Goal: Task Accomplishment & Management: Manage account settings

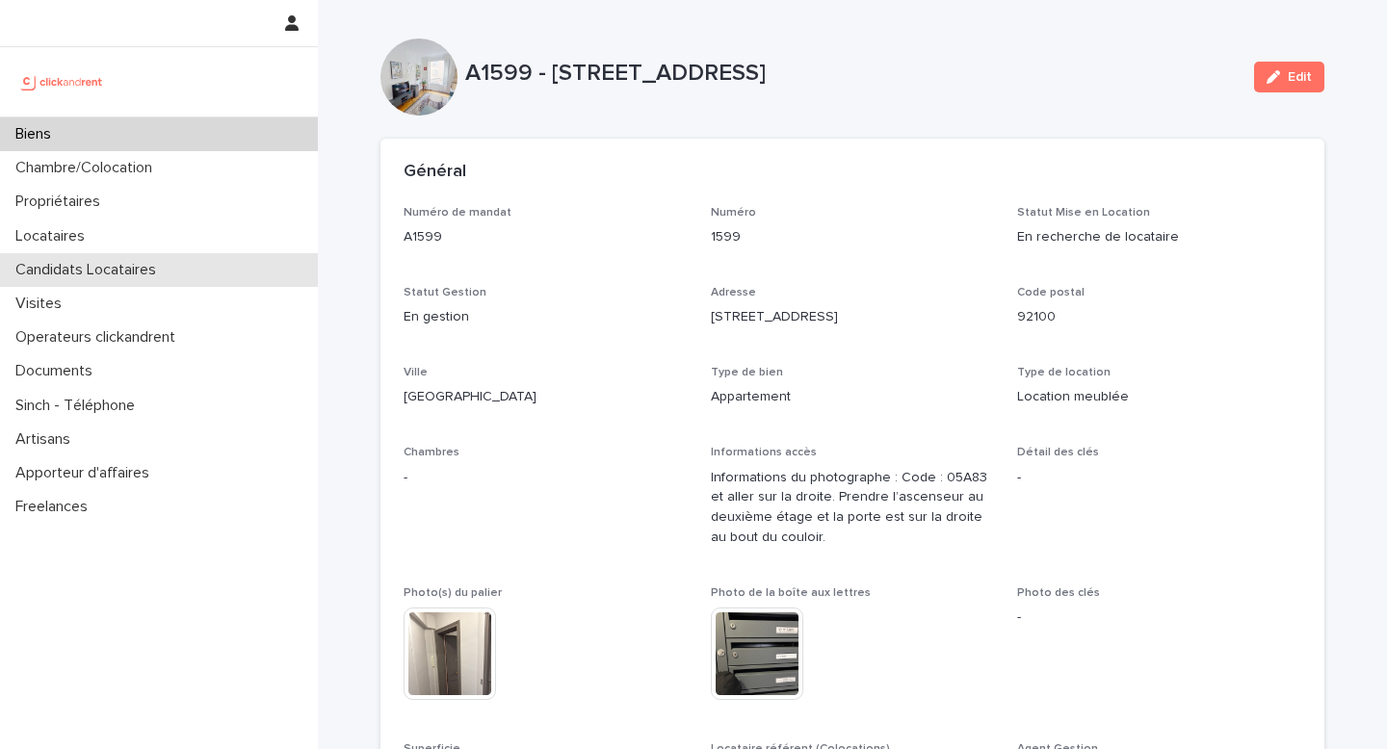
drag, startPoint x: 0, startPoint y: 0, endPoint x: 117, endPoint y: 275, distance: 299.4
click at [117, 275] on p "Candidats Locataires" at bounding box center [90, 270] width 164 height 18
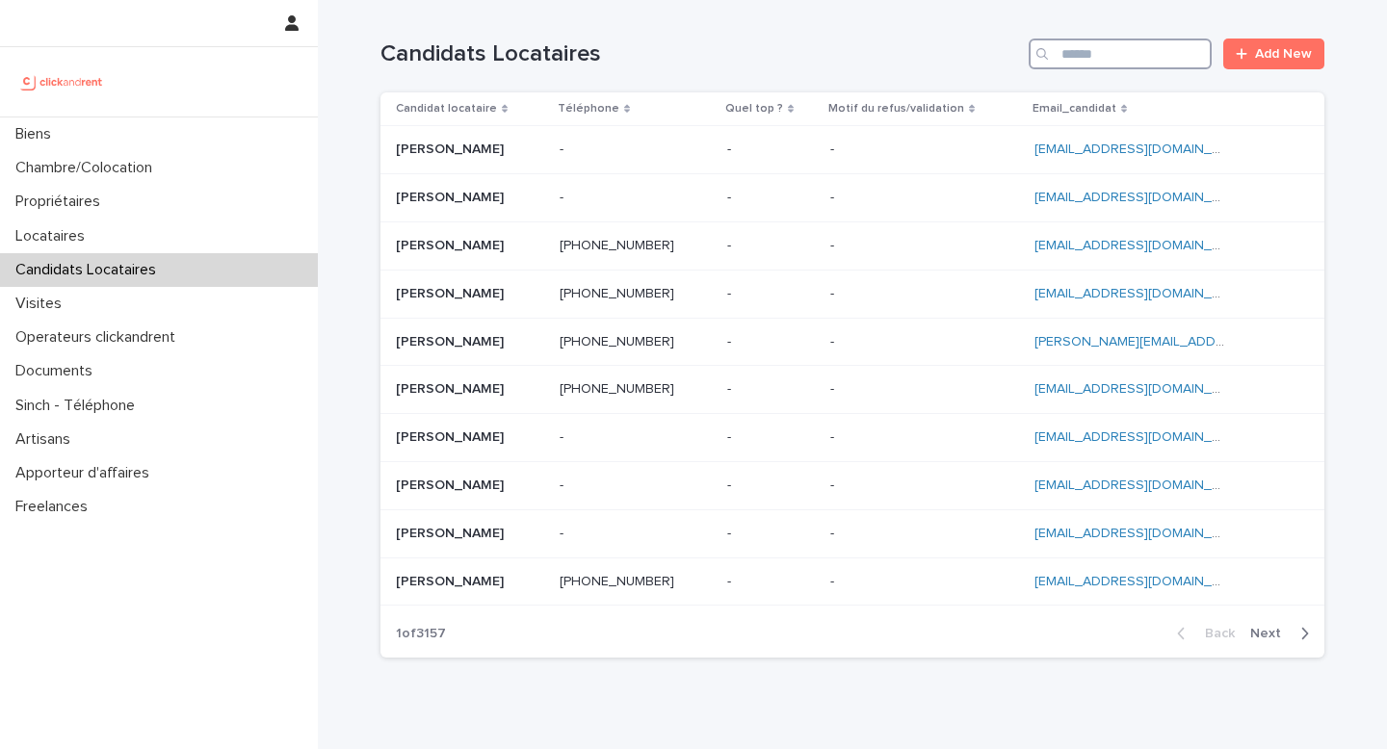
click at [1092, 43] on input "Search" at bounding box center [1120, 54] width 183 height 31
paste input "**********"
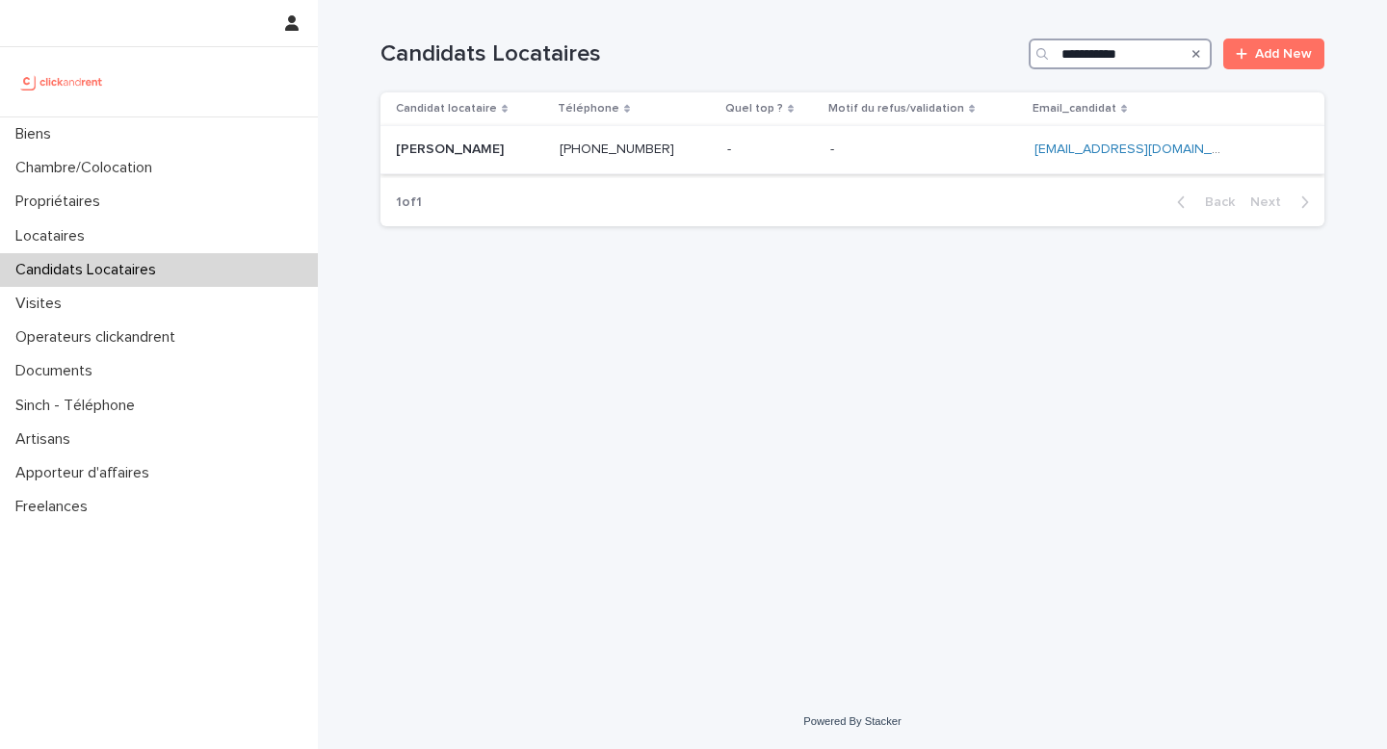
type input "**********"
click at [534, 152] on p at bounding box center [470, 150] width 148 height 16
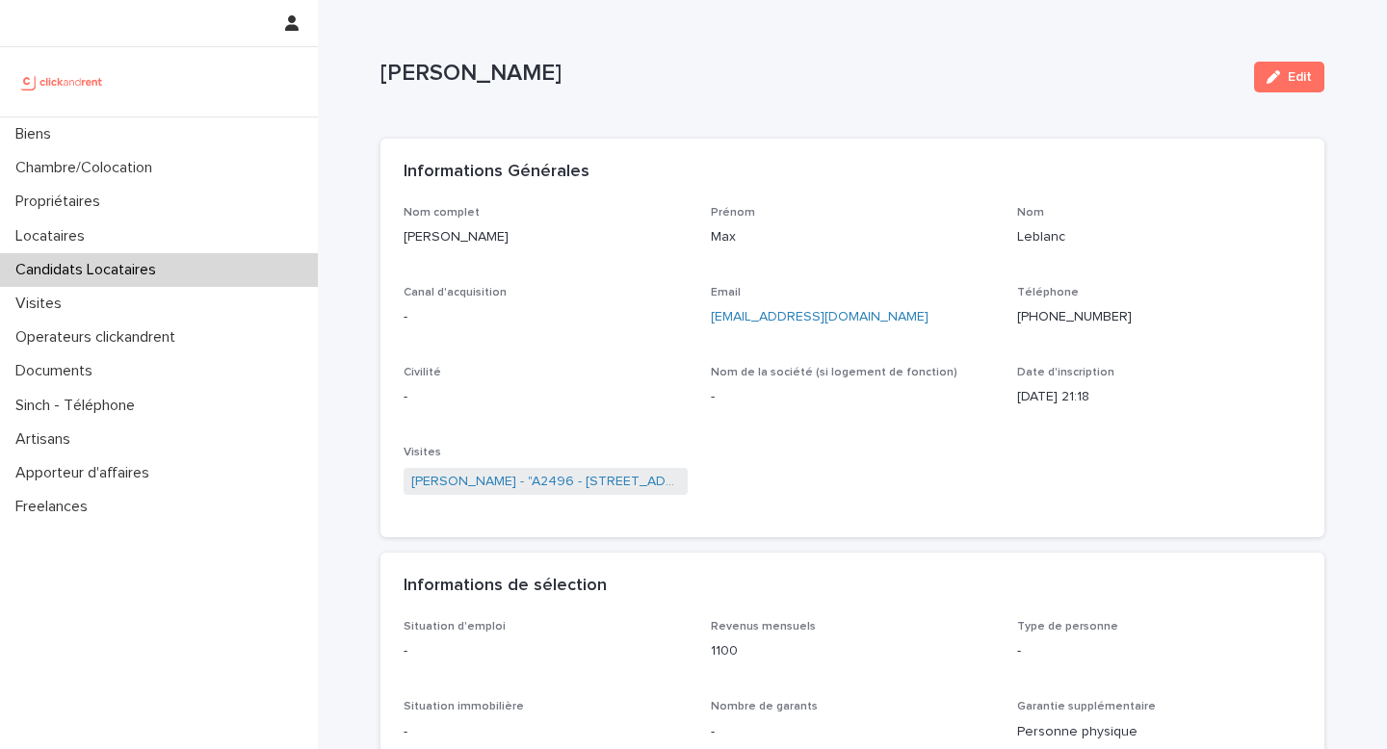
click at [738, 142] on div "Informations Générales" at bounding box center [852, 172] width 944 height 67
click at [1288, 80] on span "Edit" at bounding box center [1300, 76] width 24 height 13
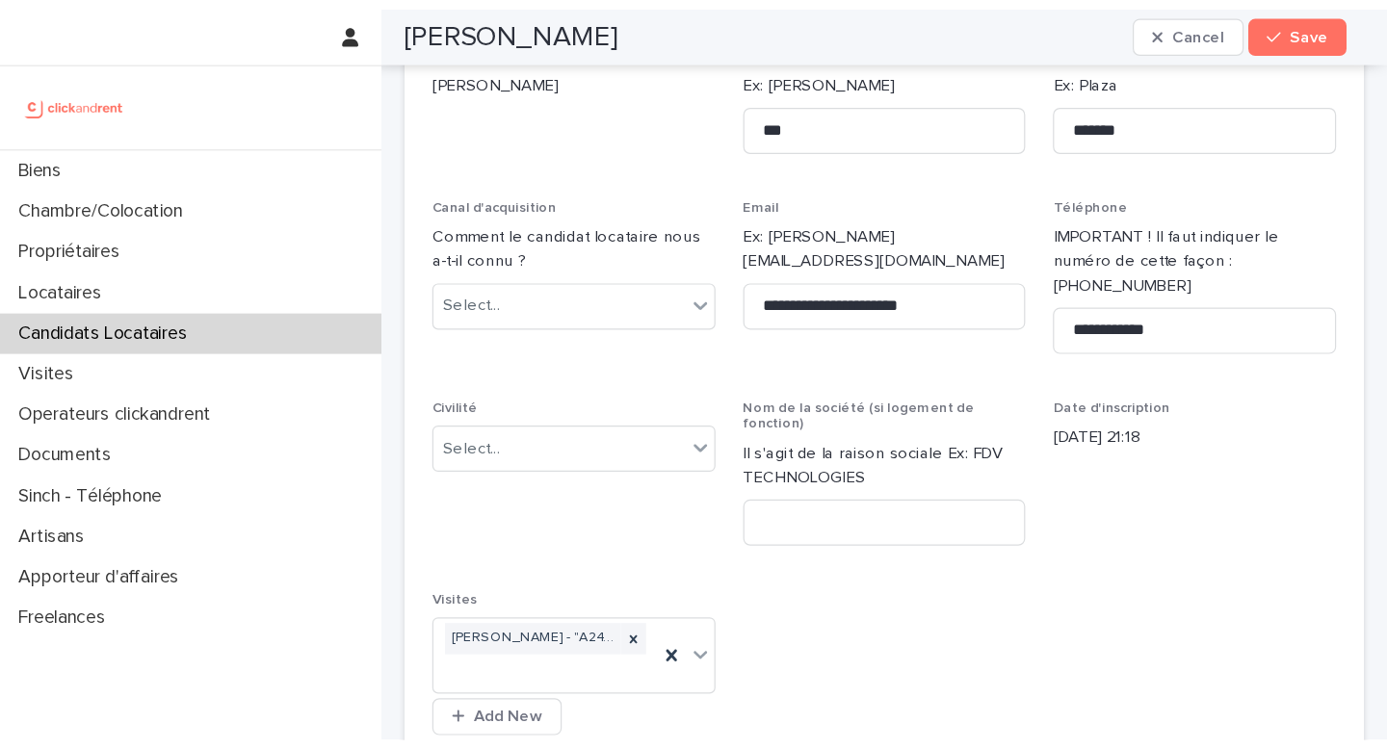
scroll to position [172, 0]
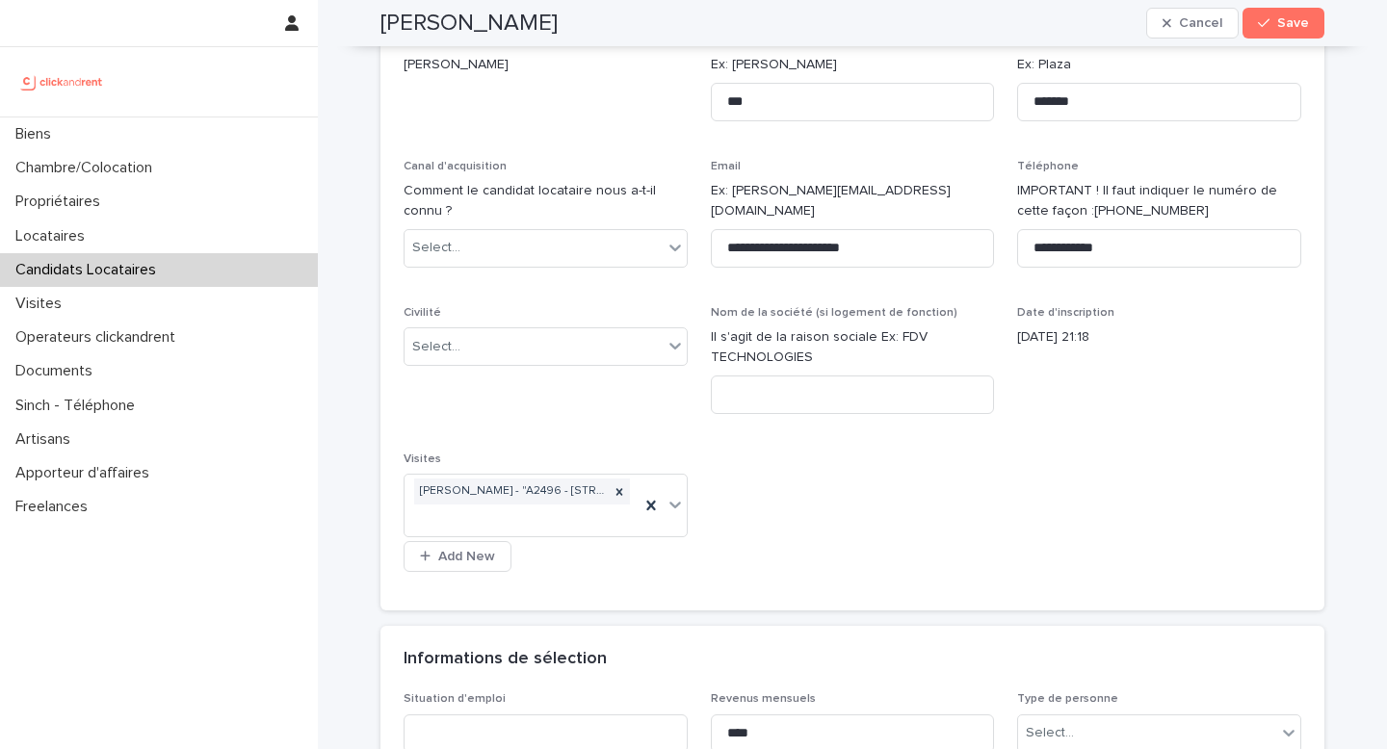
click at [950, 522] on div "**********" at bounding box center [853, 311] width 898 height 554
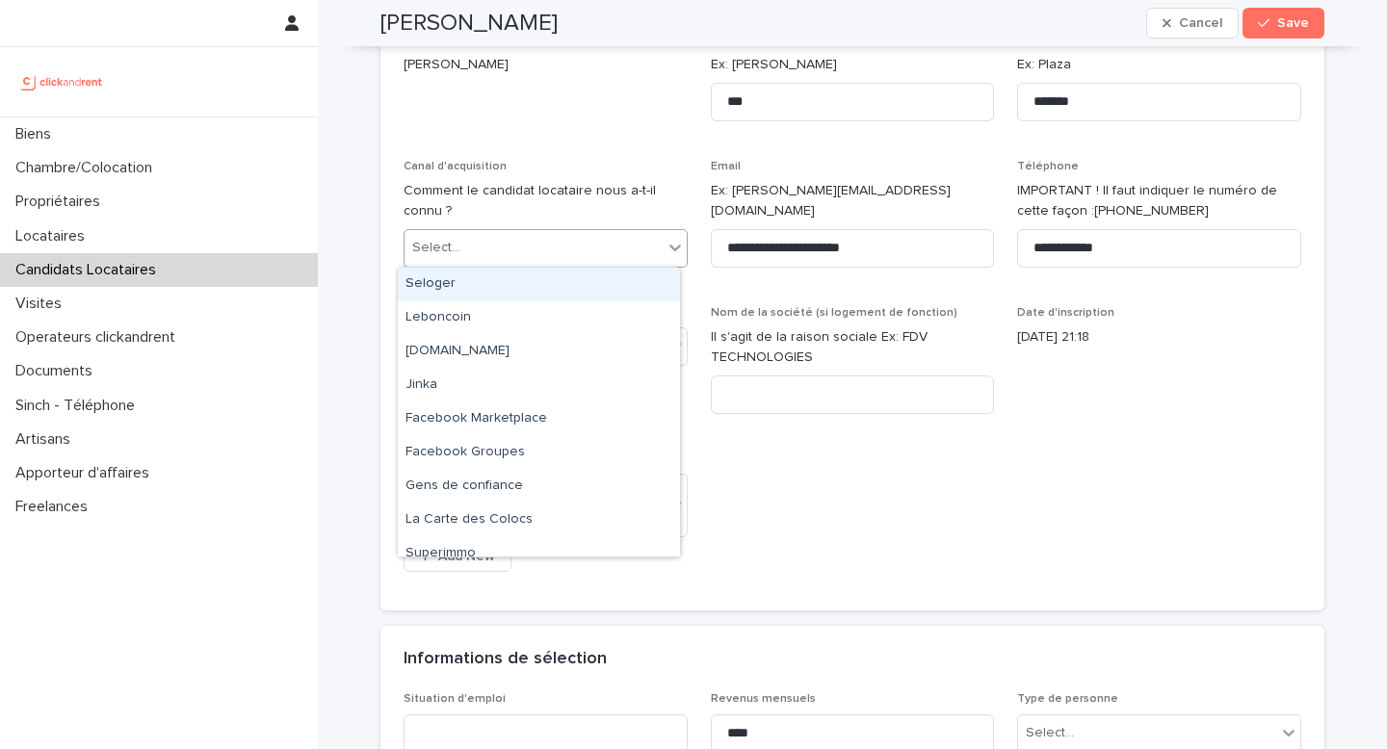
click at [479, 254] on div "Select..." at bounding box center [533, 248] width 258 height 32
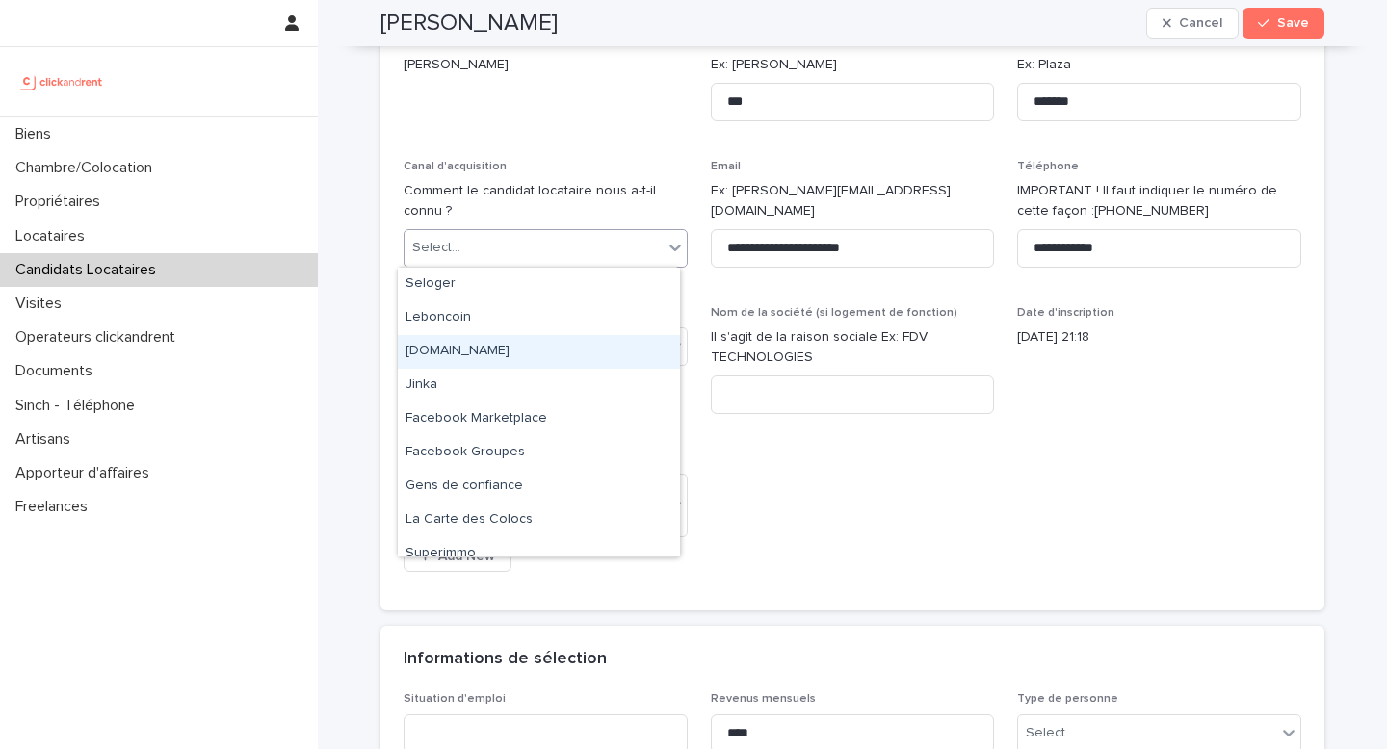
click at [512, 358] on div "clickandrent.fr" at bounding box center [539, 352] width 282 height 34
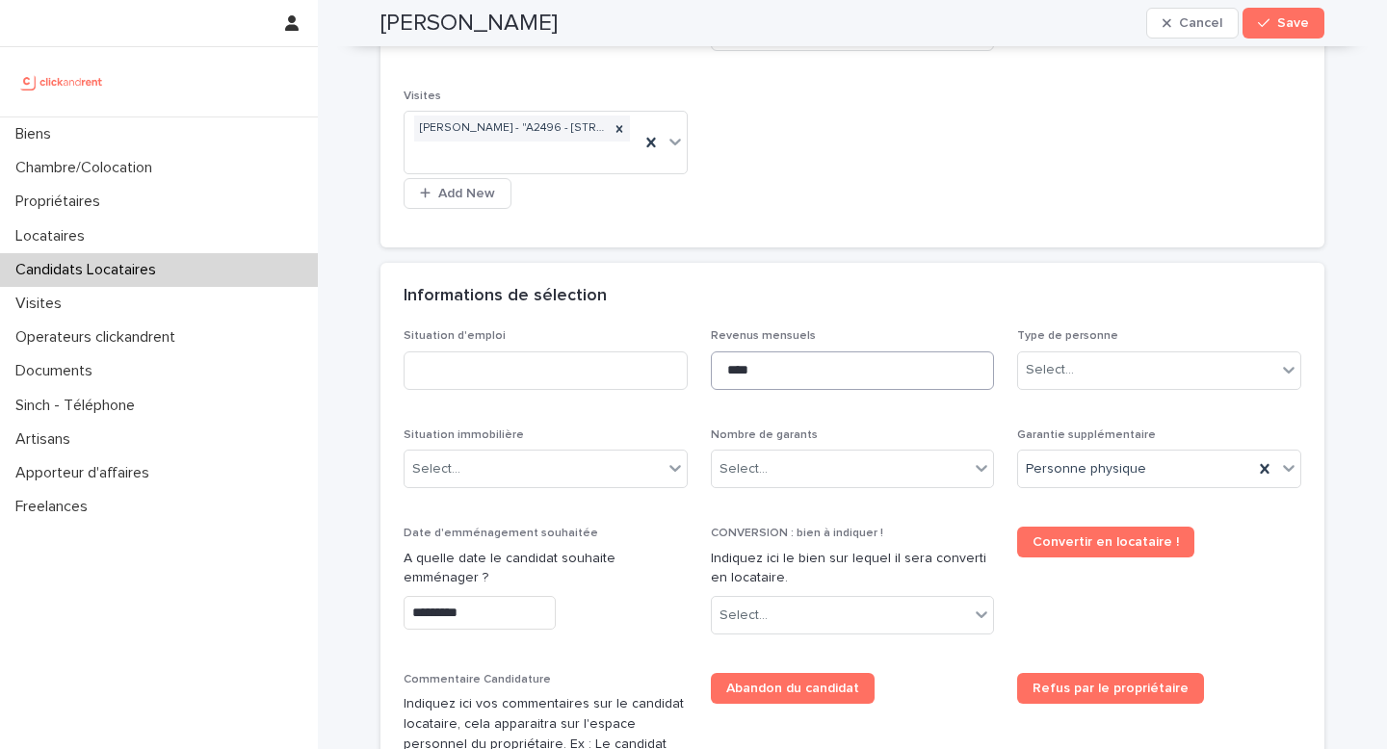
scroll to position [536, 0]
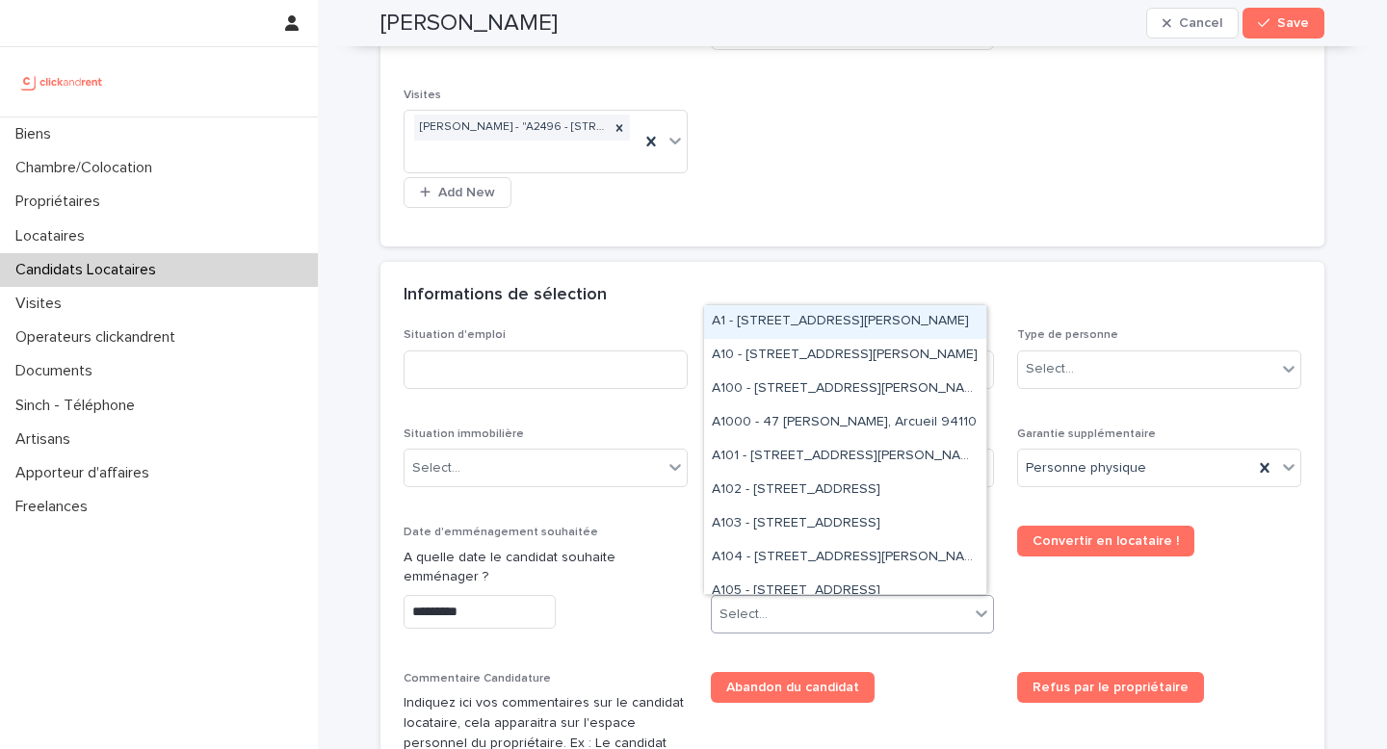
click at [790, 621] on div "Select..." at bounding box center [841, 615] width 258 height 32
type input "****"
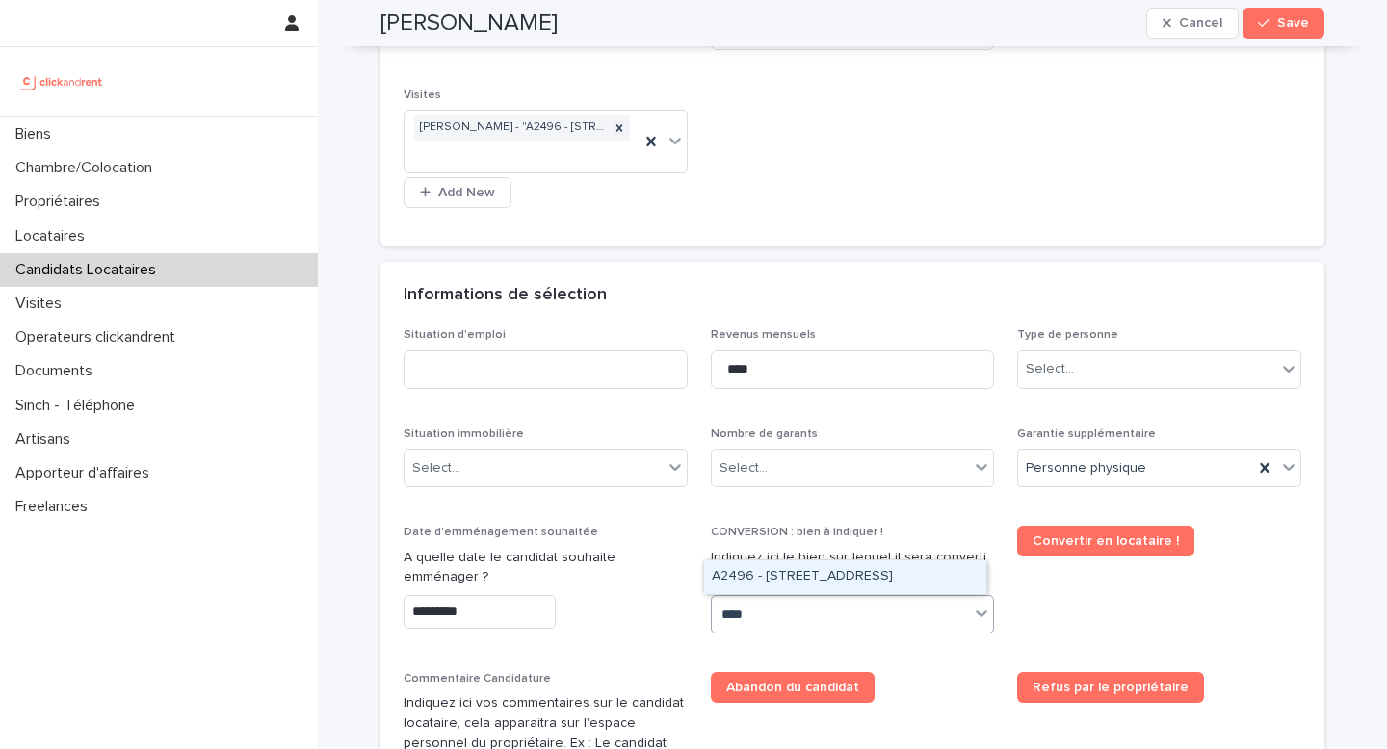
click at [762, 578] on div "A2496 - [STREET_ADDRESS]" at bounding box center [845, 577] width 282 height 34
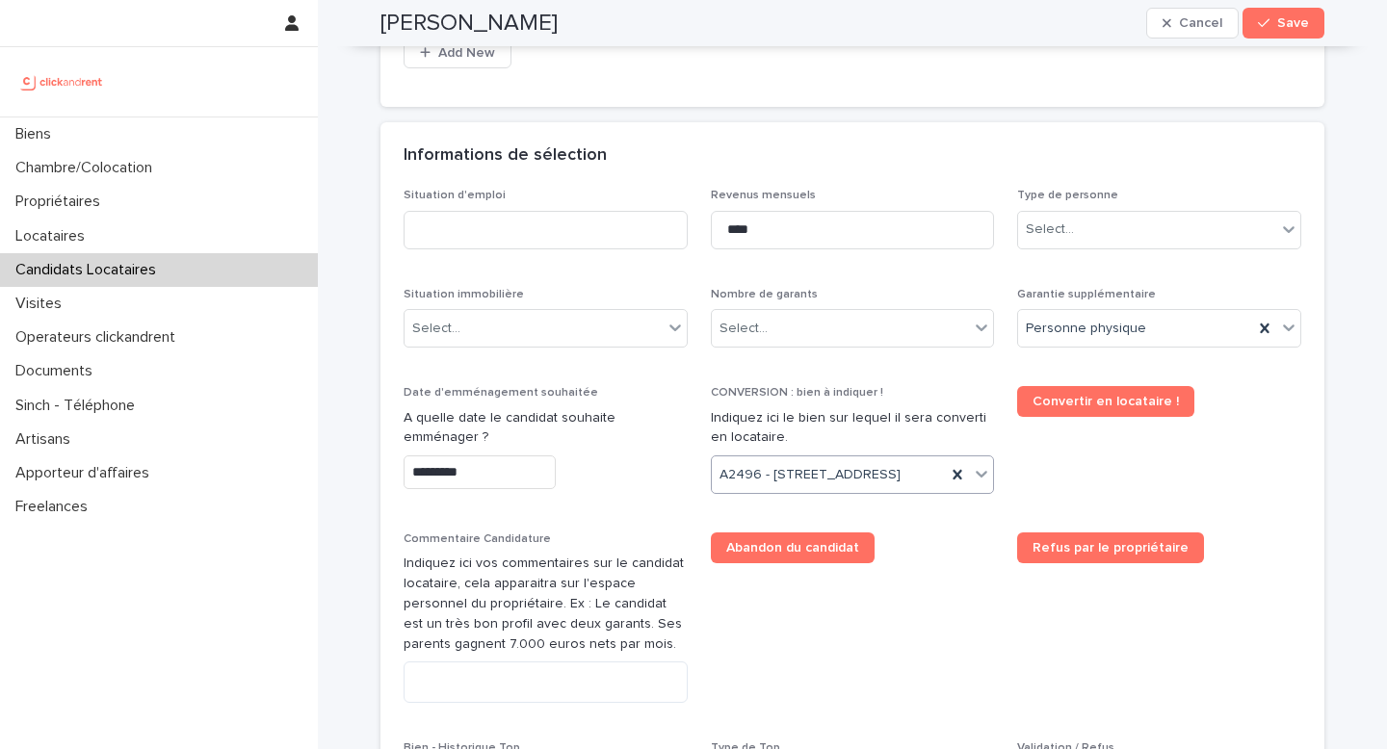
scroll to position [682, 0]
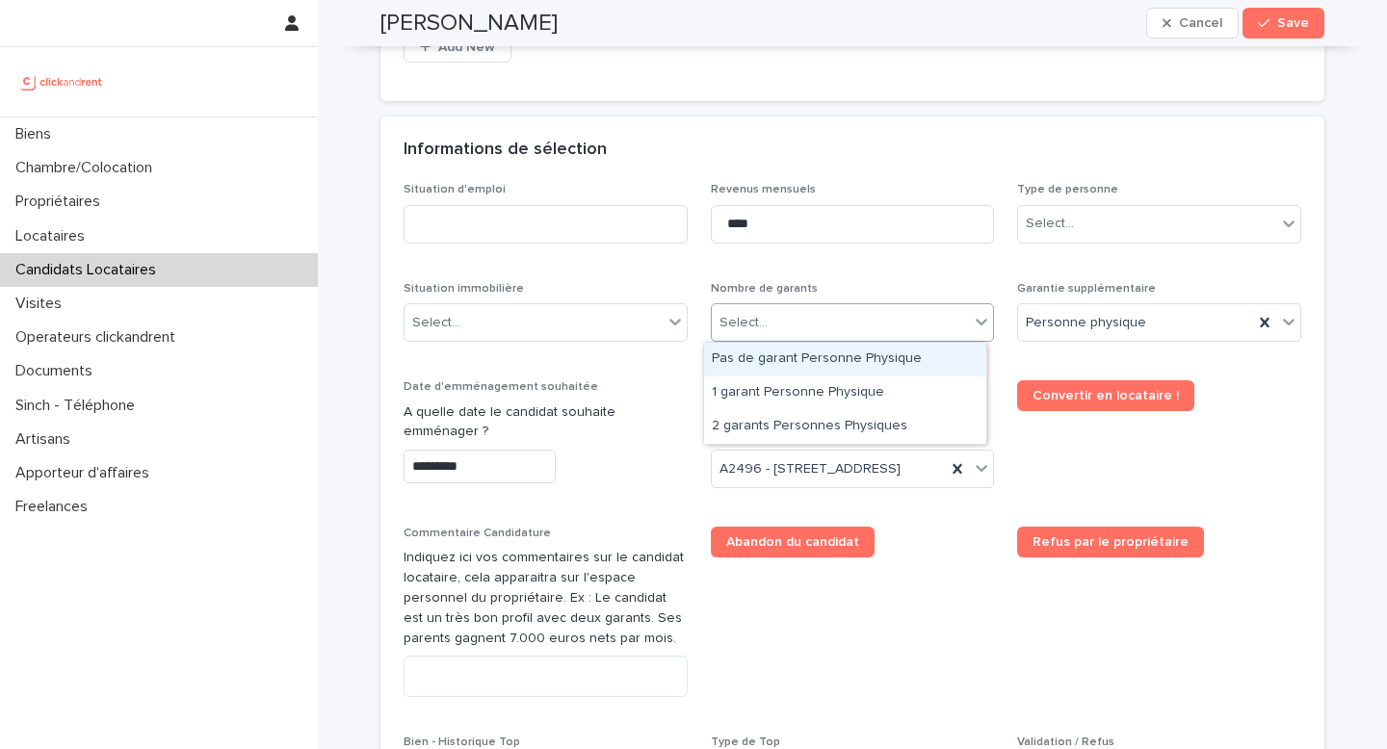
click at [792, 326] on div "Select..." at bounding box center [841, 323] width 258 height 32
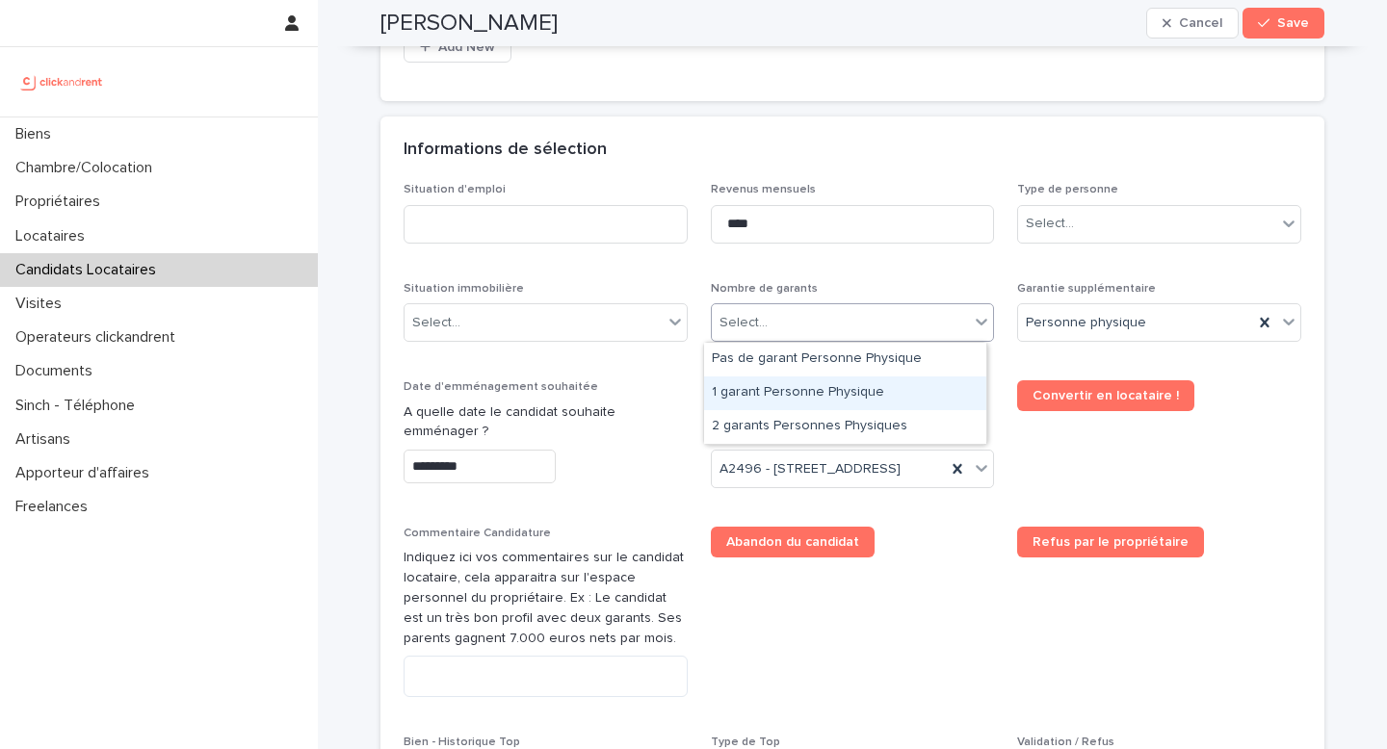
click at [822, 397] on div "1 garant Personne Physique" at bounding box center [845, 394] width 282 height 34
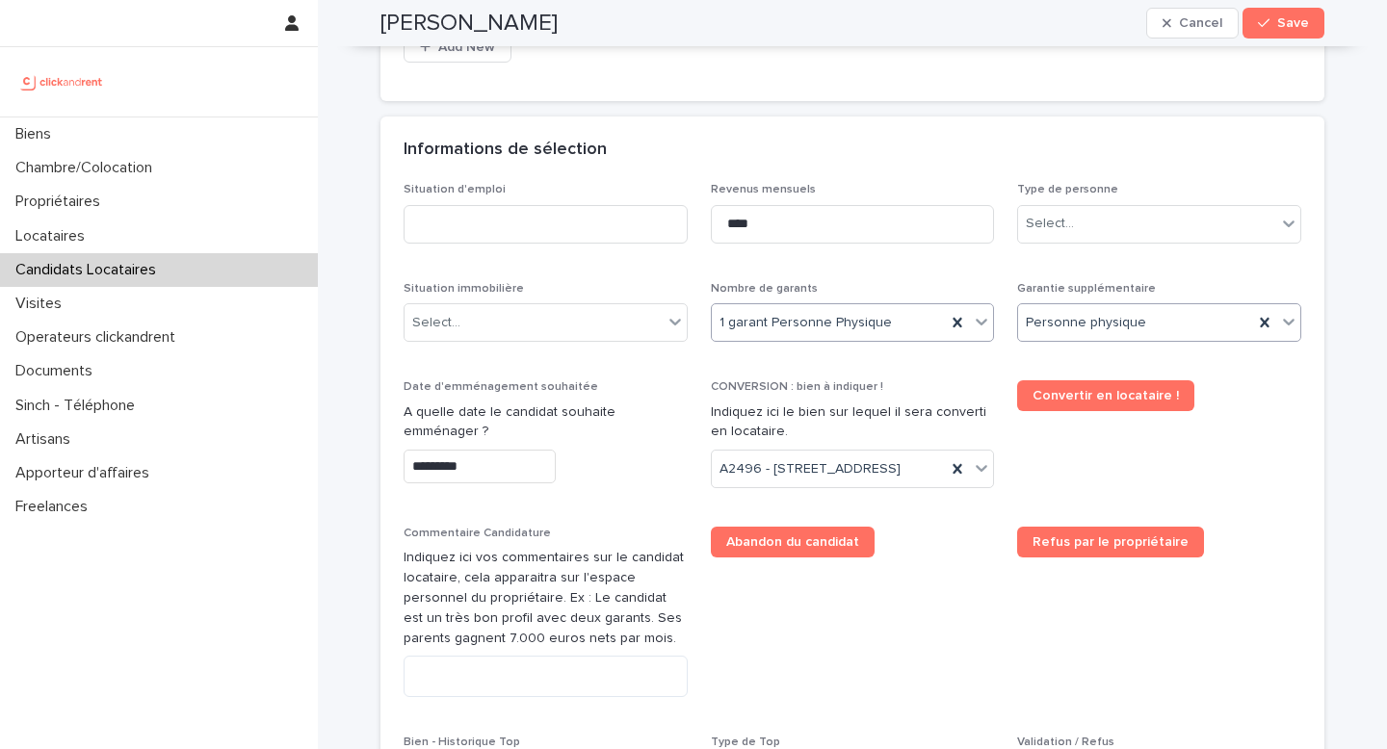
click at [1071, 311] on div "Personne physique" at bounding box center [1135, 323] width 235 height 32
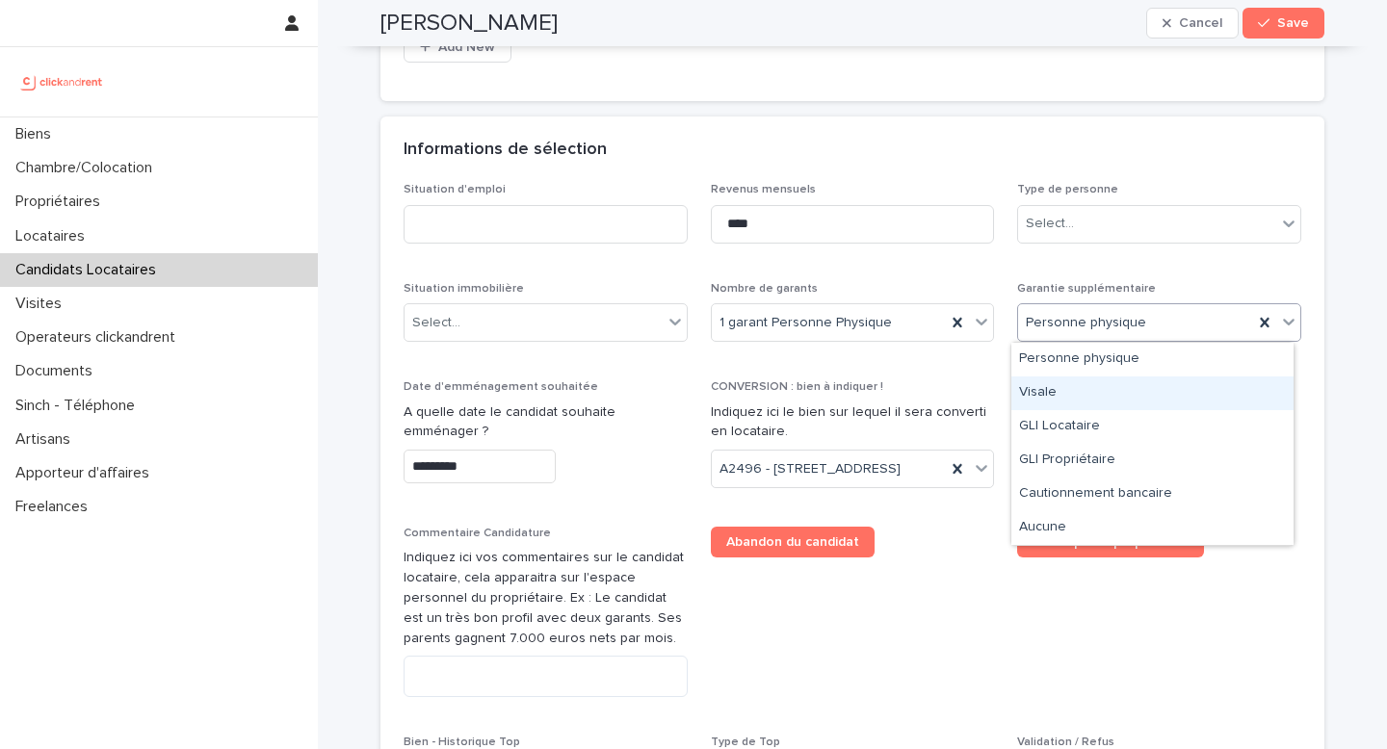
click at [1108, 396] on div "Visale" at bounding box center [1152, 394] width 282 height 34
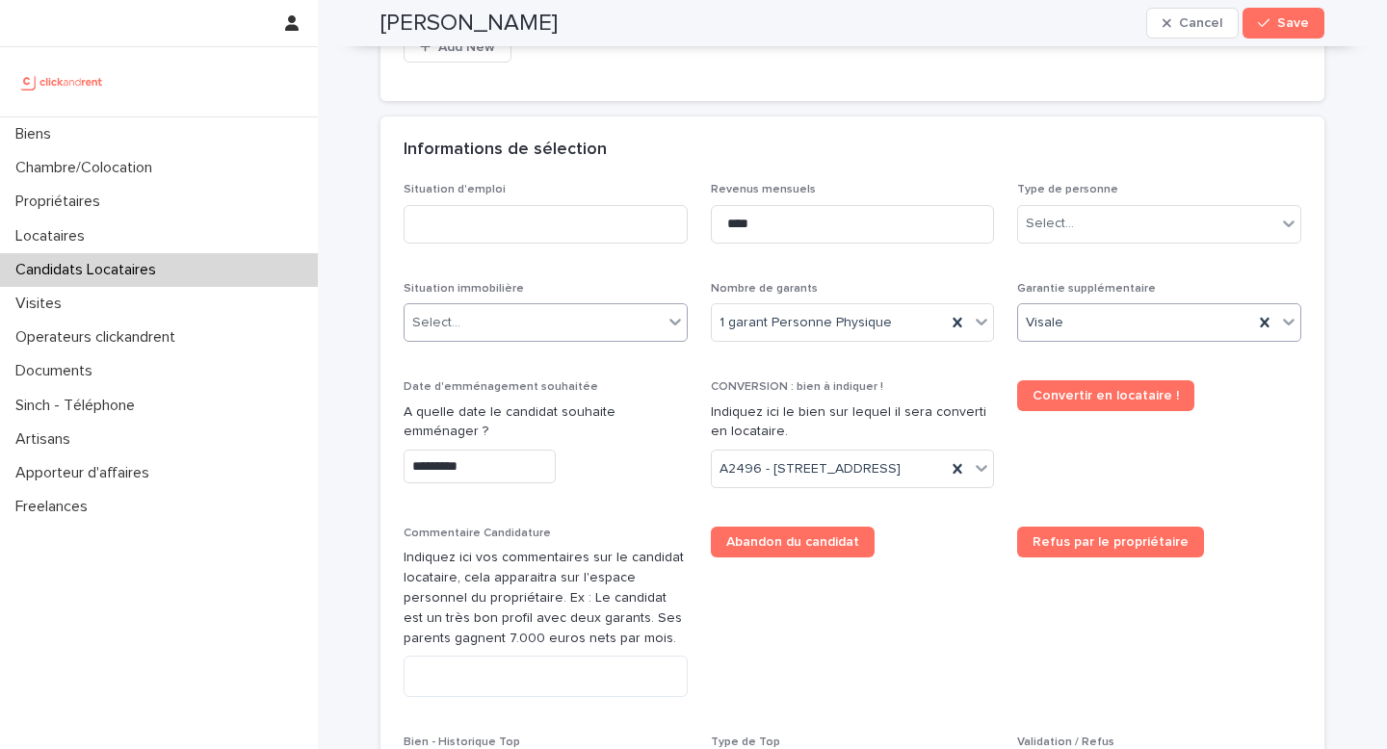
click at [473, 316] on div "Select..." at bounding box center [533, 323] width 258 height 32
click at [494, 320] on div "Select..." at bounding box center [533, 323] width 258 height 32
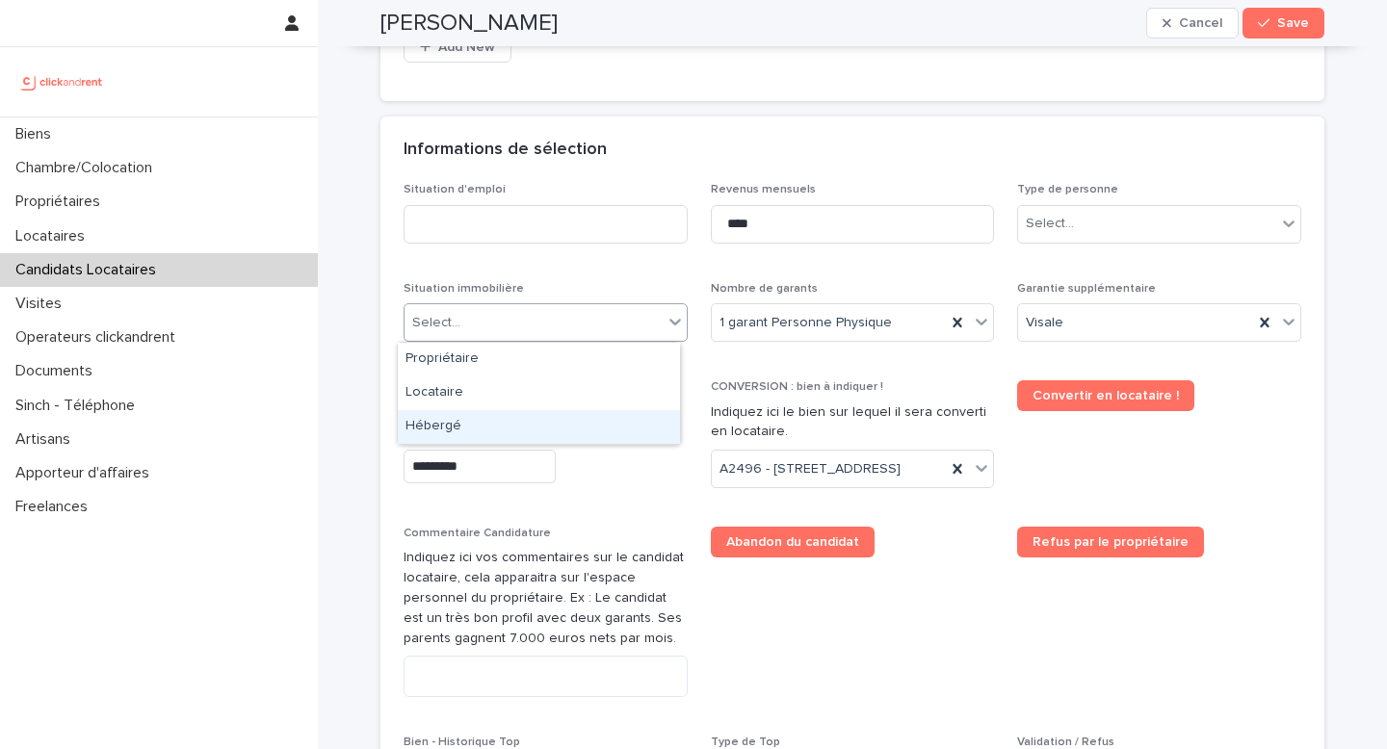
click at [464, 421] on div "Hébergé" at bounding box center [539, 427] width 282 height 34
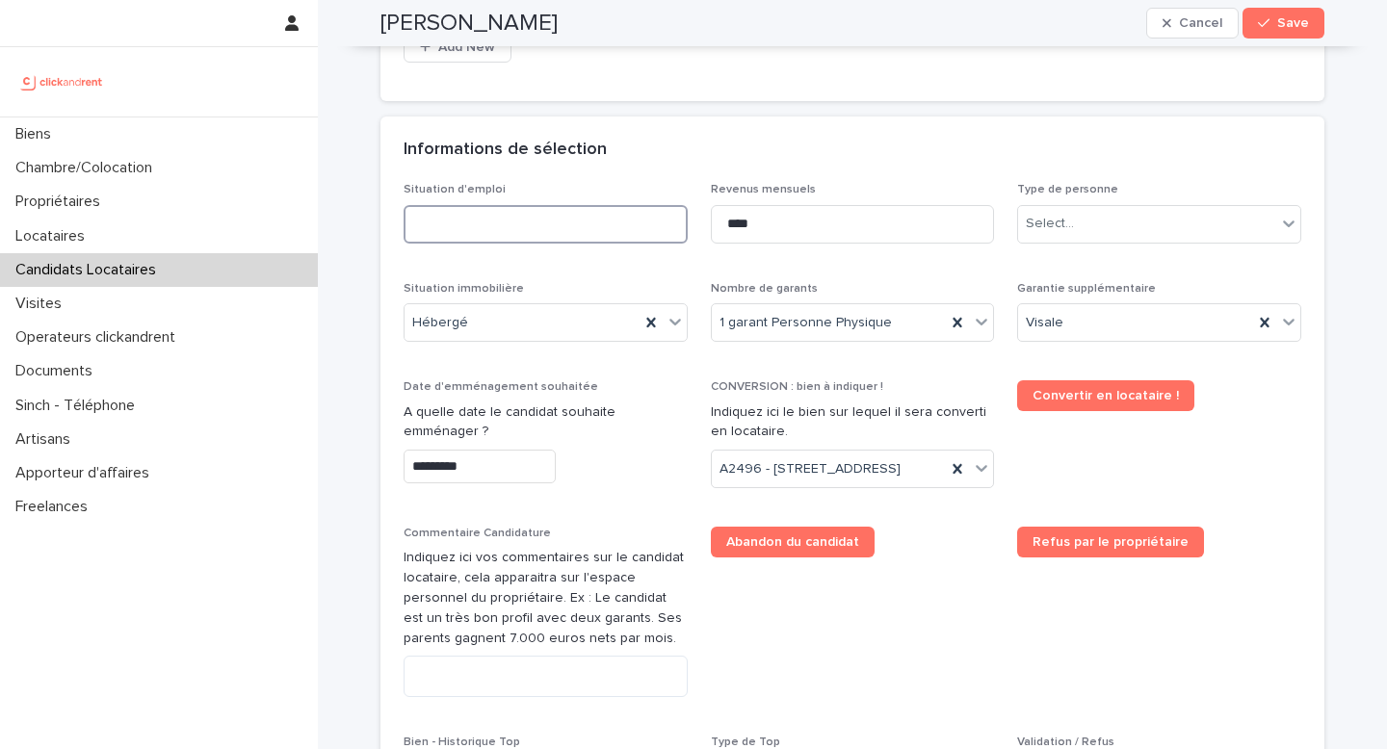
click at [501, 215] on input at bounding box center [546, 224] width 284 height 39
type input "**********"
click at [1055, 228] on div "Select..." at bounding box center [1050, 224] width 48 height 20
click at [1071, 268] on div "Particulier" at bounding box center [1152, 262] width 282 height 34
click at [751, 219] on input "****" at bounding box center [853, 224] width 284 height 39
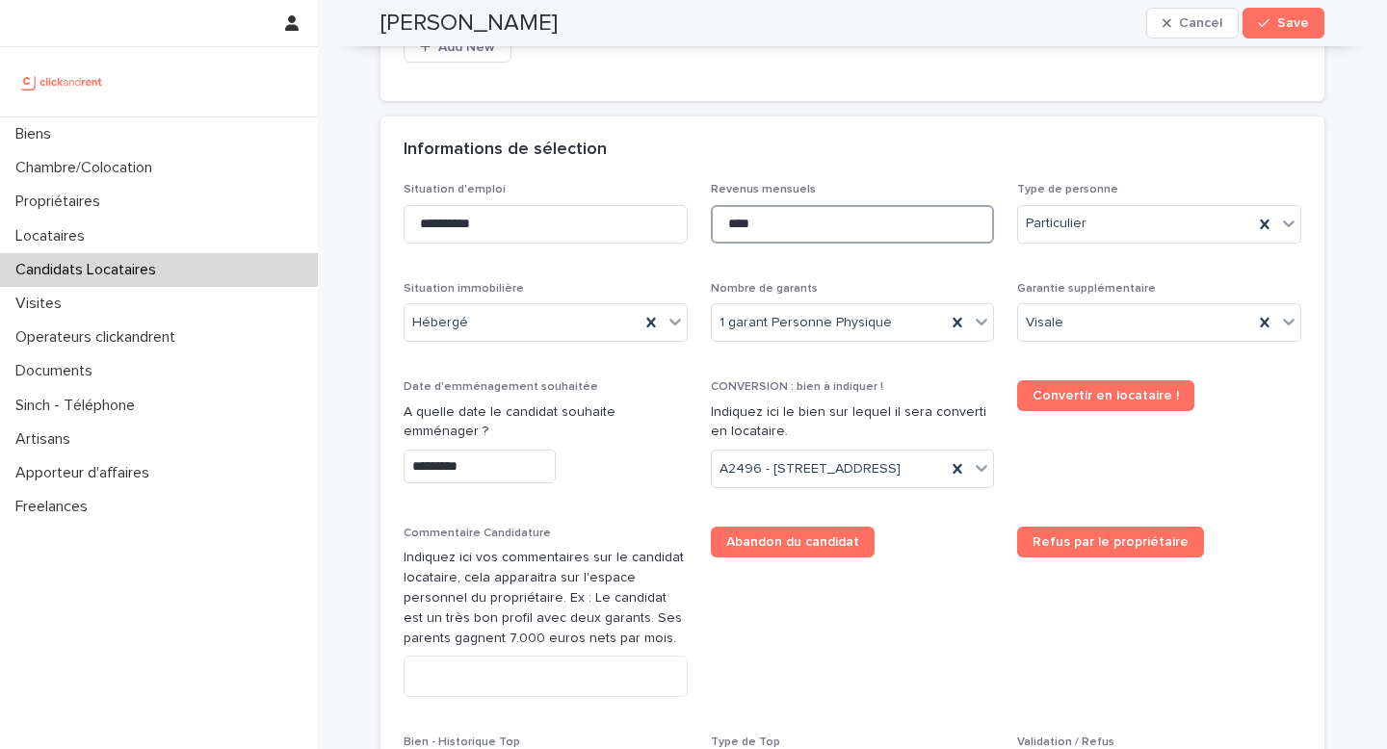
click at [751, 219] on input "****" at bounding box center [853, 224] width 284 height 39
click at [842, 147] on div "Informations de sélection" at bounding box center [849, 150] width 890 height 21
click at [797, 216] on input "****" at bounding box center [853, 224] width 284 height 39
click at [733, 222] on input "****" at bounding box center [853, 224] width 284 height 39
type input "****"
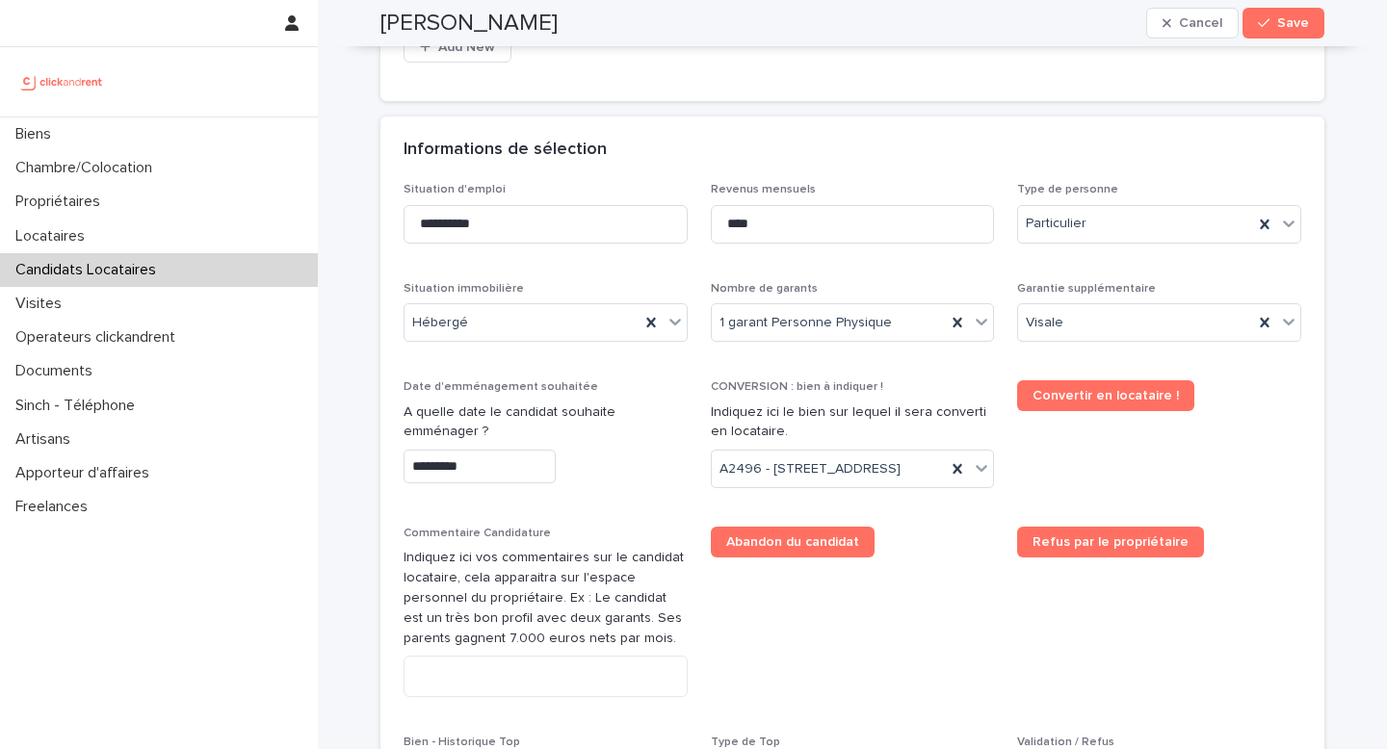
click at [1067, 483] on span "Convertir en locataire !" at bounding box center [1159, 441] width 284 height 123
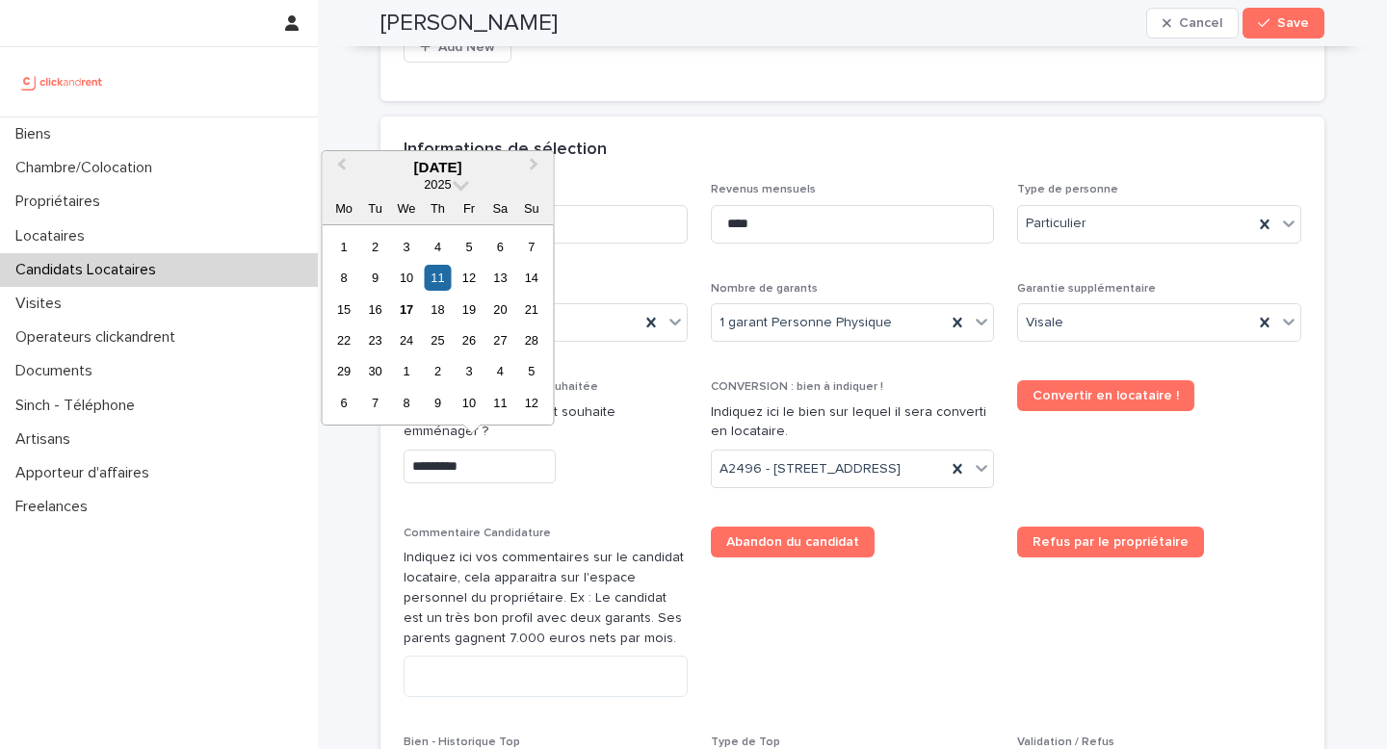
drag, startPoint x: 453, startPoint y: 450, endPoint x: 468, endPoint y: 456, distance: 16.5
click at [453, 450] on input "*********" at bounding box center [480, 467] width 152 height 34
click at [434, 319] on div "18" at bounding box center [438, 310] width 26 height 26
type input "*********"
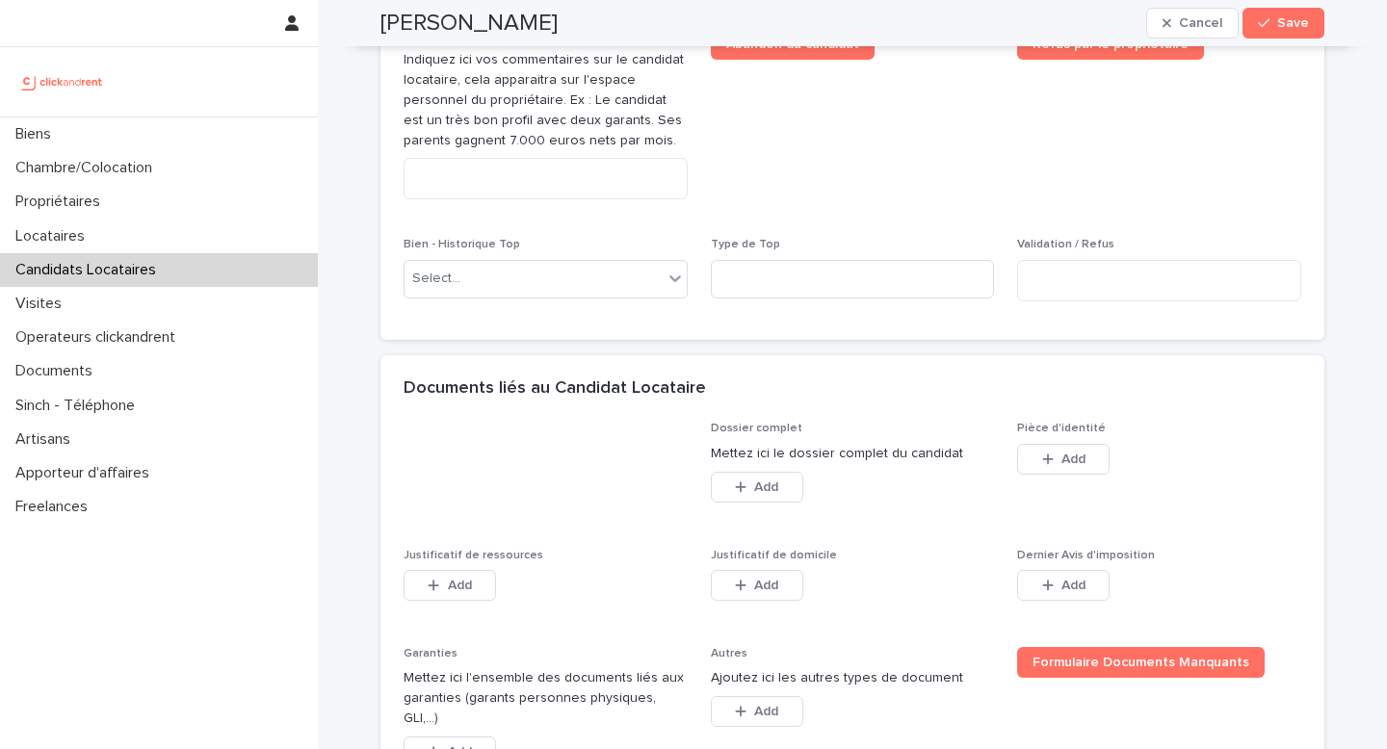
scroll to position [1332, 0]
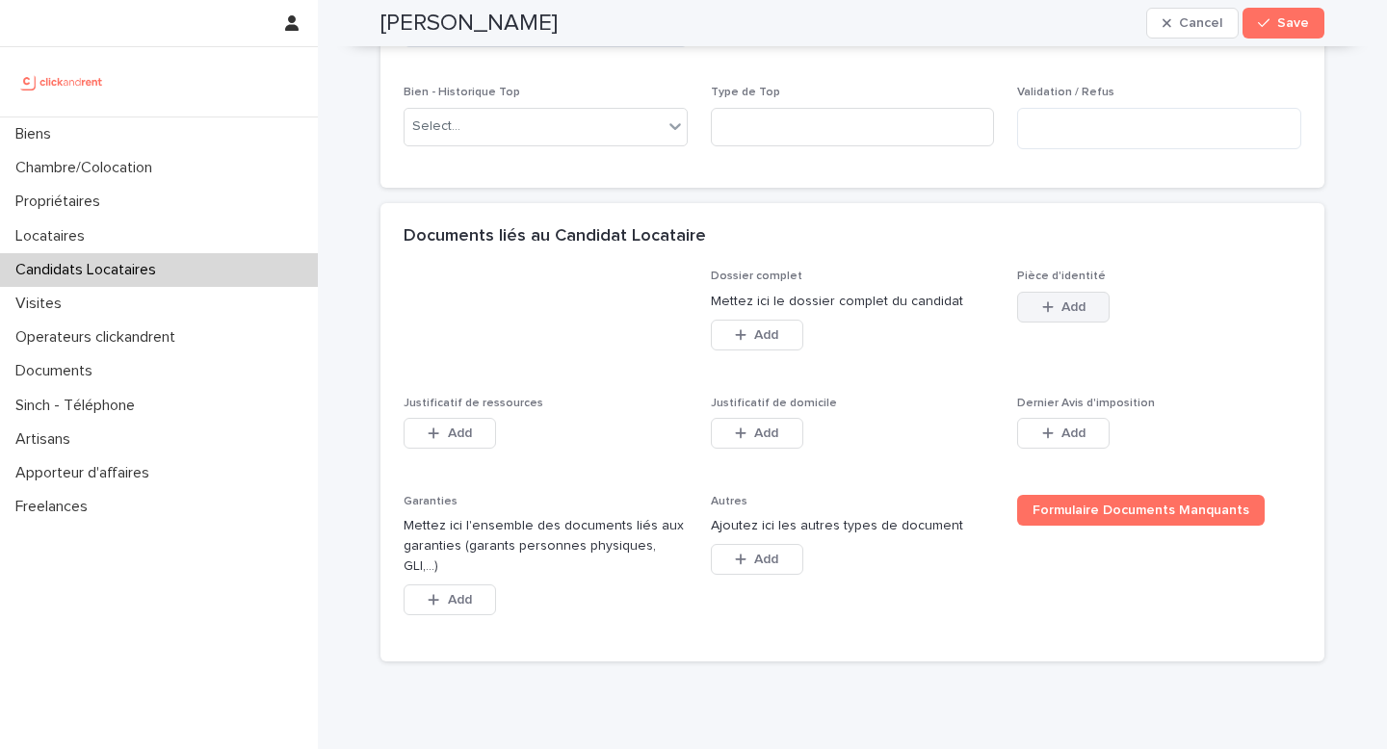
click at [1061, 314] on span "Add" at bounding box center [1073, 306] width 24 height 13
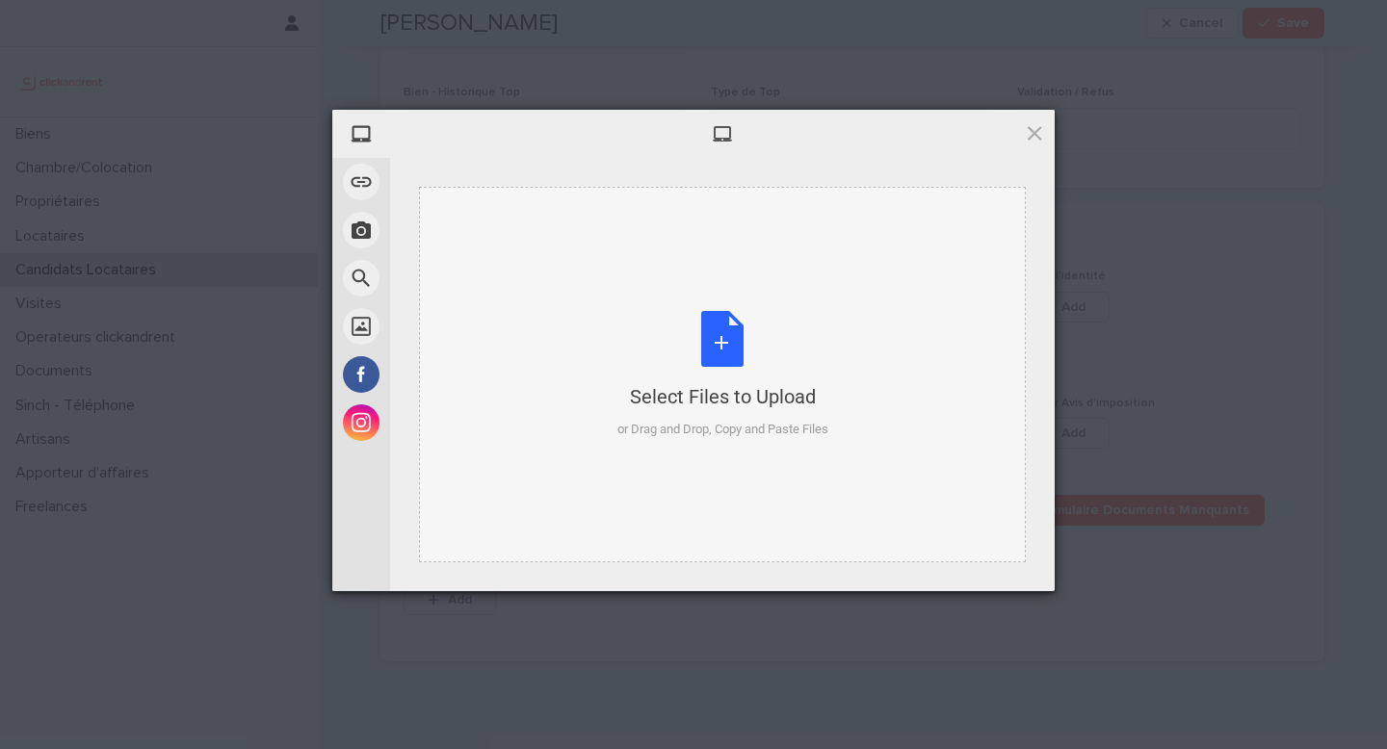
click at [627, 398] on div "Select Files to Upload" at bounding box center [722, 396] width 211 height 27
click at [1032, 136] on span at bounding box center [1034, 132] width 21 height 21
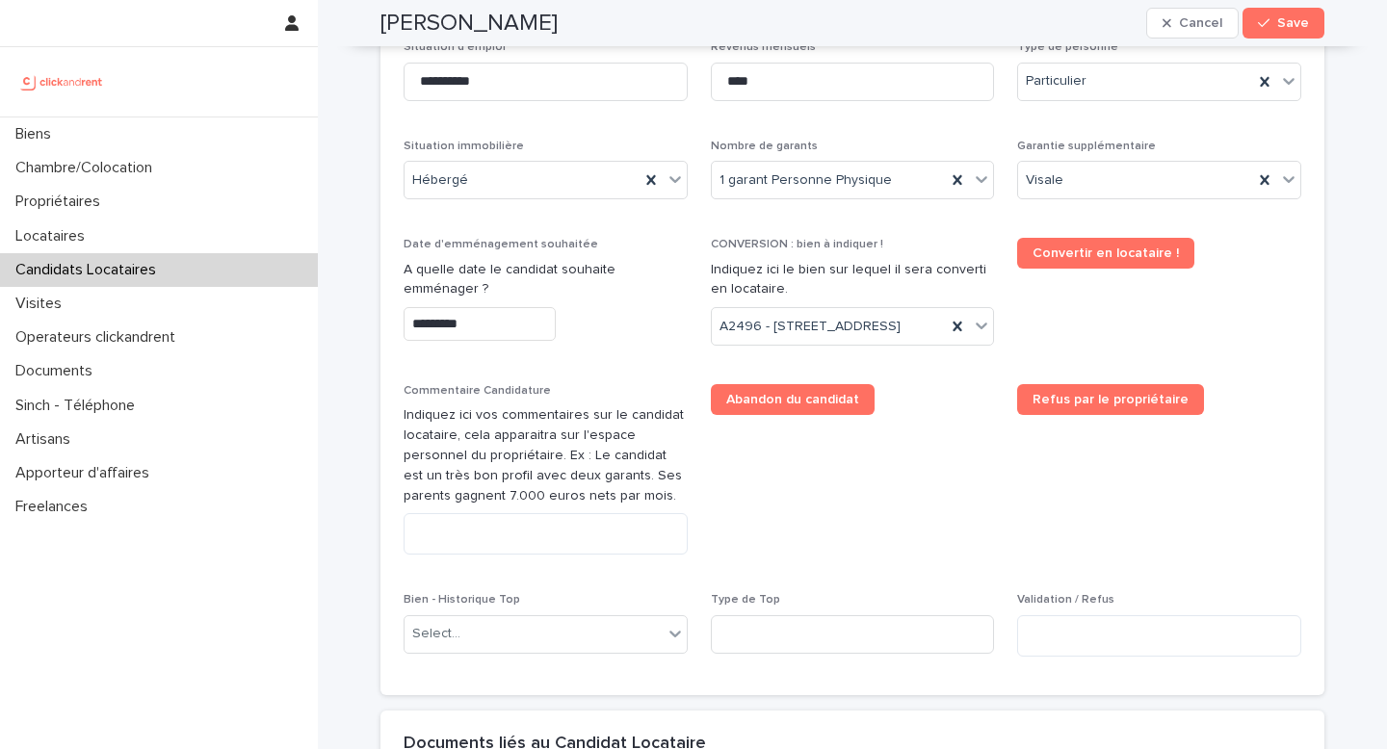
scroll to position [742, 0]
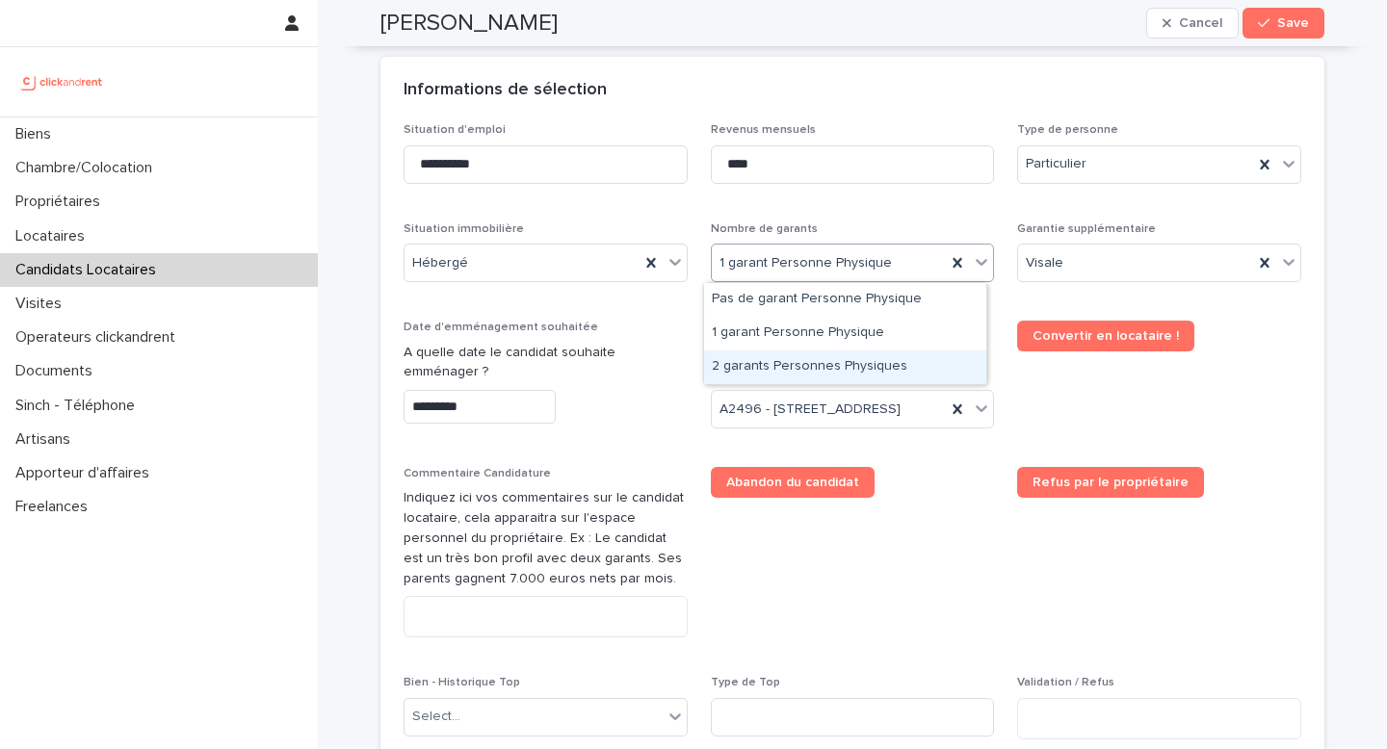
click at [782, 366] on div "2 garants Personnes Physiques" at bounding box center [845, 368] width 282 height 34
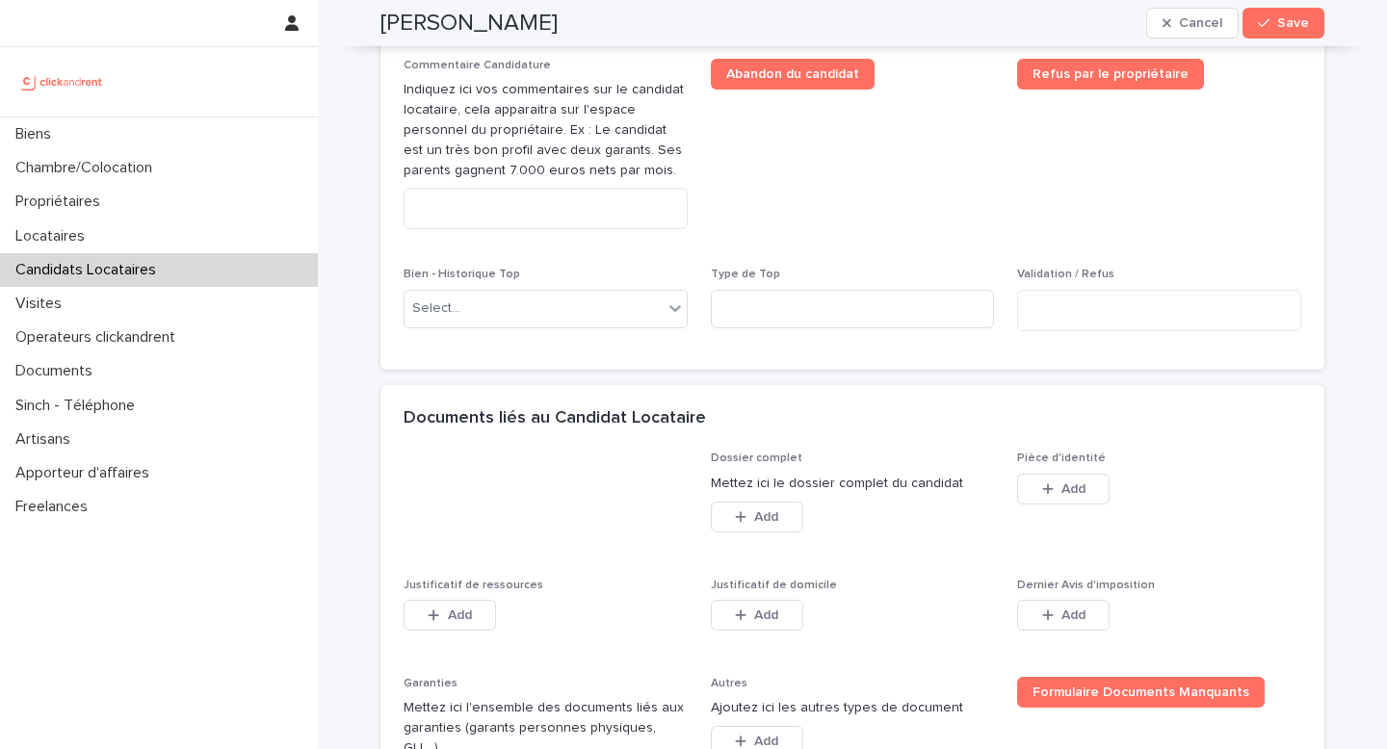
scroll to position [1152, 0]
click at [1031, 503] on button "Add" at bounding box center [1063, 487] width 92 height 31
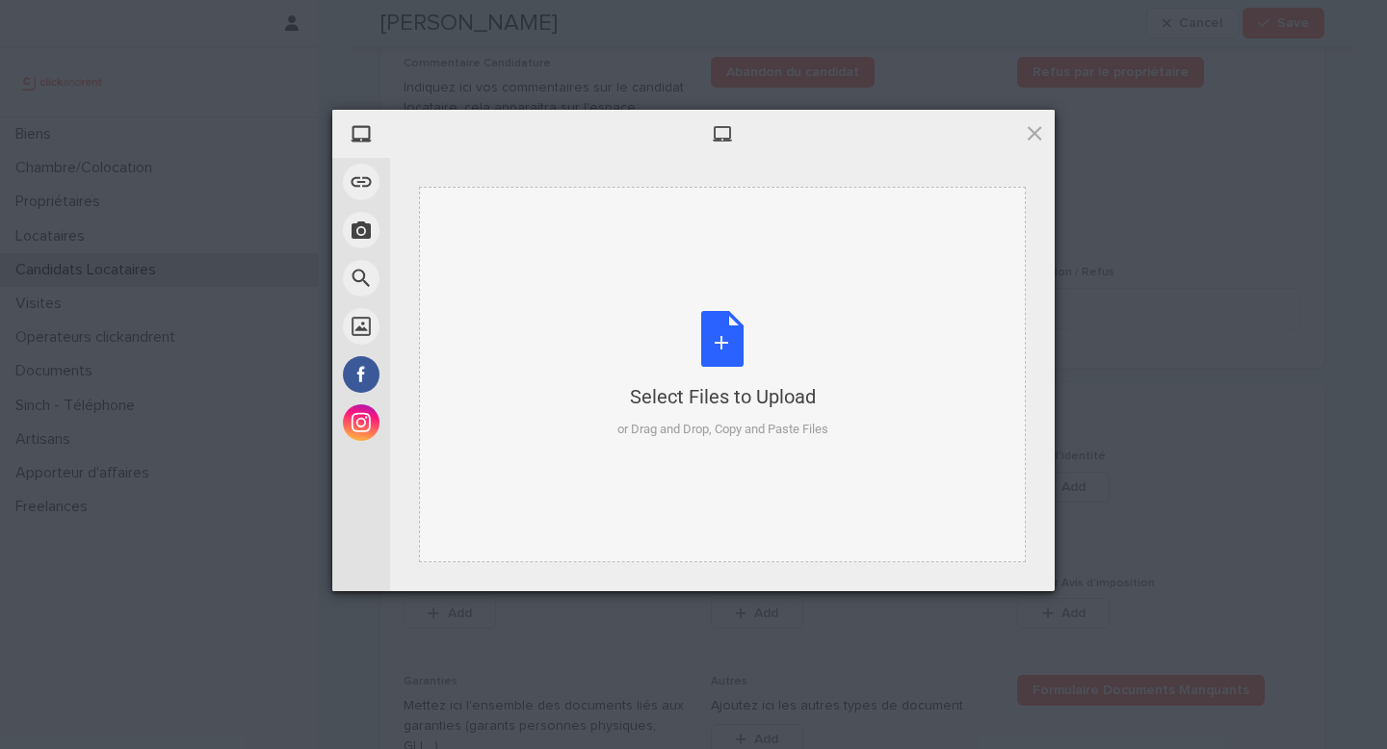
click at [694, 453] on div "Select Files to Upload or Drag and Drop, Copy and Paste Files" at bounding box center [722, 375] width 607 height 376
click at [745, 396] on div "Select Files to Upload" at bounding box center [722, 396] width 211 height 27
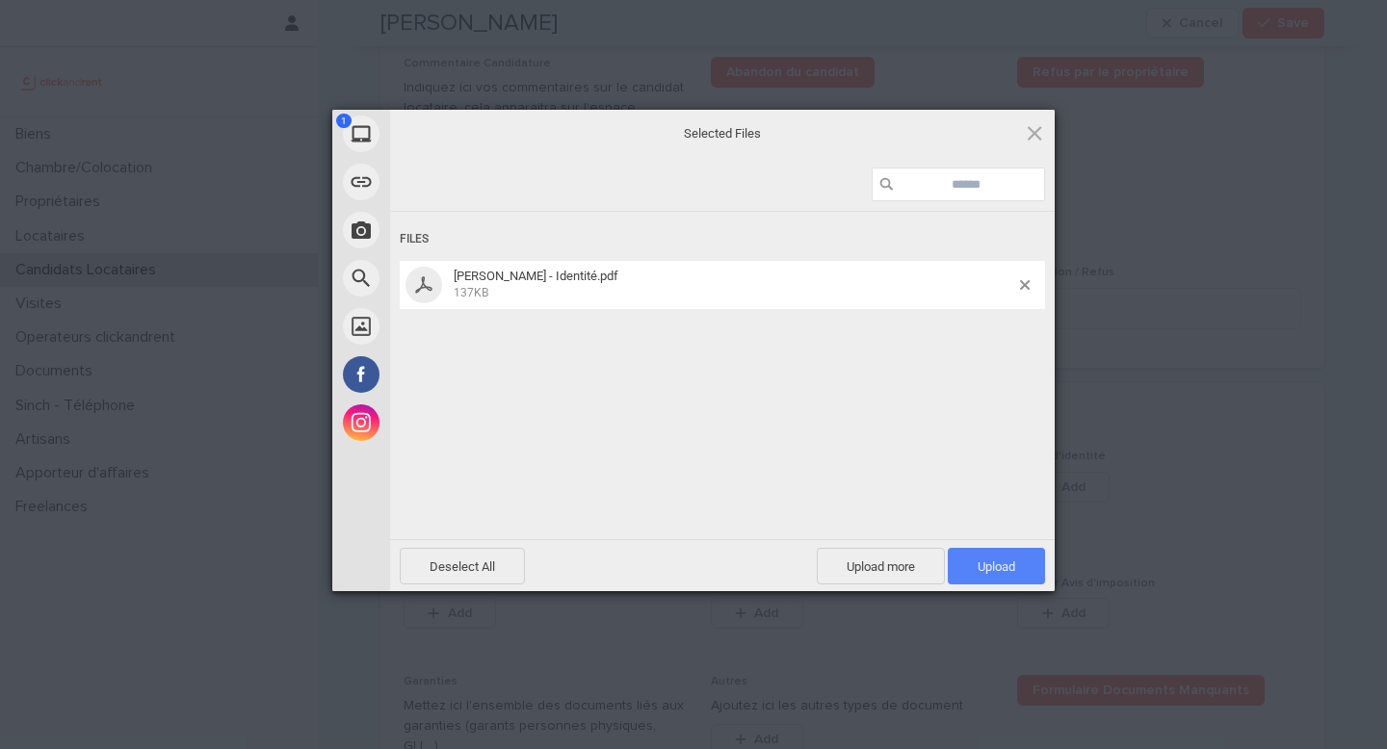
click at [1001, 572] on span "Upload 1" at bounding box center [997, 567] width 38 height 14
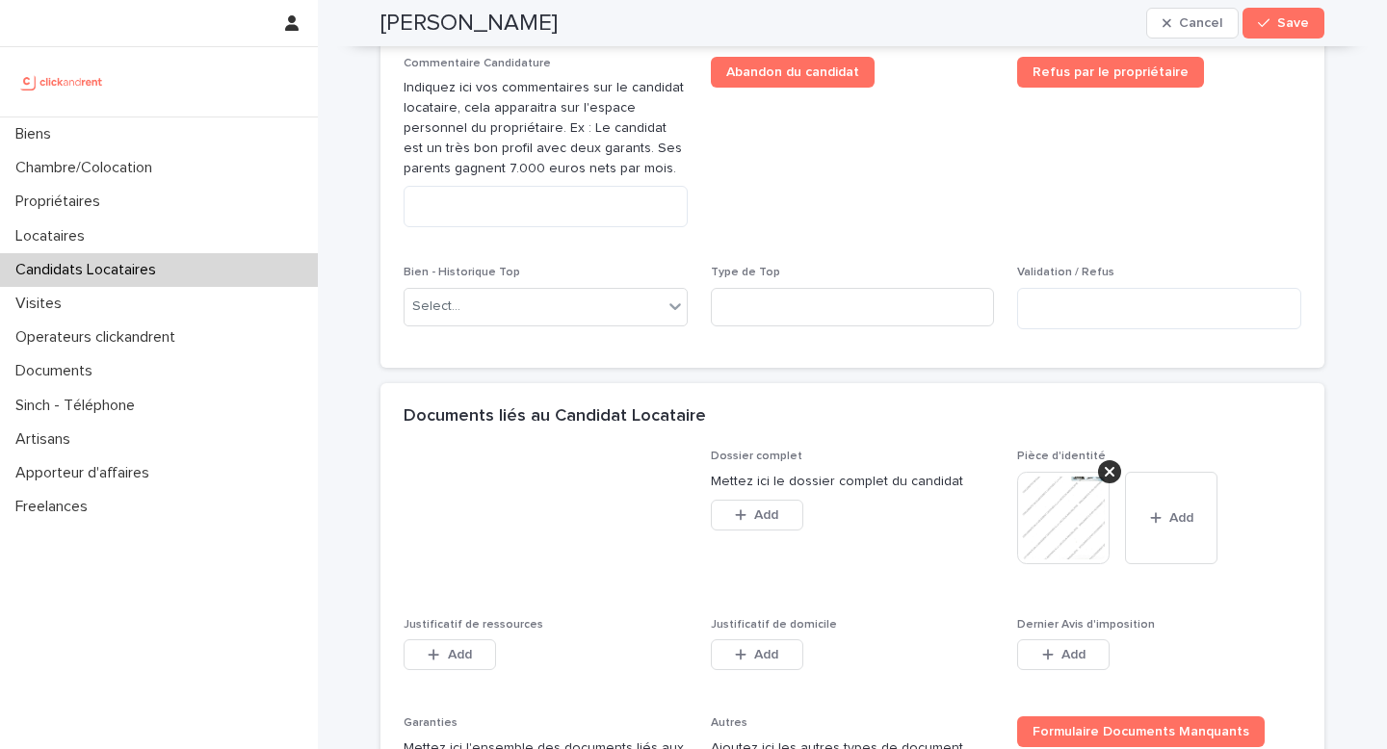
scroll to position [1347, 0]
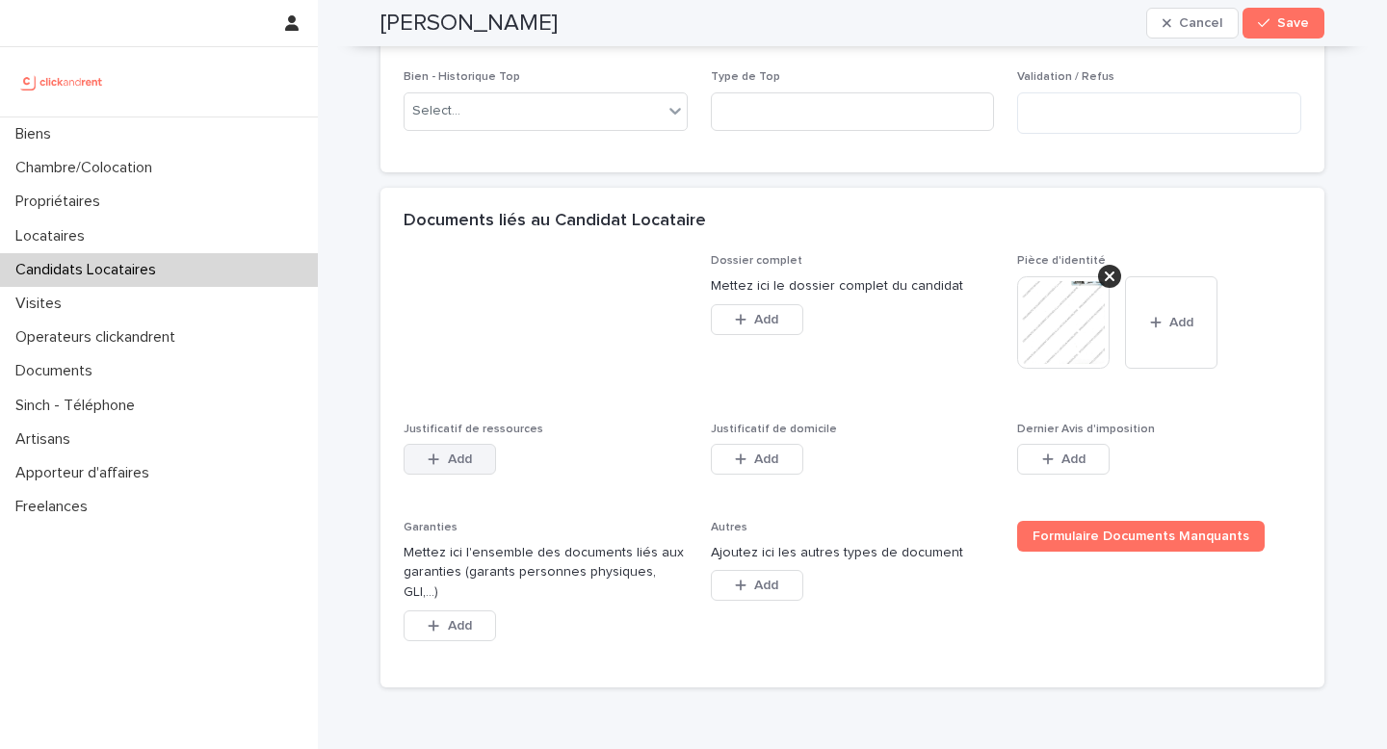
click at [417, 475] on button "Add" at bounding box center [450, 459] width 92 height 31
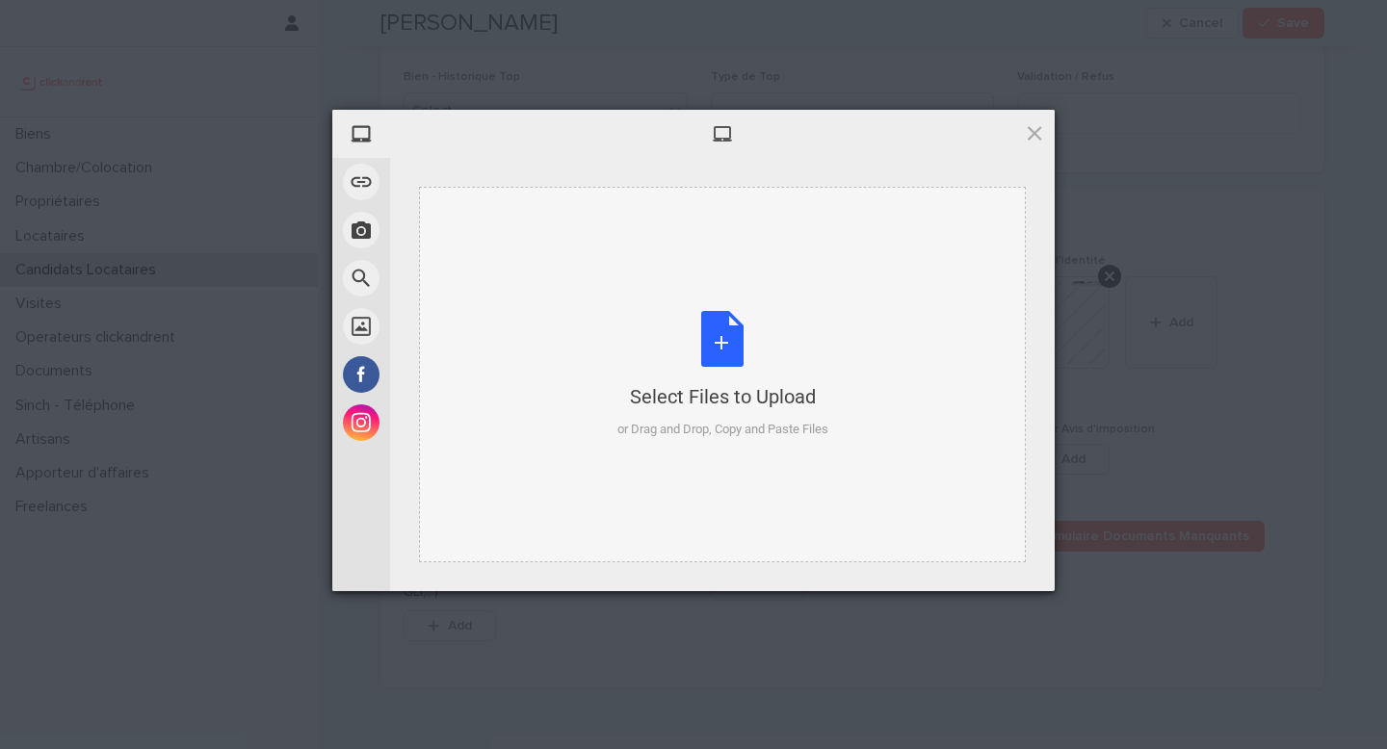
click at [680, 368] on div "Select Files to Upload or Drag and Drop, Copy and Paste Files" at bounding box center [722, 375] width 211 height 128
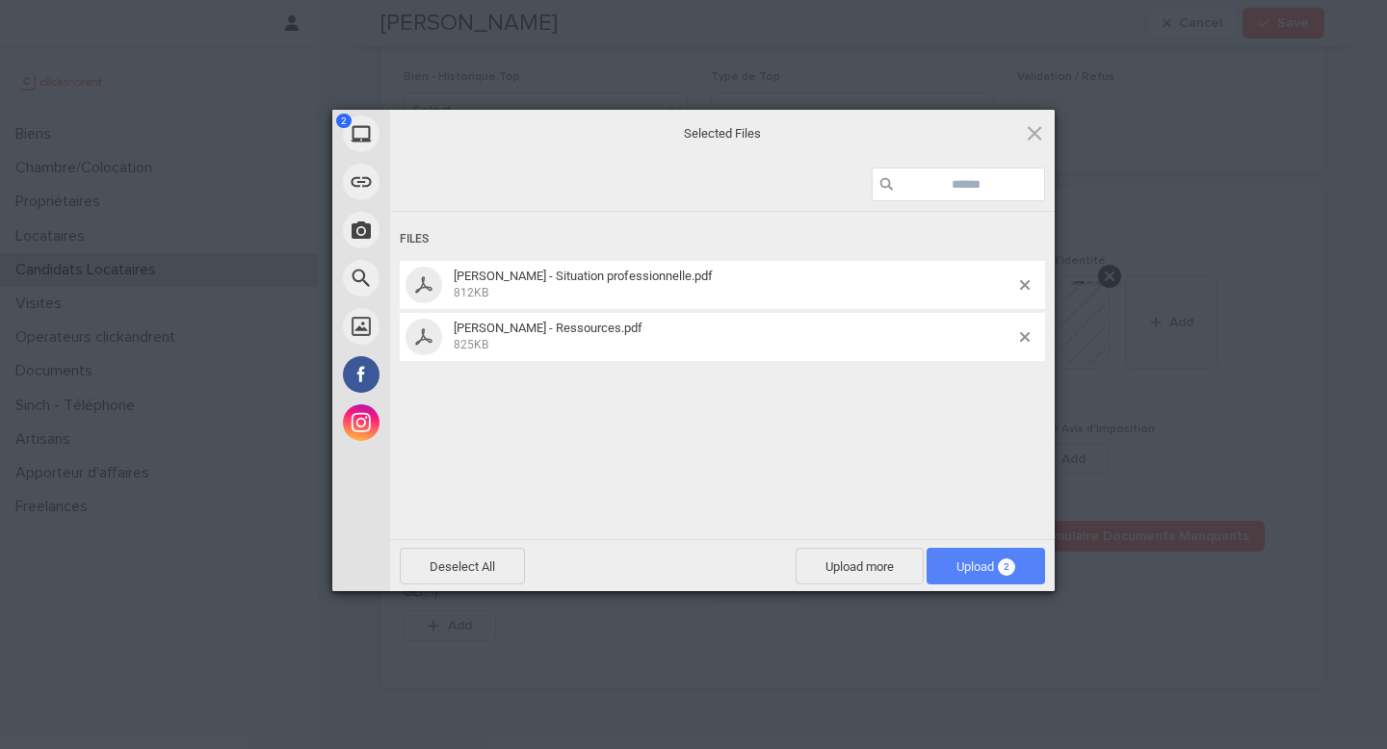
click at [971, 557] on span "Upload 2" at bounding box center [985, 566] width 118 height 37
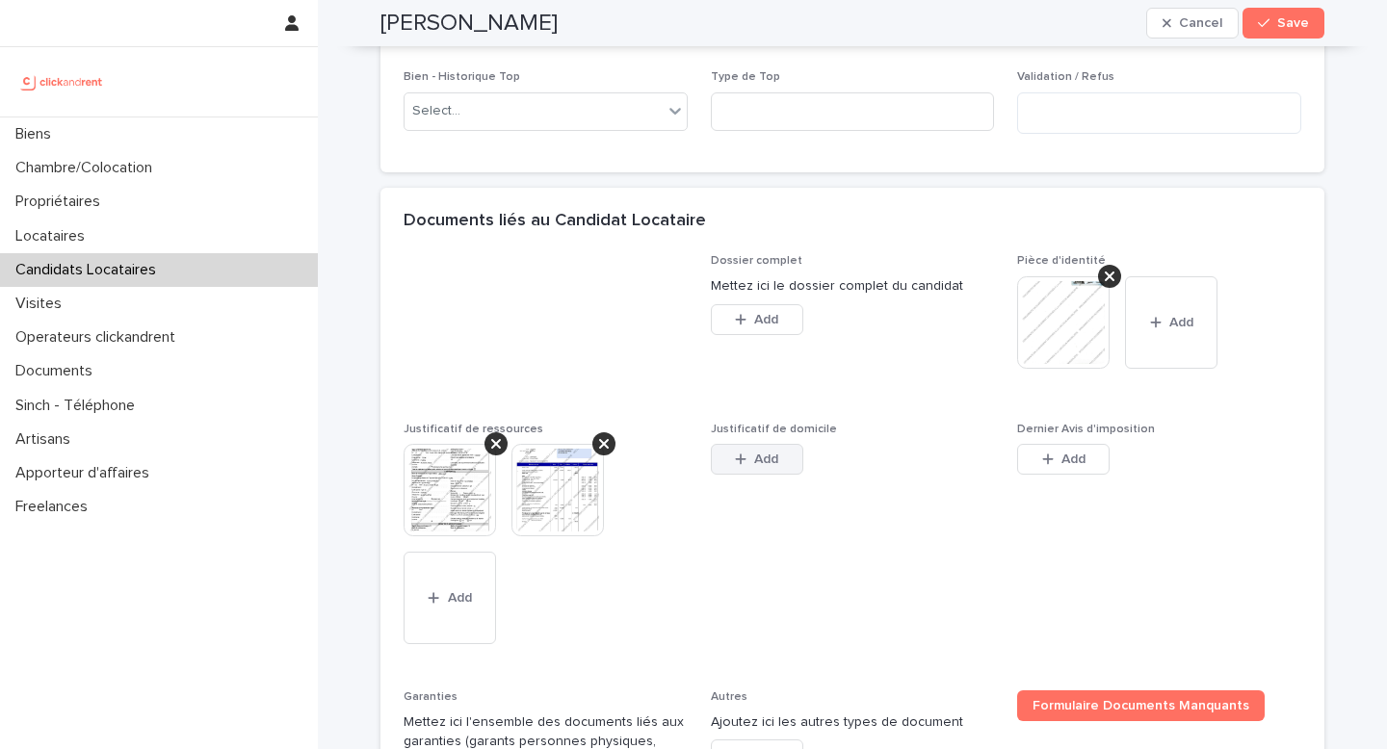
click at [762, 475] on button "Add" at bounding box center [757, 459] width 92 height 31
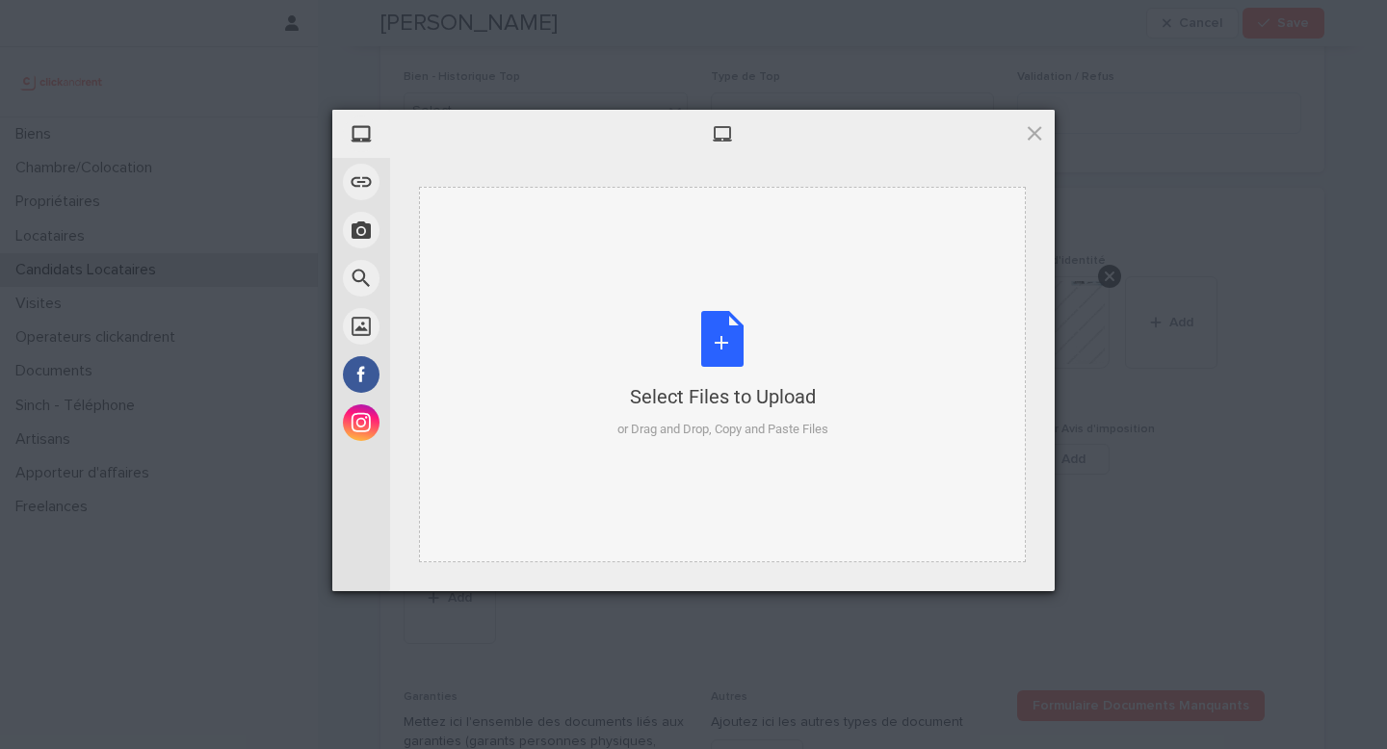
click at [733, 403] on div "Select Files to Upload" at bounding box center [722, 396] width 211 height 27
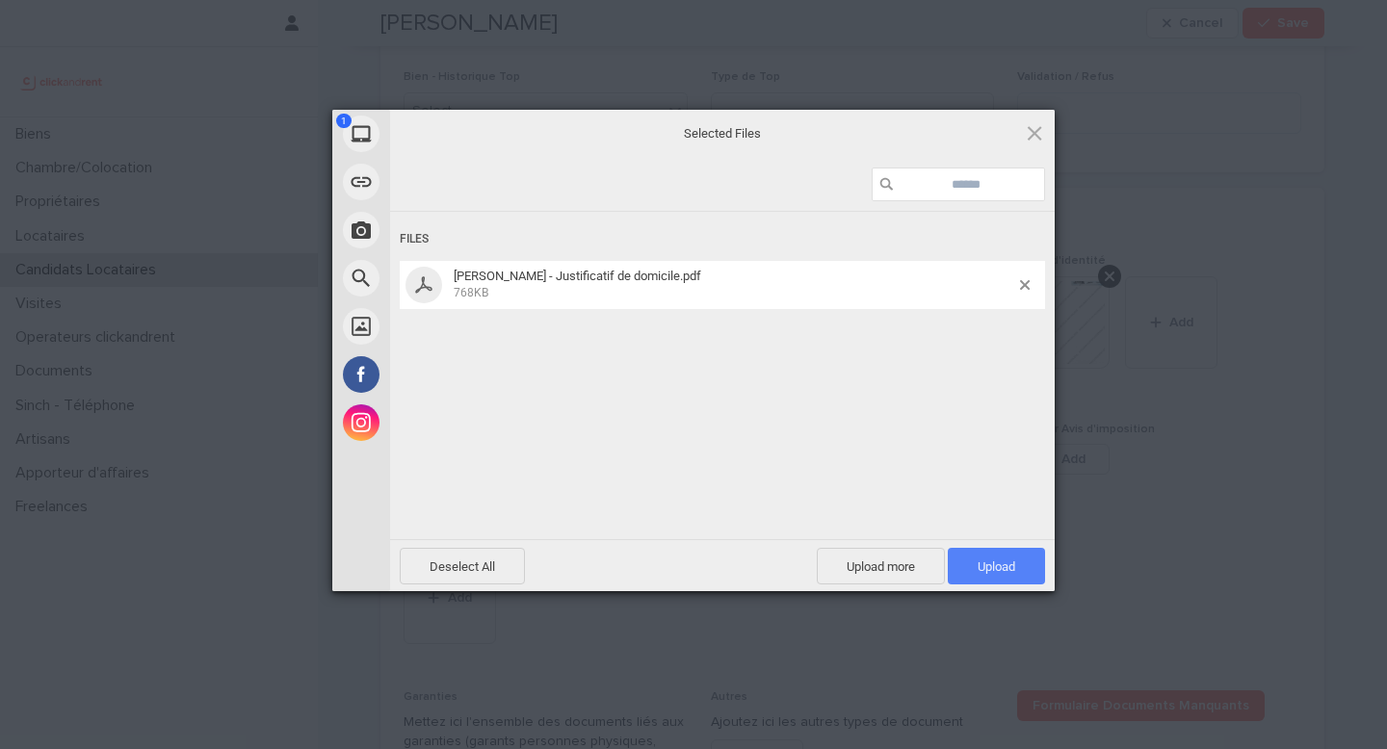
click at [973, 566] on span "Upload 1" at bounding box center [996, 566] width 97 height 37
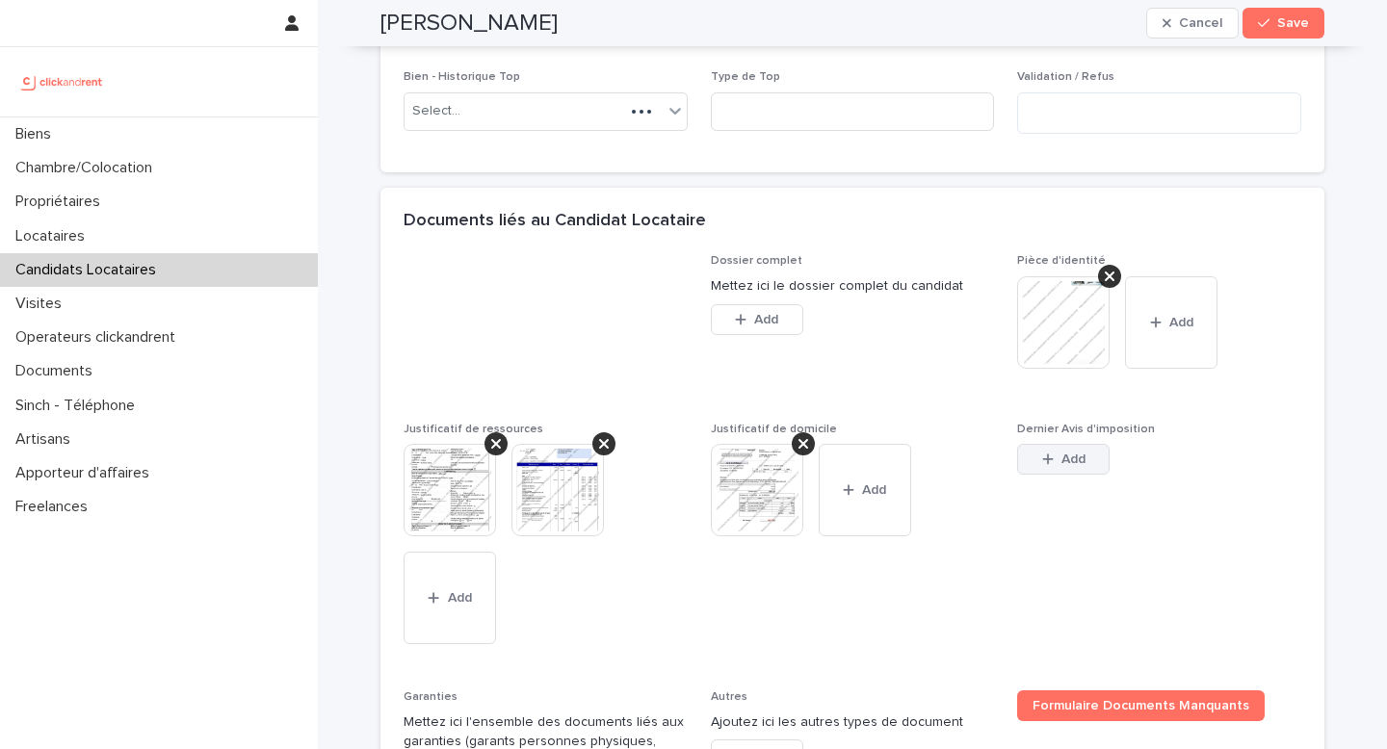
click at [1040, 475] on button "Add" at bounding box center [1063, 459] width 92 height 31
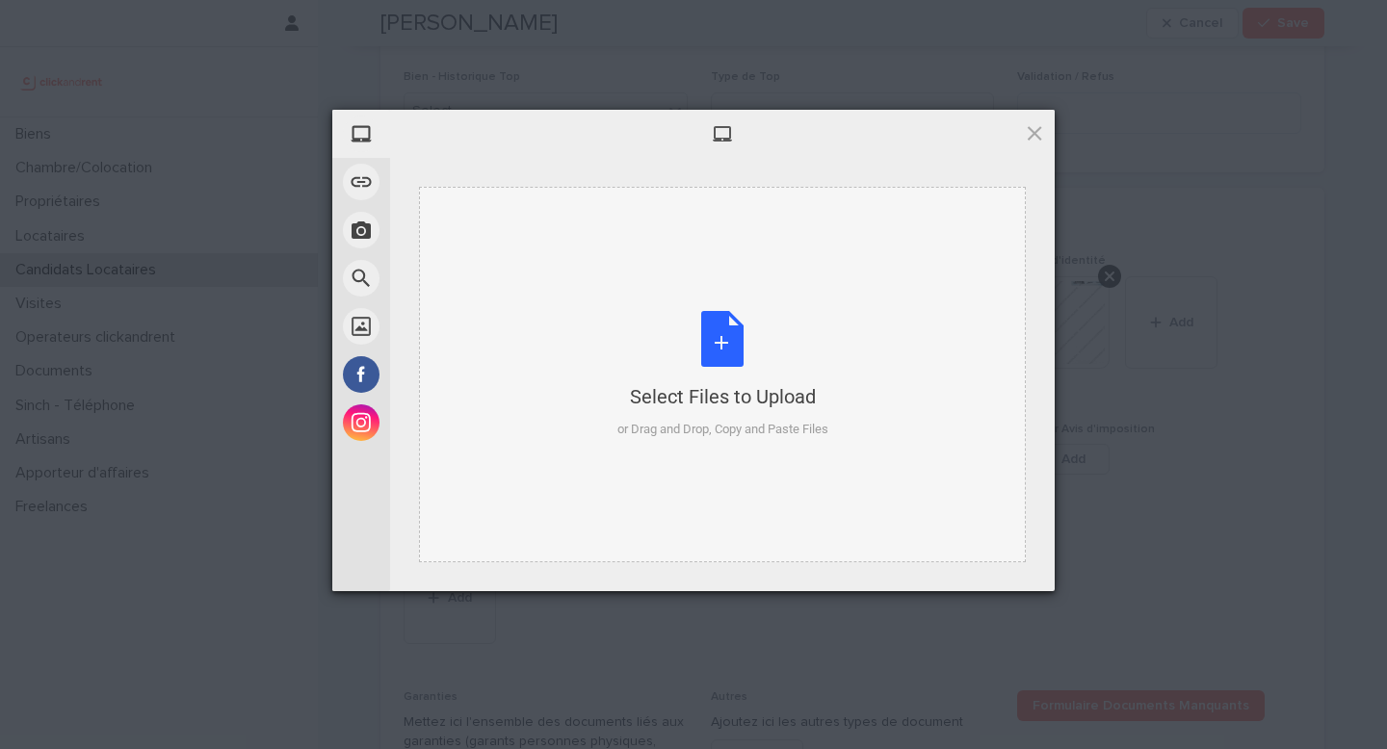
click at [727, 359] on div "Select Files to Upload or Drag and Drop, Copy and Paste Files" at bounding box center [722, 375] width 211 height 128
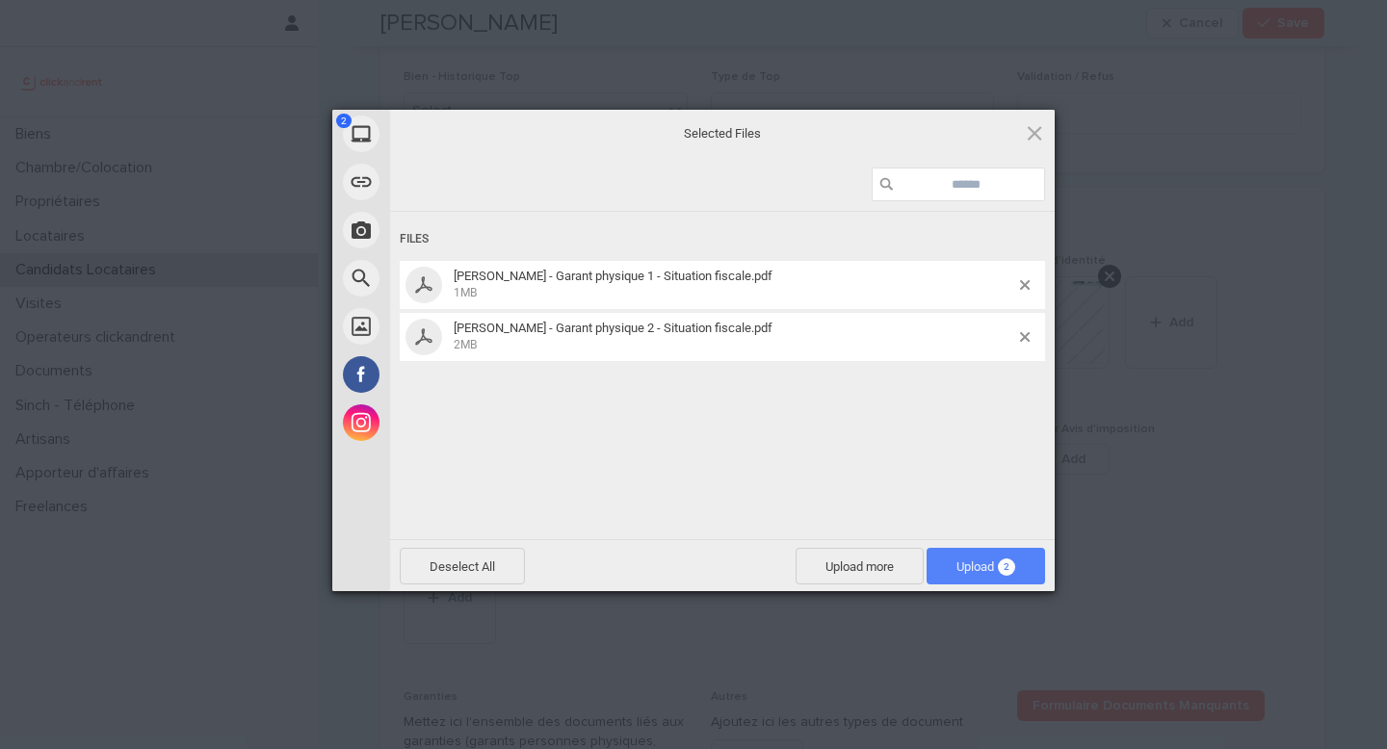
click at [998, 576] on span "Upload 2" at bounding box center [985, 566] width 118 height 37
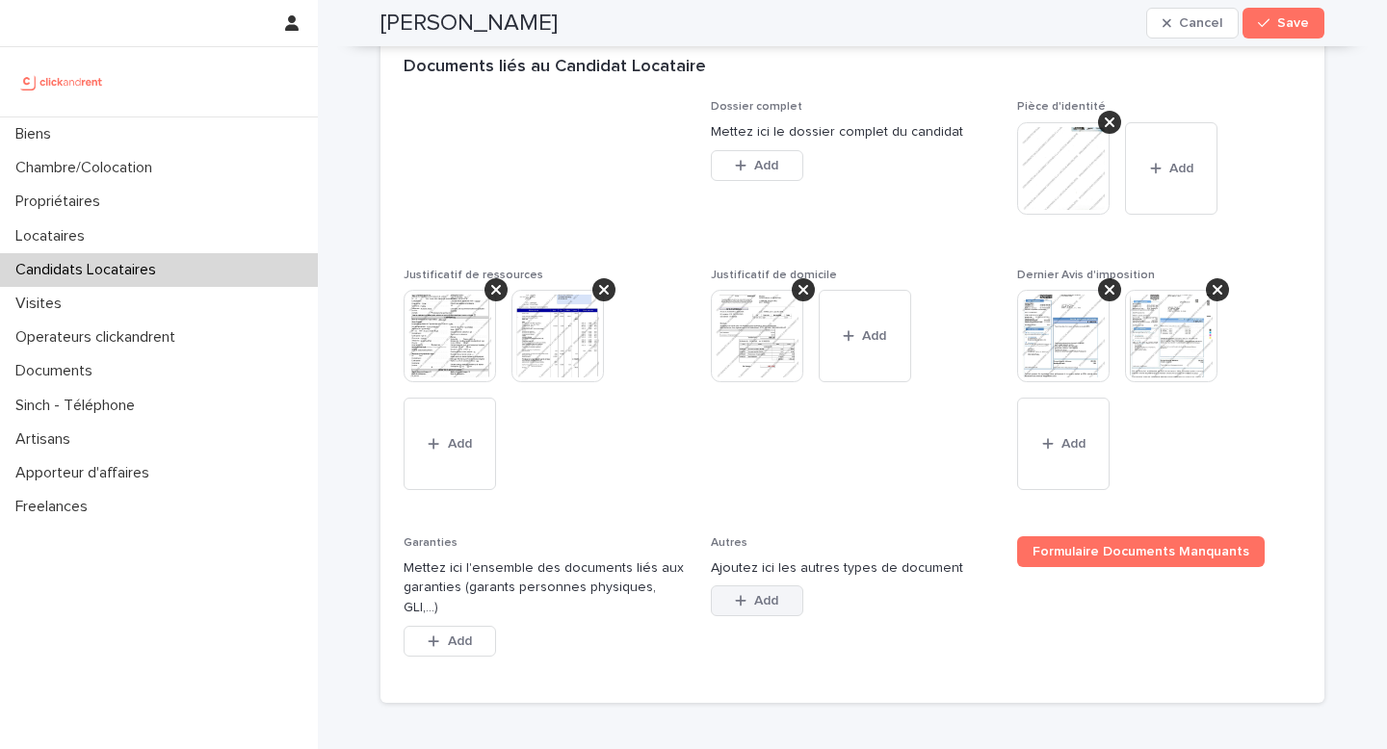
scroll to position [1544, 0]
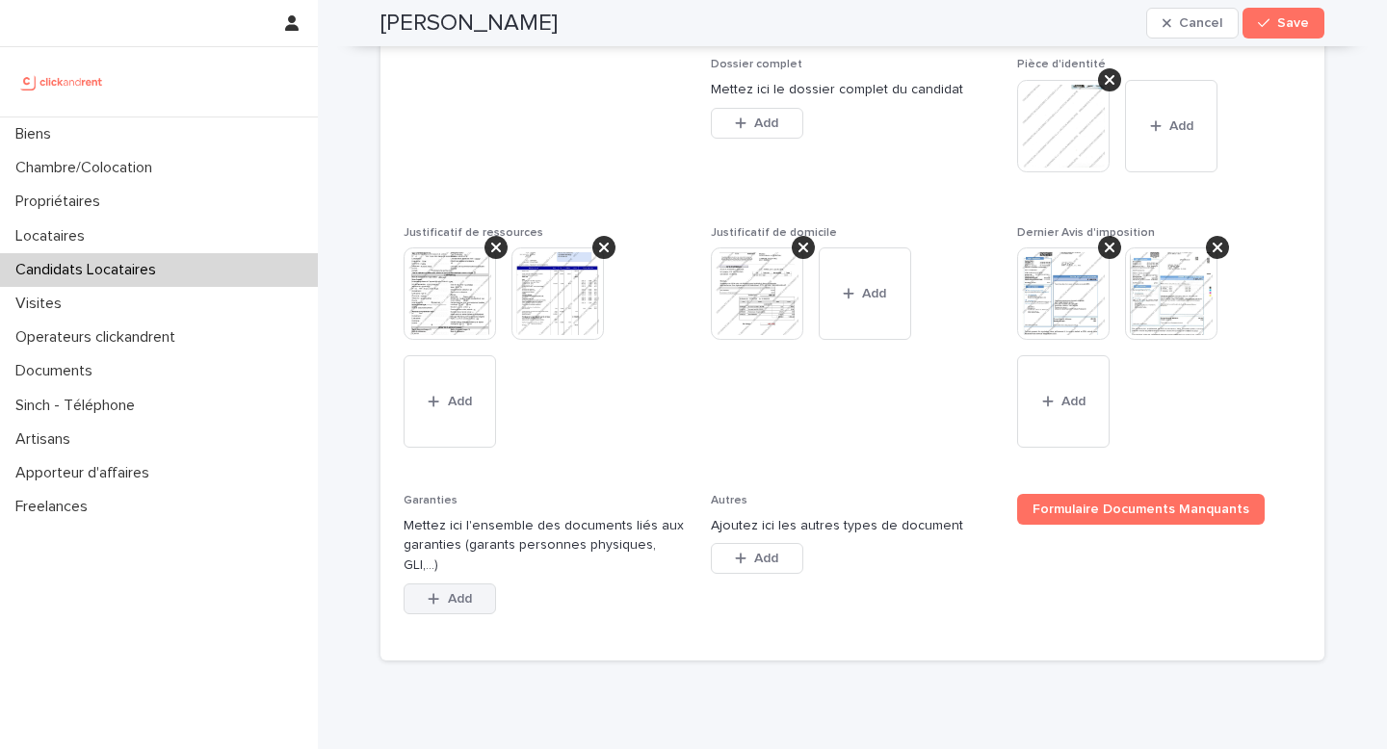
click at [483, 608] on button "Add" at bounding box center [450, 599] width 92 height 31
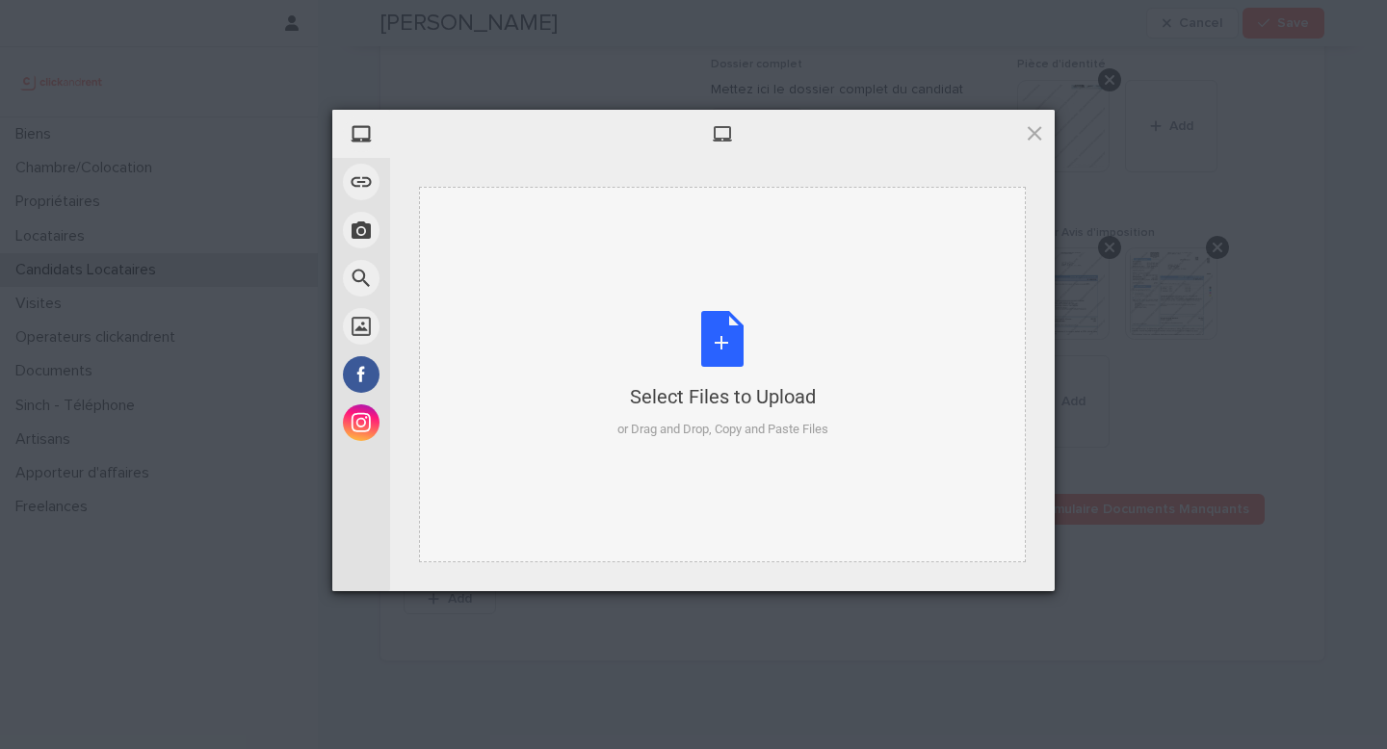
click at [753, 327] on div "Select Files to Upload or Drag and Drop, Copy and Paste Files" at bounding box center [722, 375] width 211 height 128
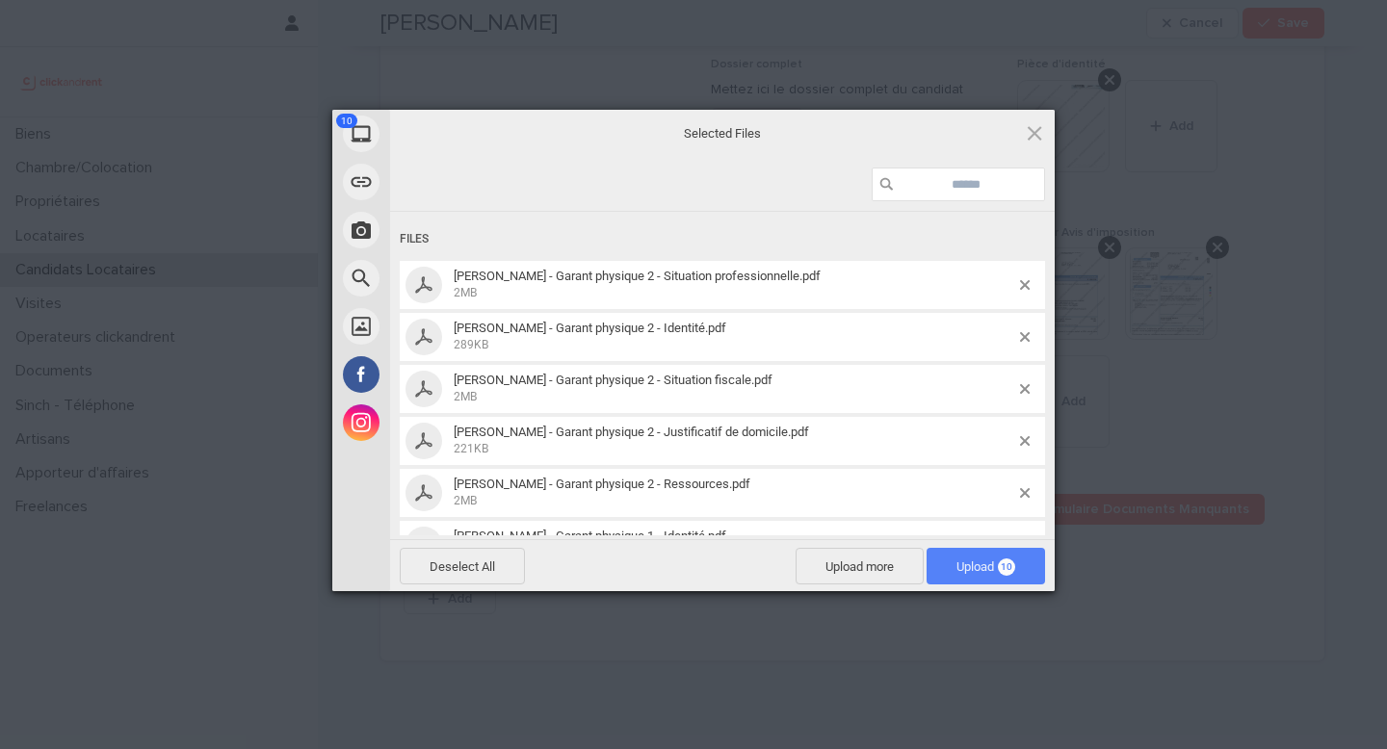
click at [978, 563] on span "Upload 10" at bounding box center [985, 567] width 59 height 14
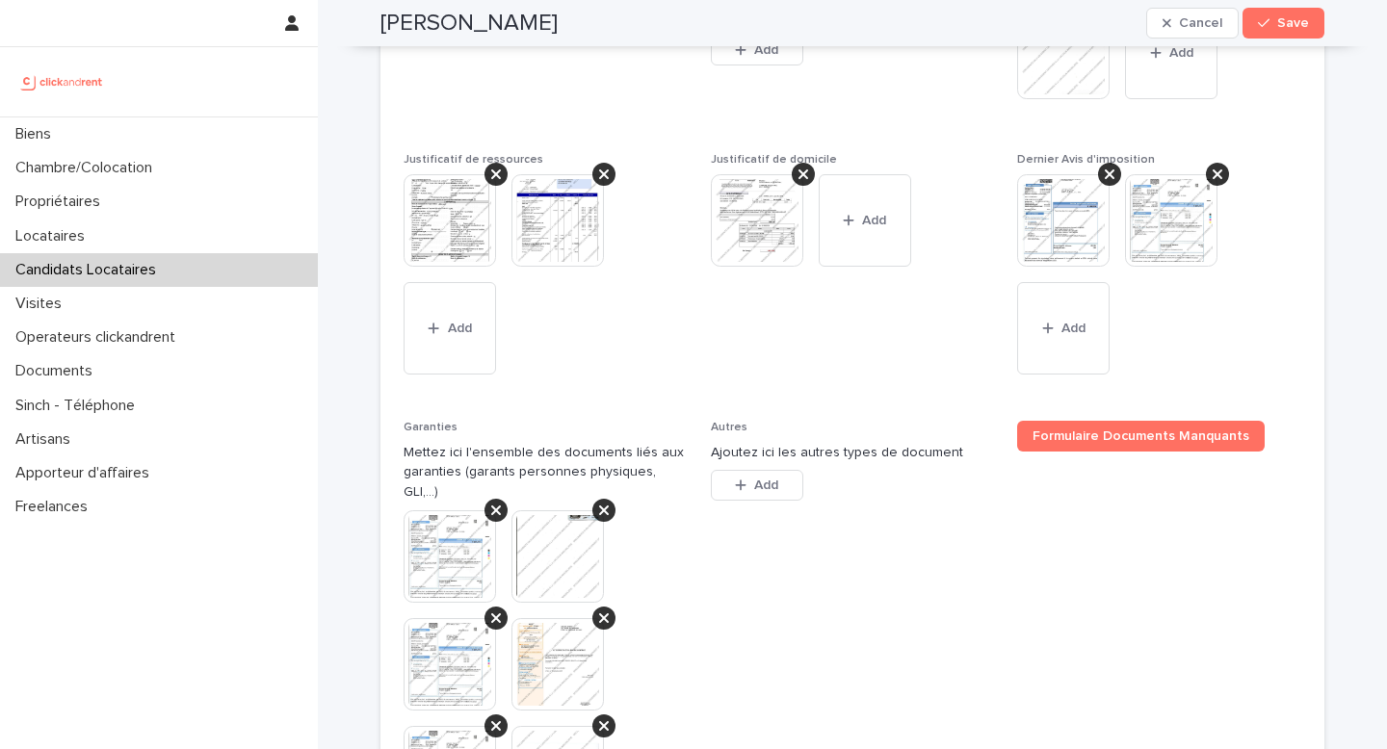
scroll to position [2237, 0]
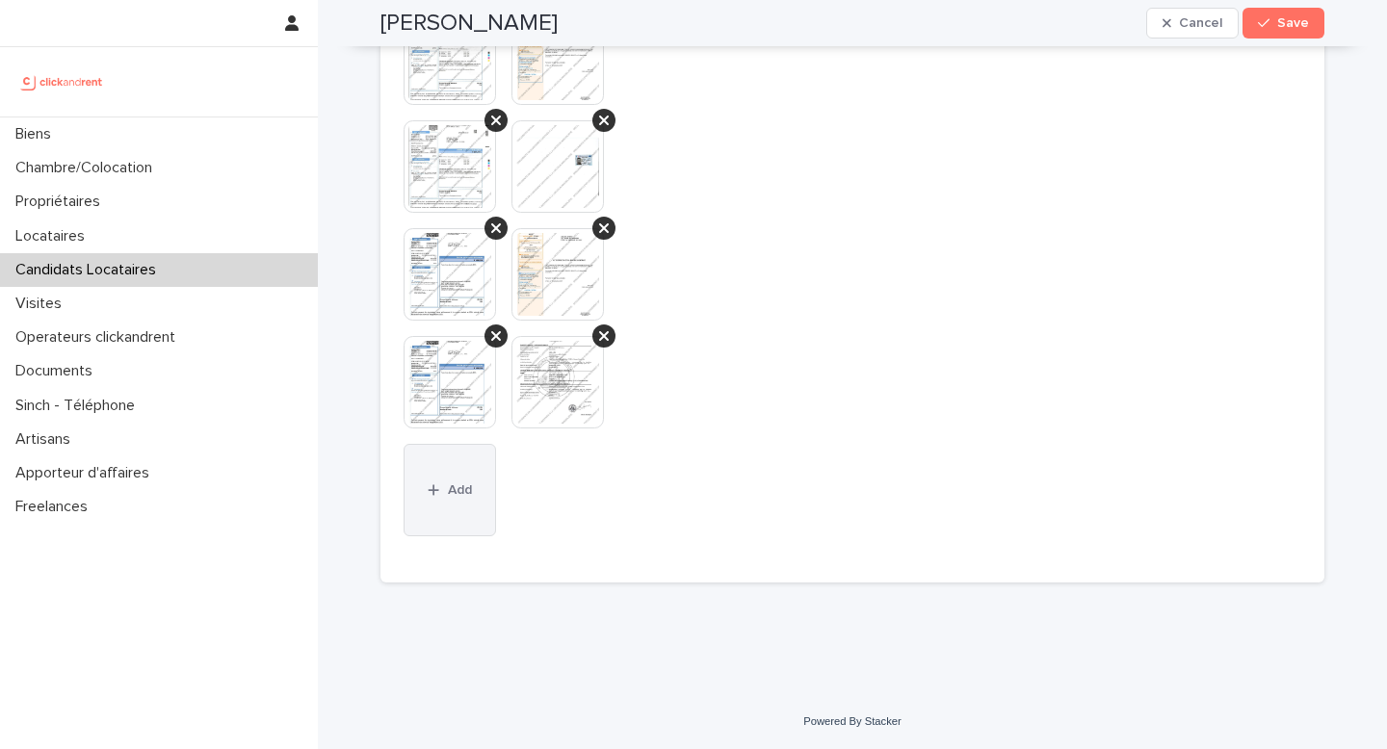
click at [456, 508] on button "Add" at bounding box center [450, 490] width 92 height 92
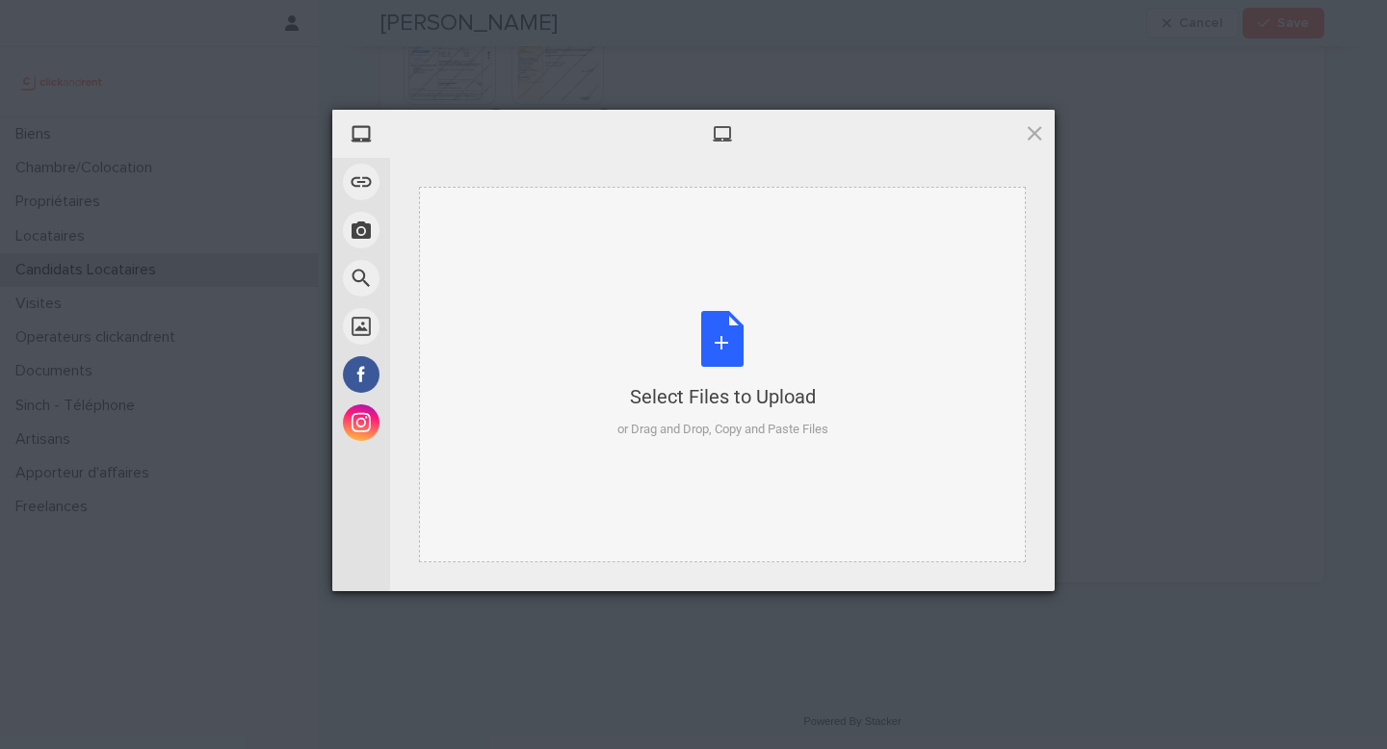
click at [732, 372] on div "Select Files to Upload or Drag and Drop, Copy and Paste Files" at bounding box center [722, 375] width 211 height 128
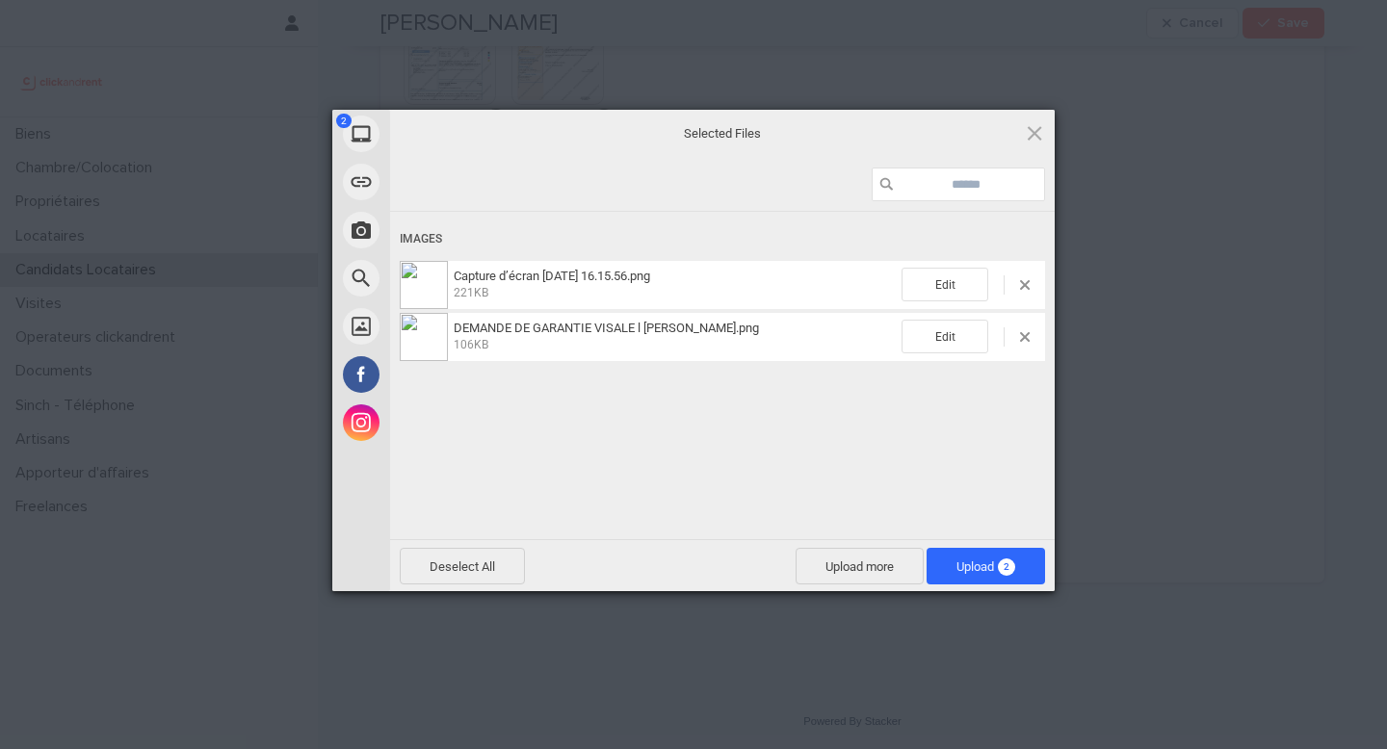
click at [1015, 562] on span "Upload 2" at bounding box center [985, 566] width 118 height 37
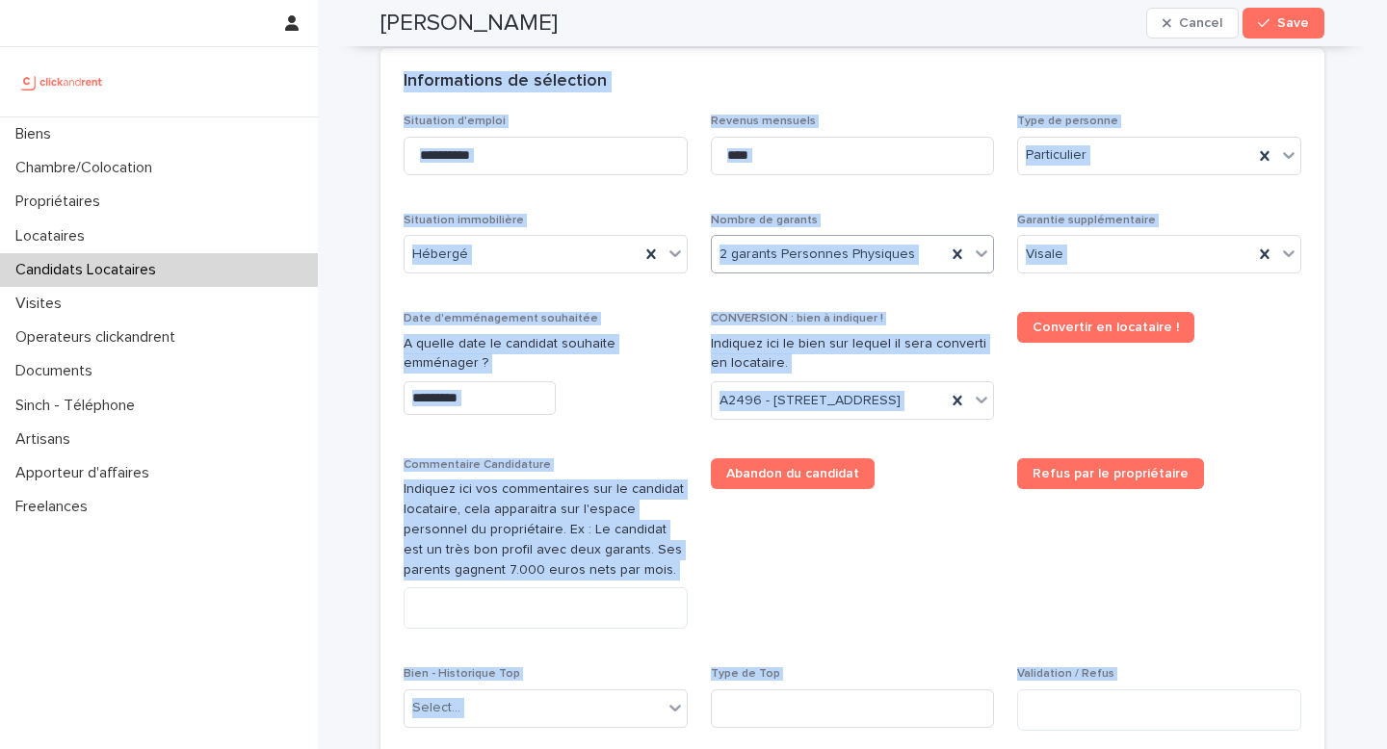
scroll to position [0, 0]
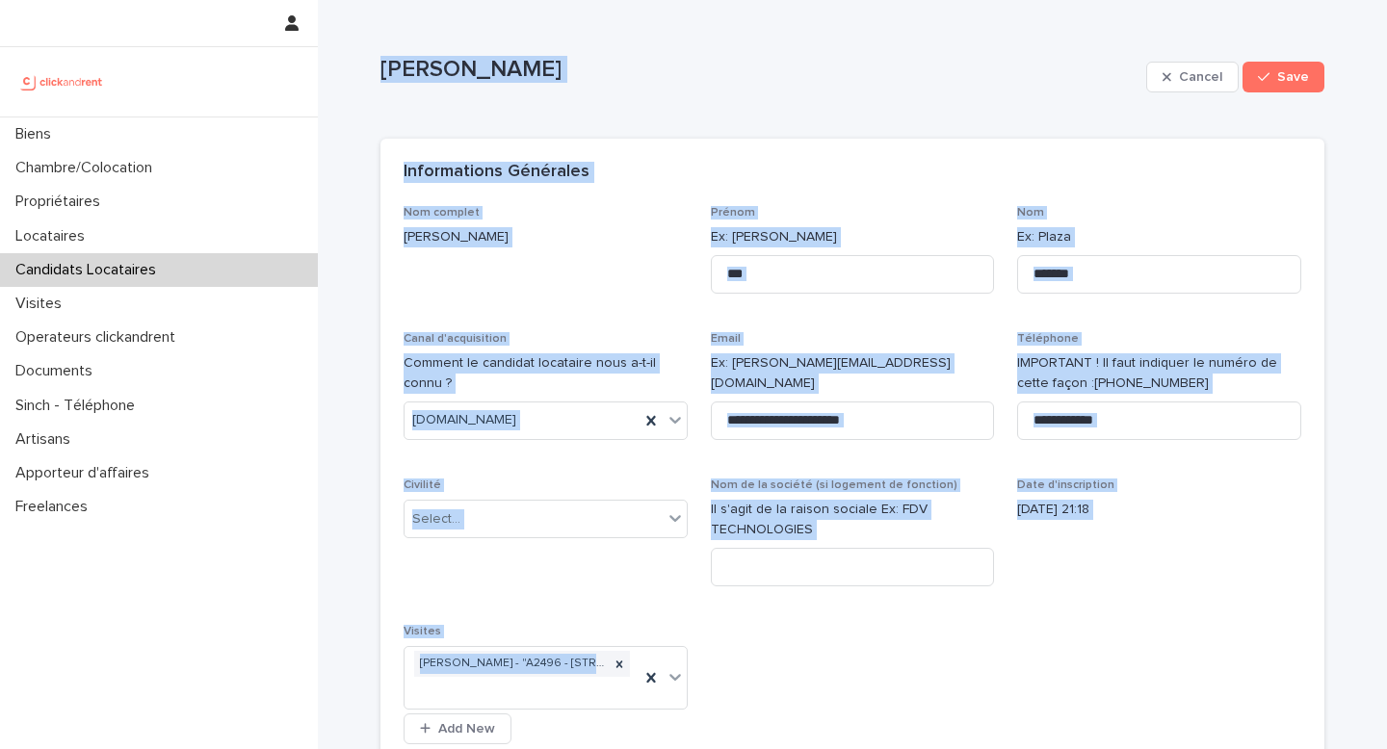
drag, startPoint x: 637, startPoint y: 651, endPoint x: 374, endPoint y: 70, distance: 637.5
copy div "Max Leblanc Cancel Save Sorry, there was an error saving your record. Please tr…"
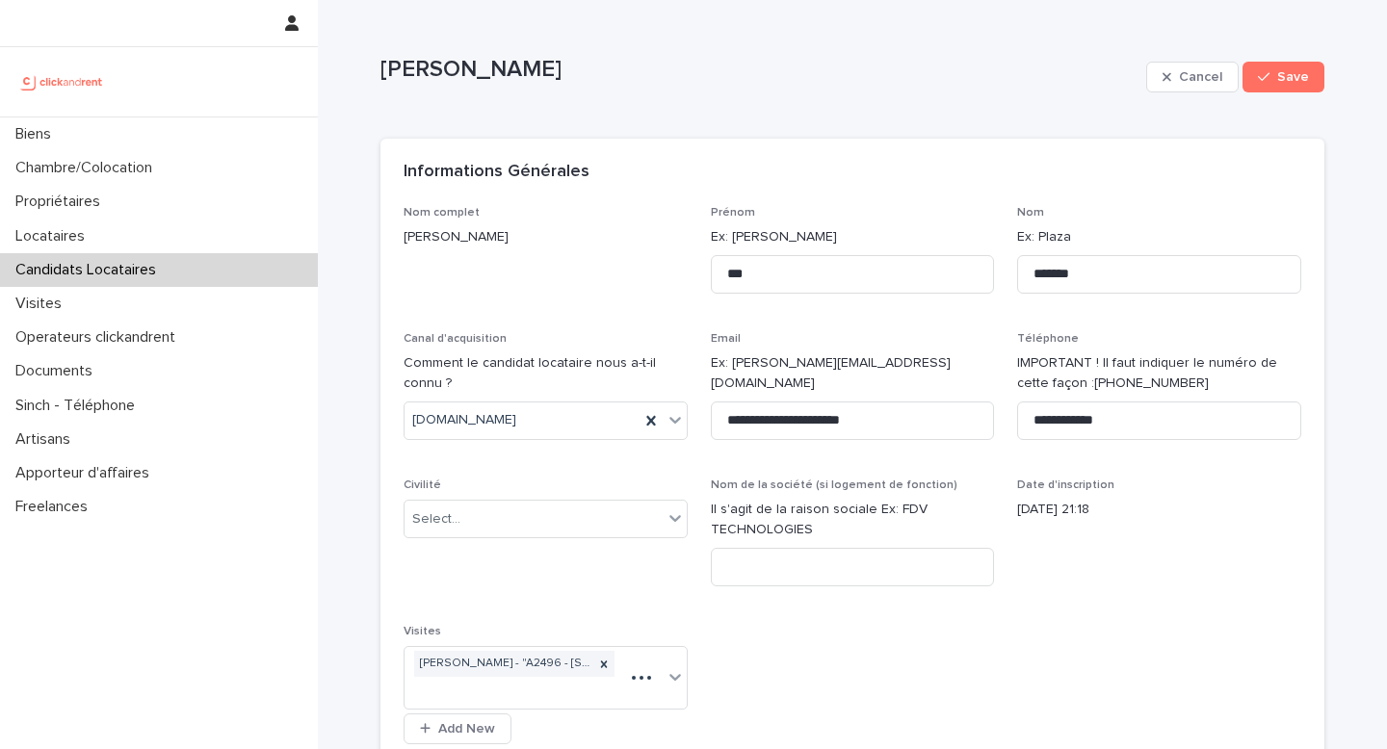
click at [911, 643] on div "**********" at bounding box center [853, 483] width 898 height 554
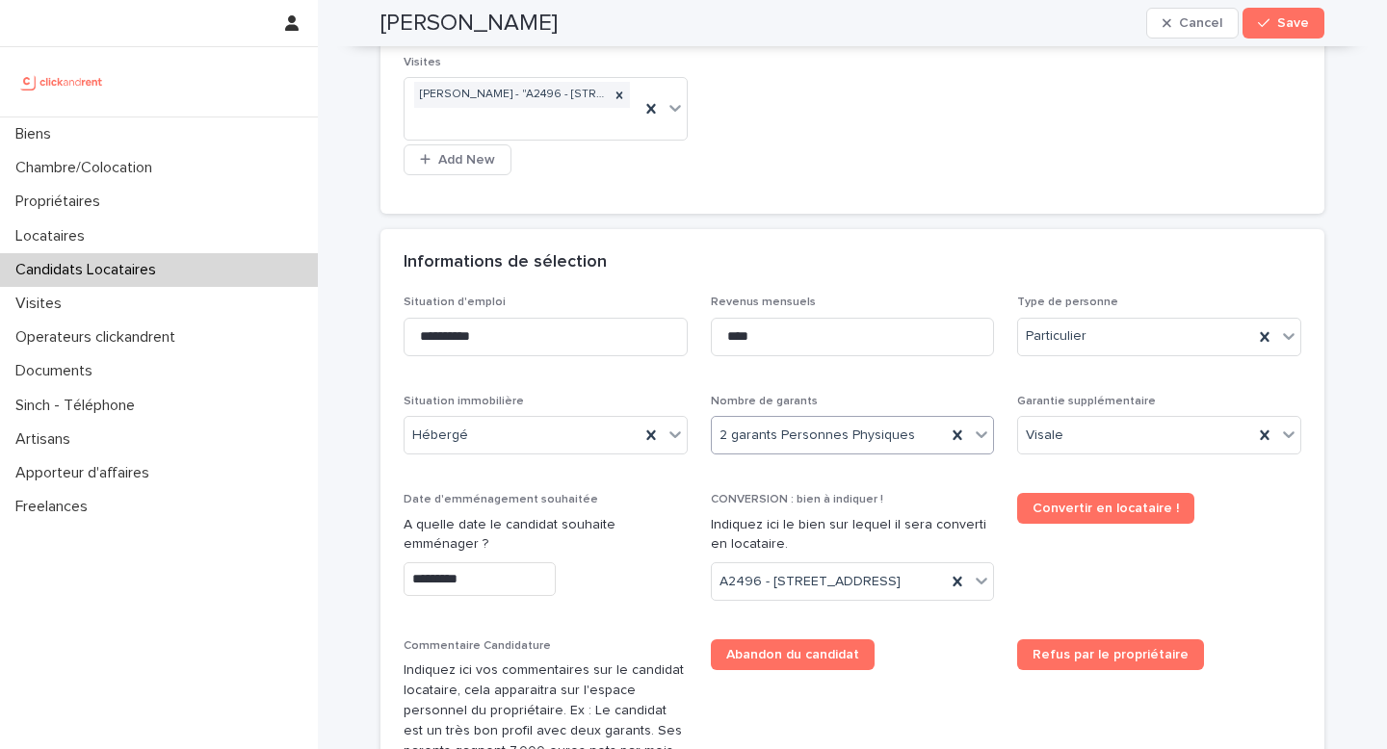
scroll to position [739, 0]
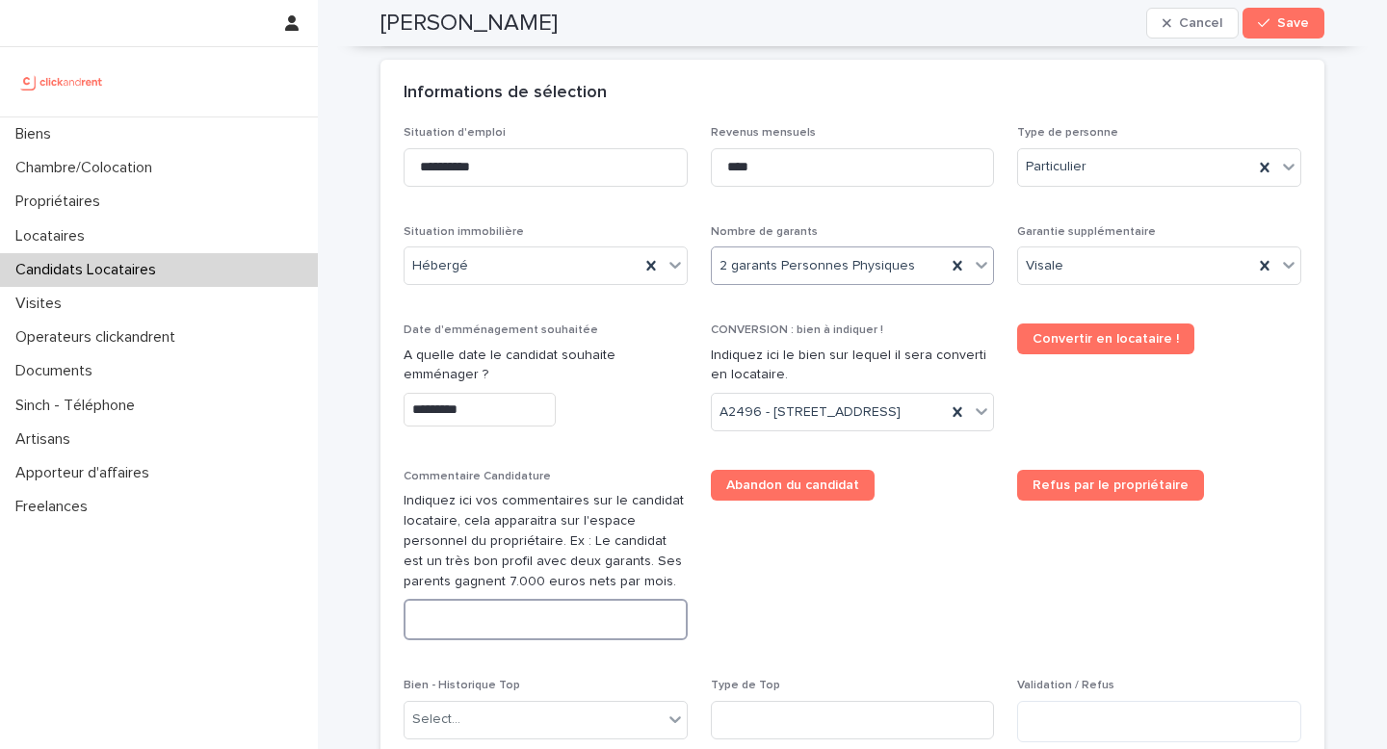
click at [482, 640] on textarea at bounding box center [546, 619] width 284 height 41
paste textarea "**********"
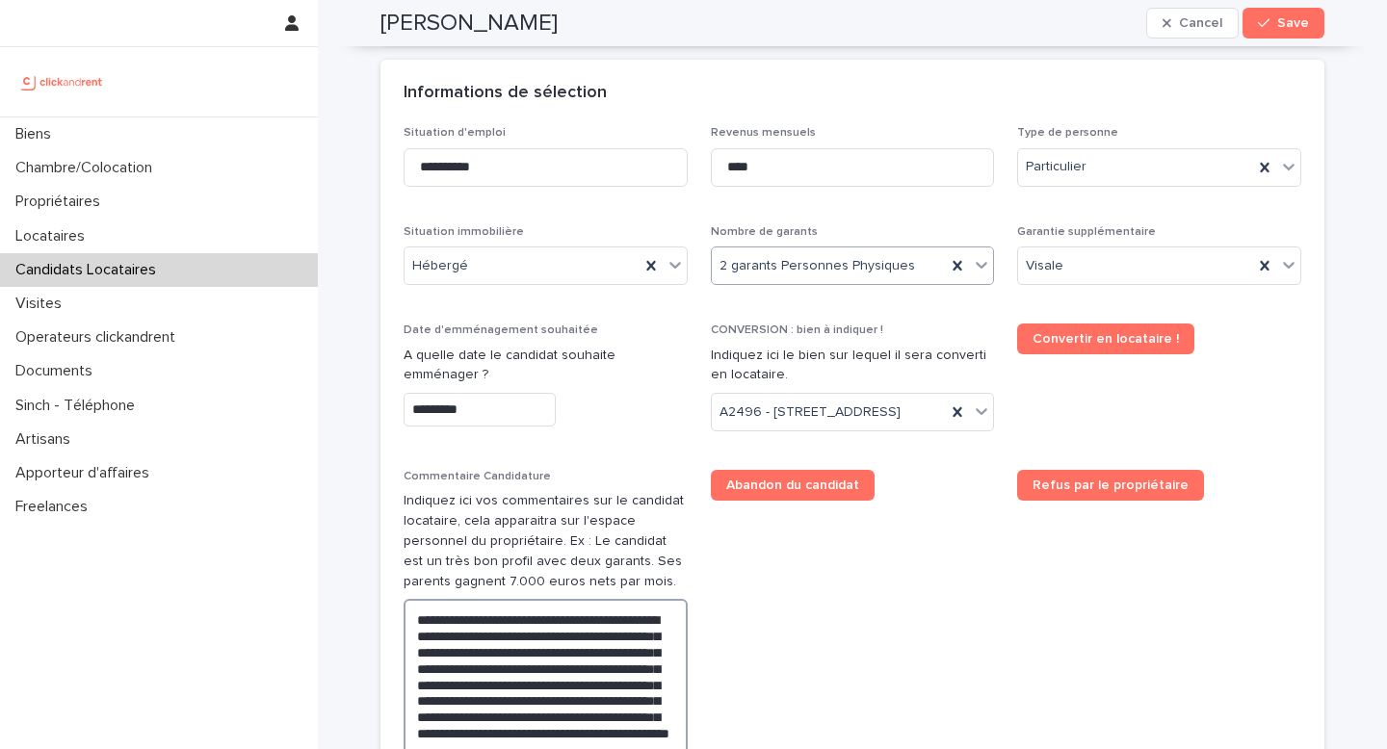
scroll to position [814, 0]
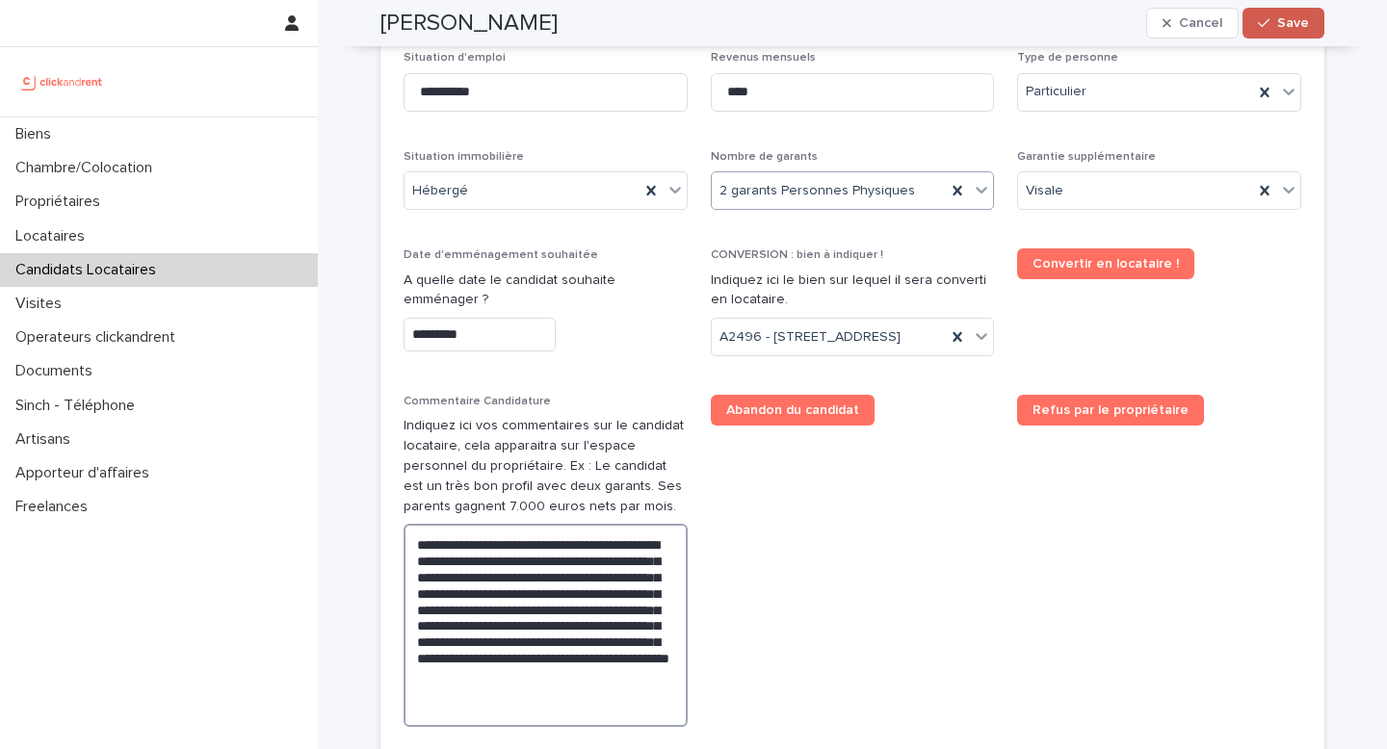
type textarea "**********"
click at [1287, 22] on span "Save" at bounding box center [1293, 22] width 32 height 13
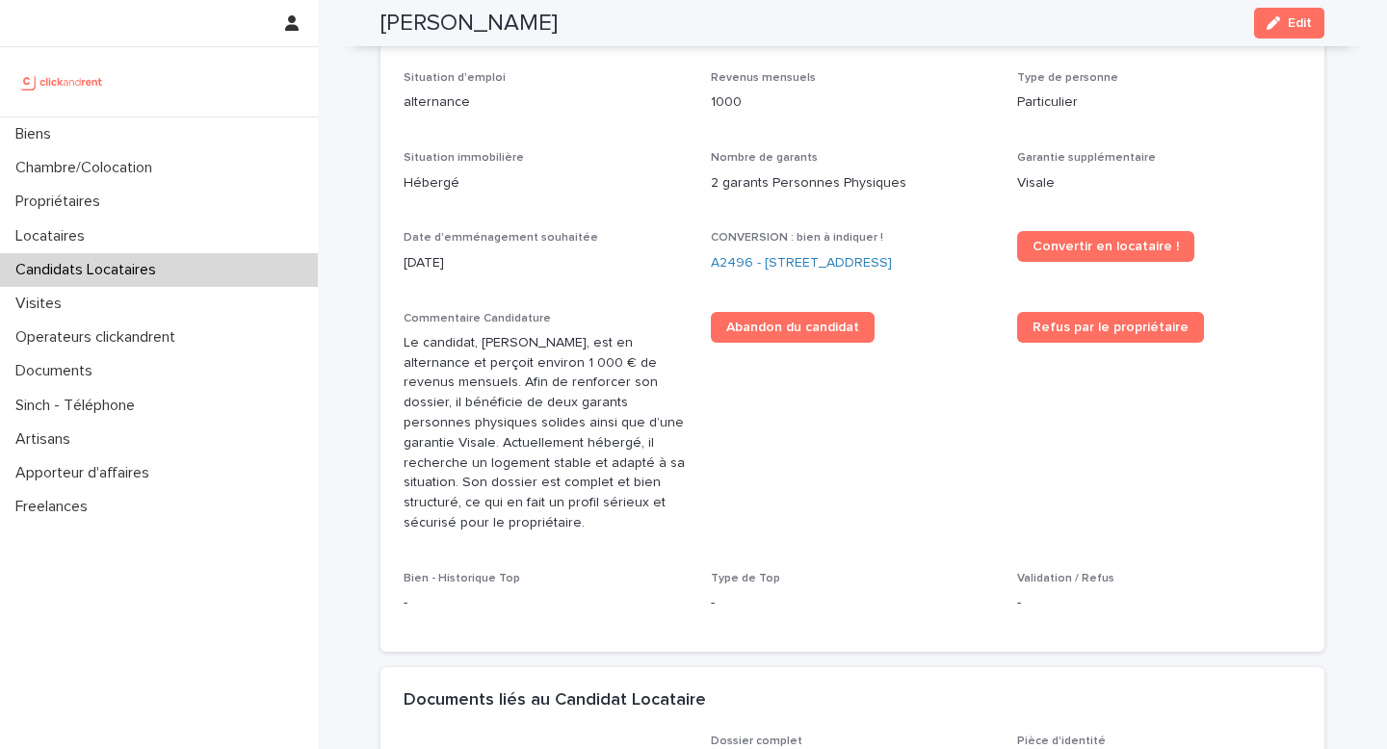
scroll to position [465, 0]
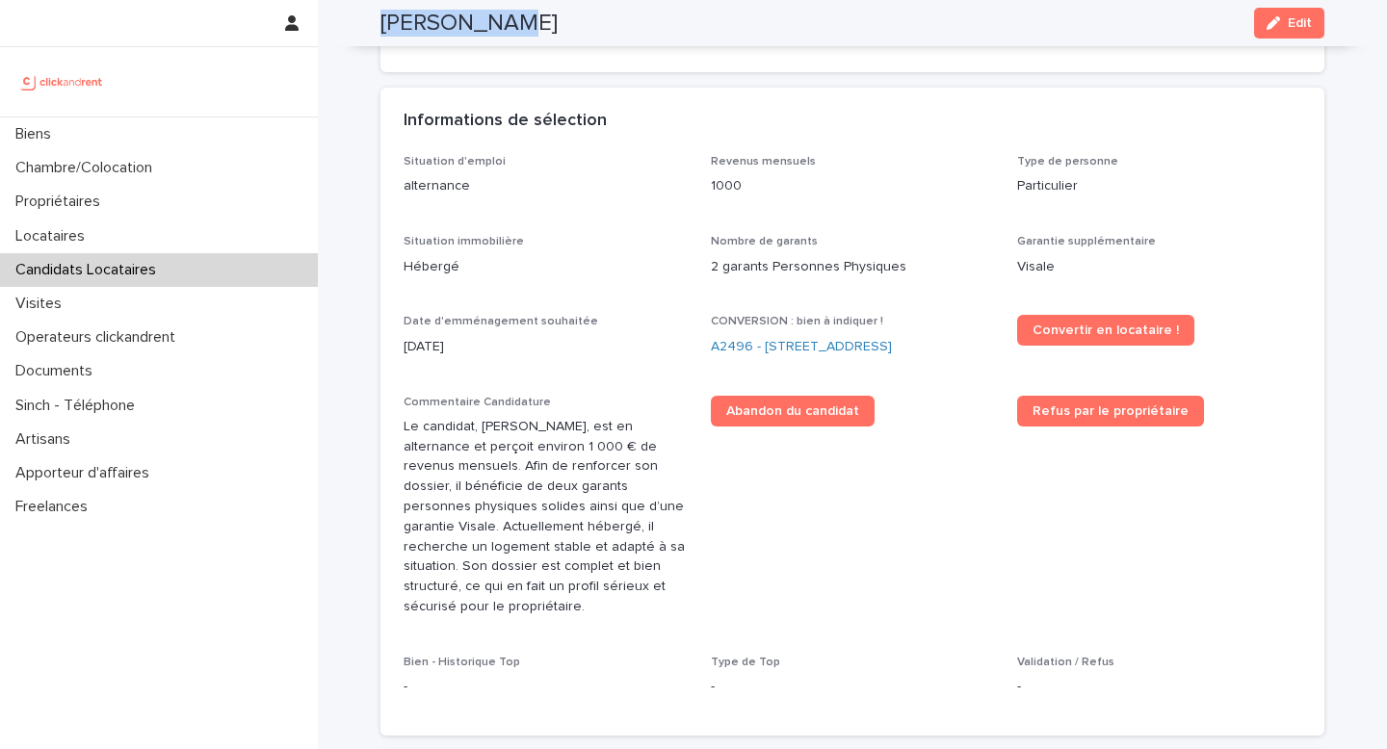
drag, startPoint x: 508, startPoint y: 18, endPoint x: 374, endPoint y: 23, distance: 134.0
click at [380, 23] on div "Max Leblanc Edit" at bounding box center [852, 23] width 944 height 46
copy h2 "[PERSON_NAME]"
click at [795, 345] on link "A2496 - [STREET_ADDRESS]" at bounding box center [801, 347] width 181 height 20
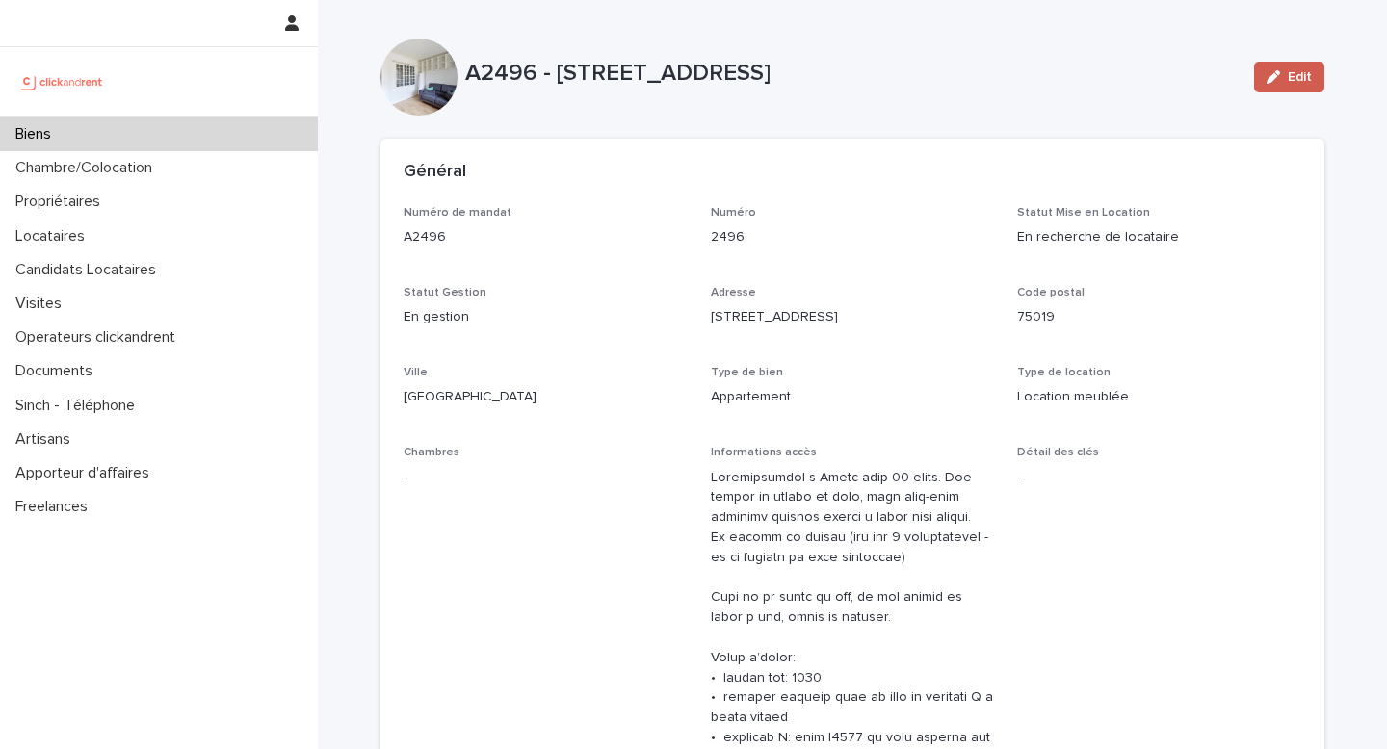
click at [1288, 83] on span "Edit" at bounding box center [1300, 76] width 24 height 13
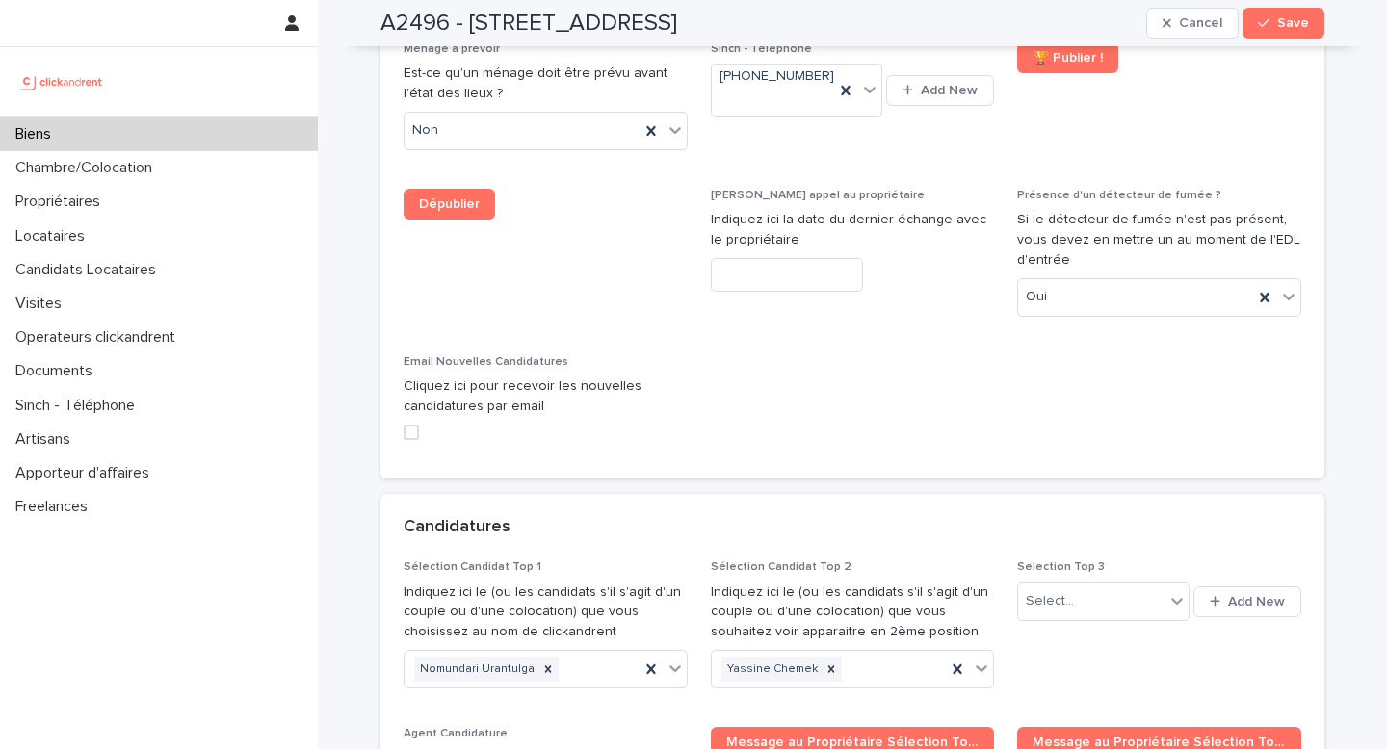
scroll to position [9613, 0]
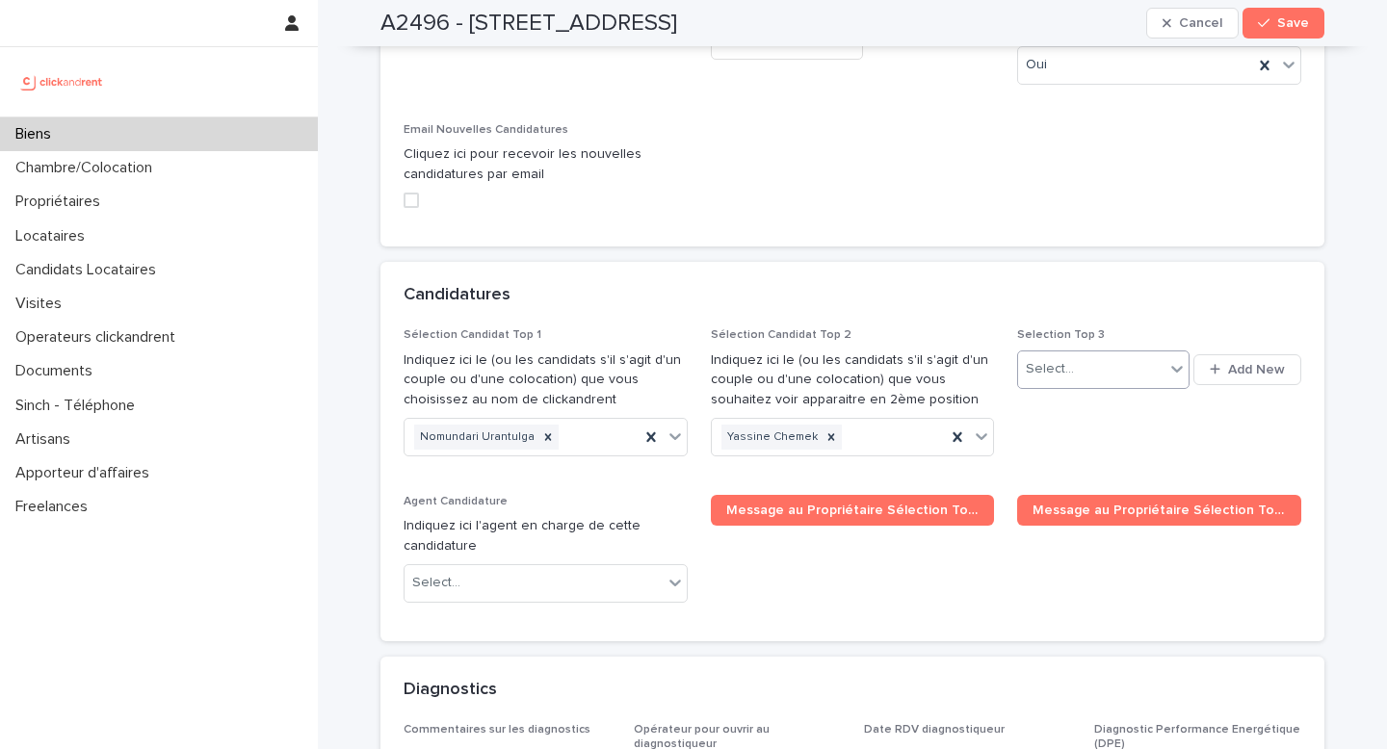
click at [1077, 353] on div "Select..." at bounding box center [1090, 369] width 145 height 32
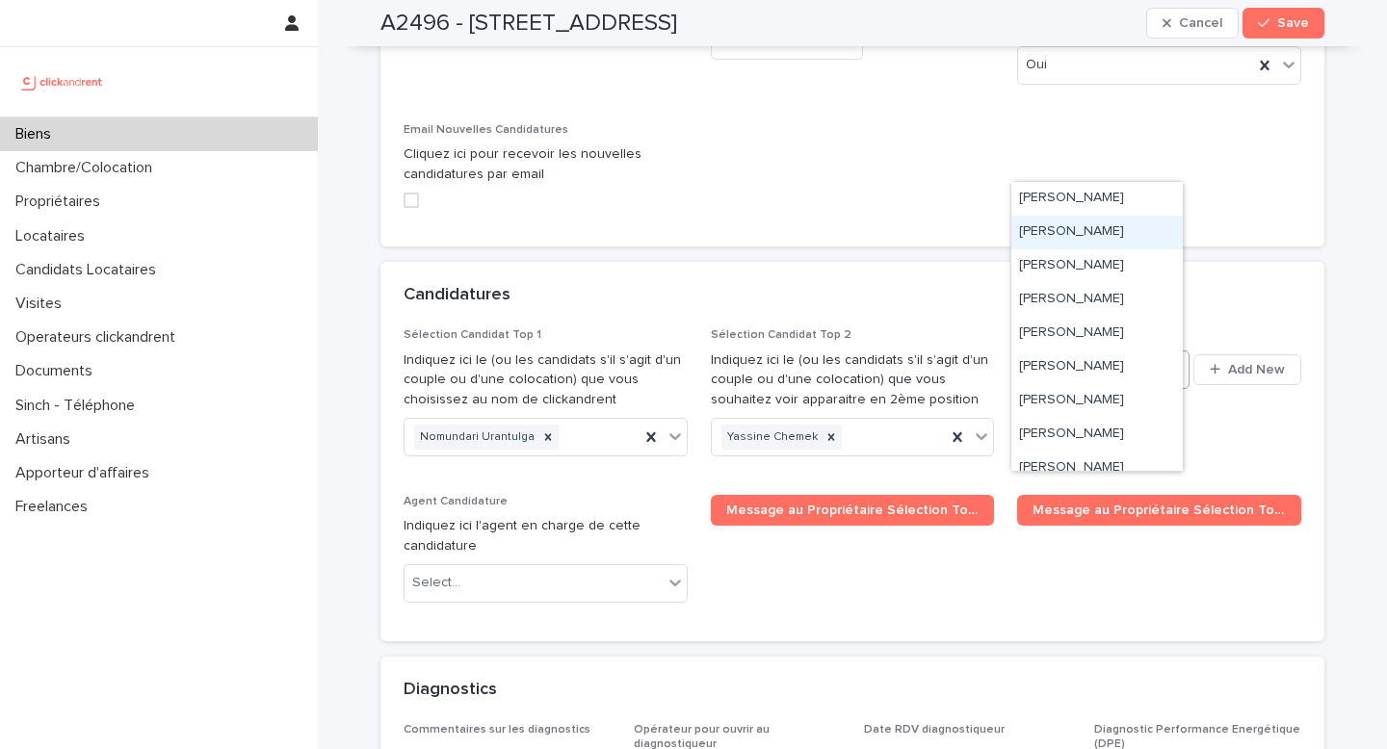
paste input "**********"
type input "**********"
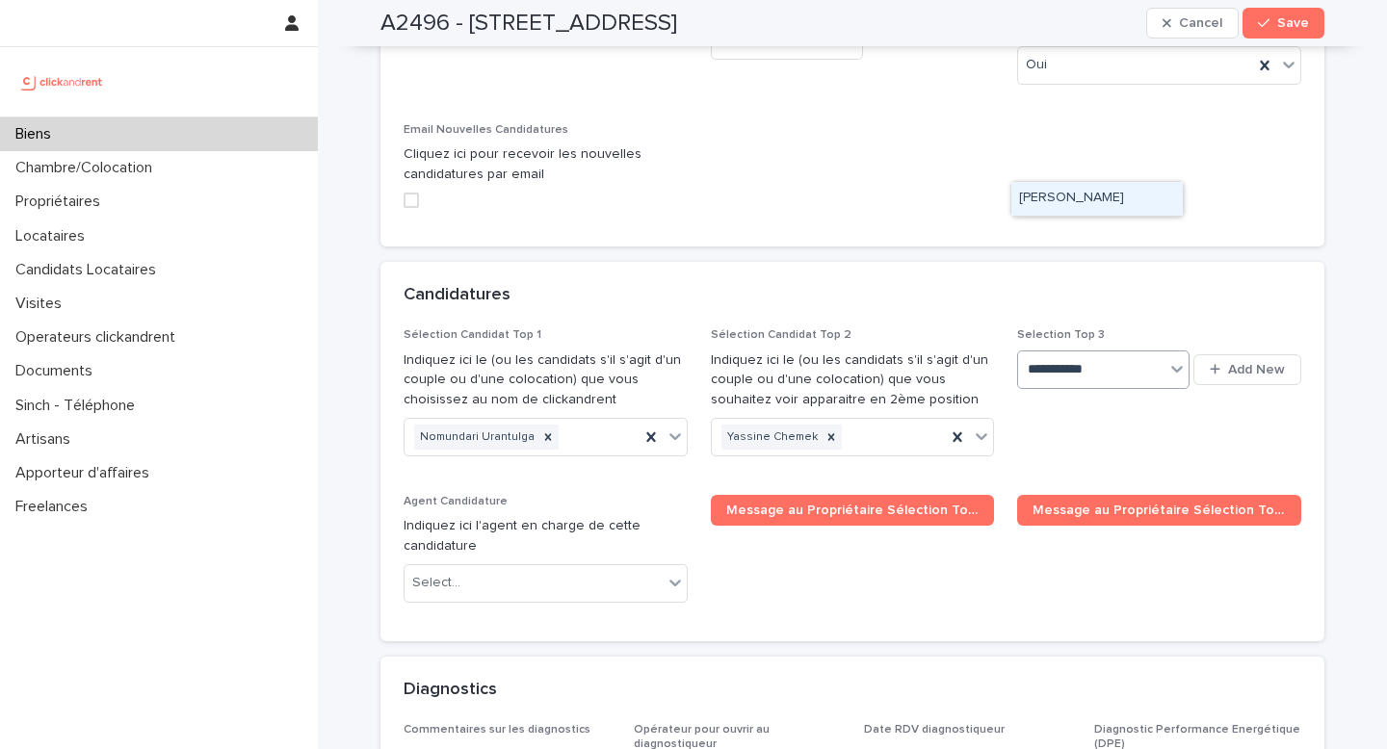
click at [1067, 202] on div "[PERSON_NAME]" at bounding box center [1096, 199] width 171 height 34
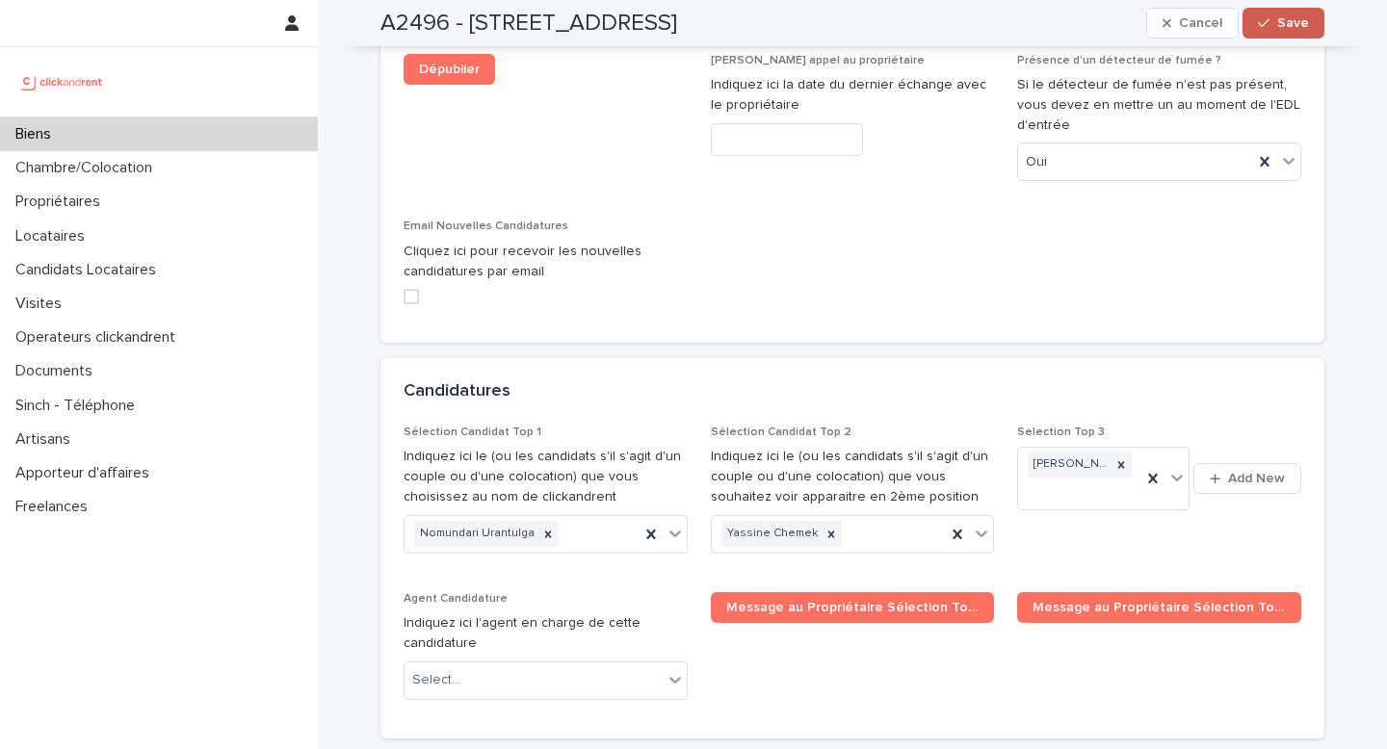
click at [1277, 27] on span "Save" at bounding box center [1293, 22] width 32 height 13
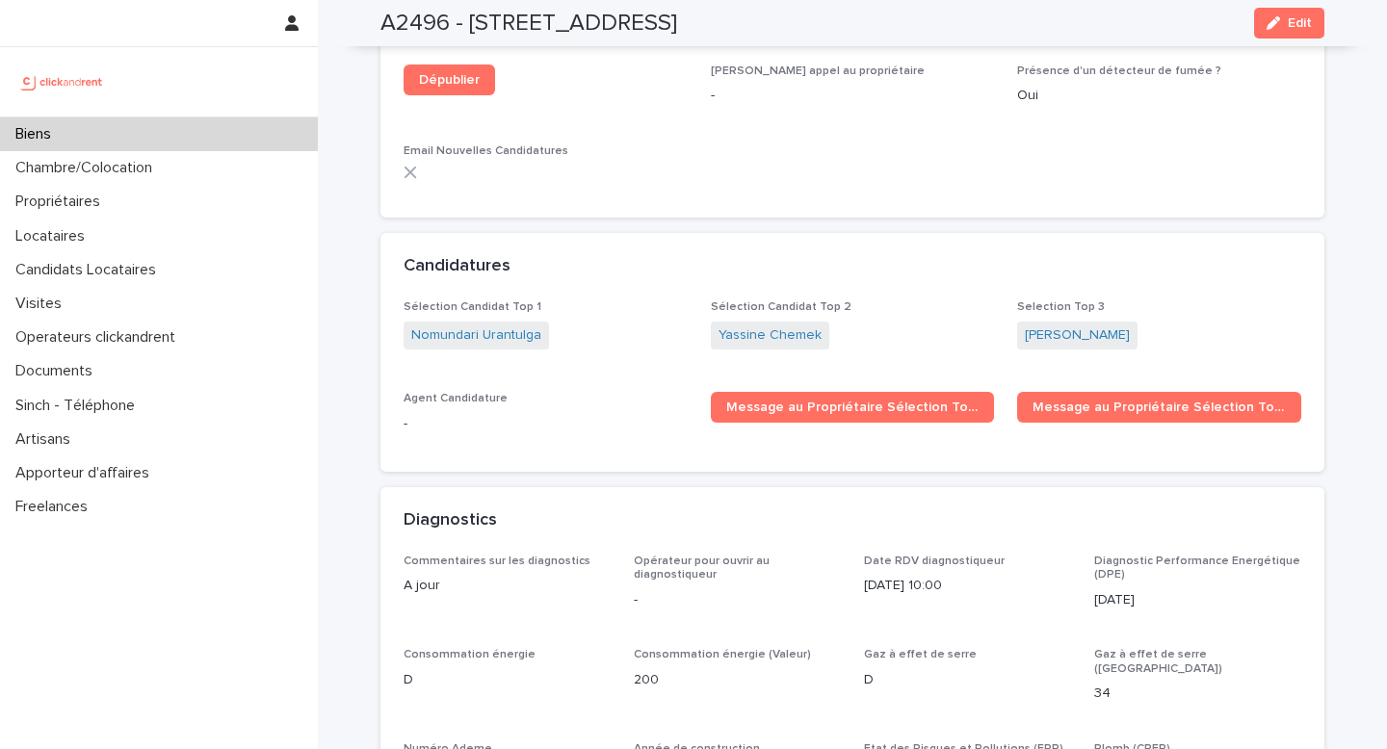
scroll to position [6090, 0]
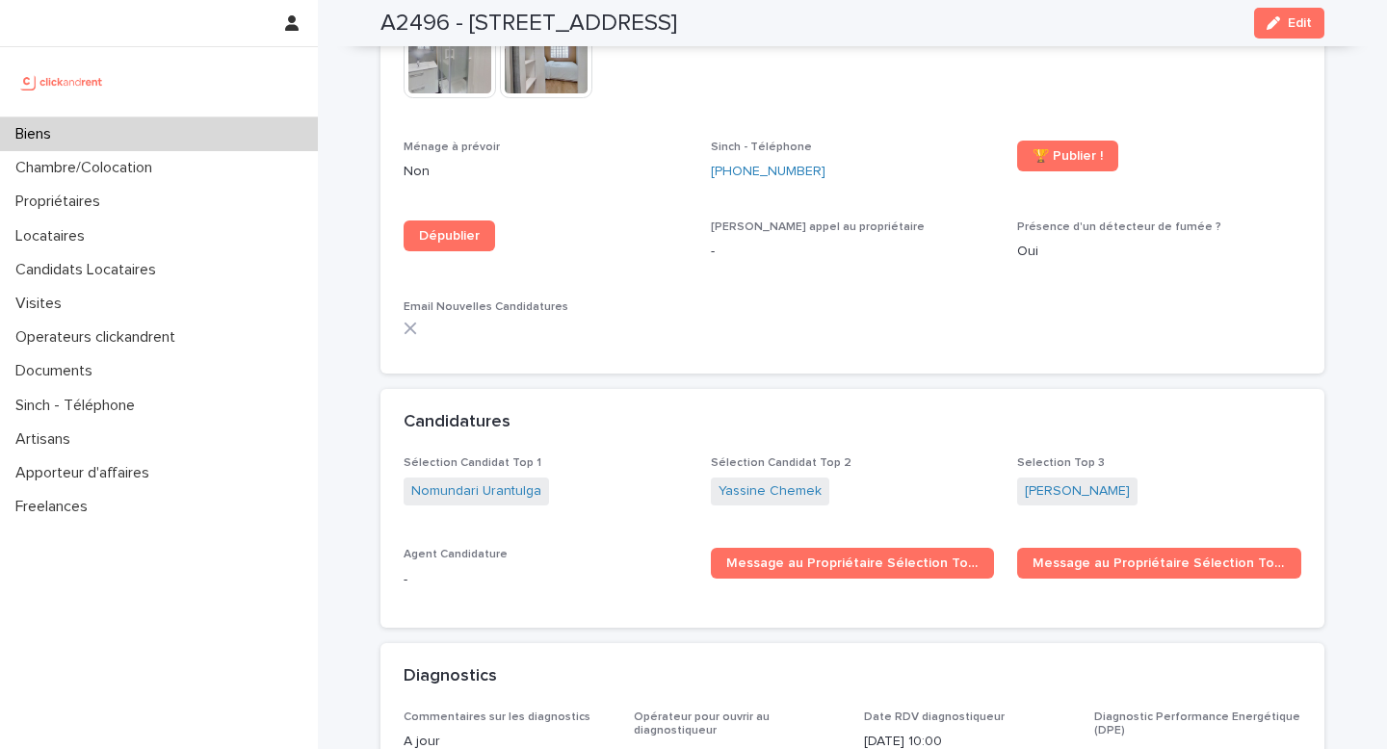
click at [77, 141] on div "Biens" at bounding box center [159, 134] width 318 height 34
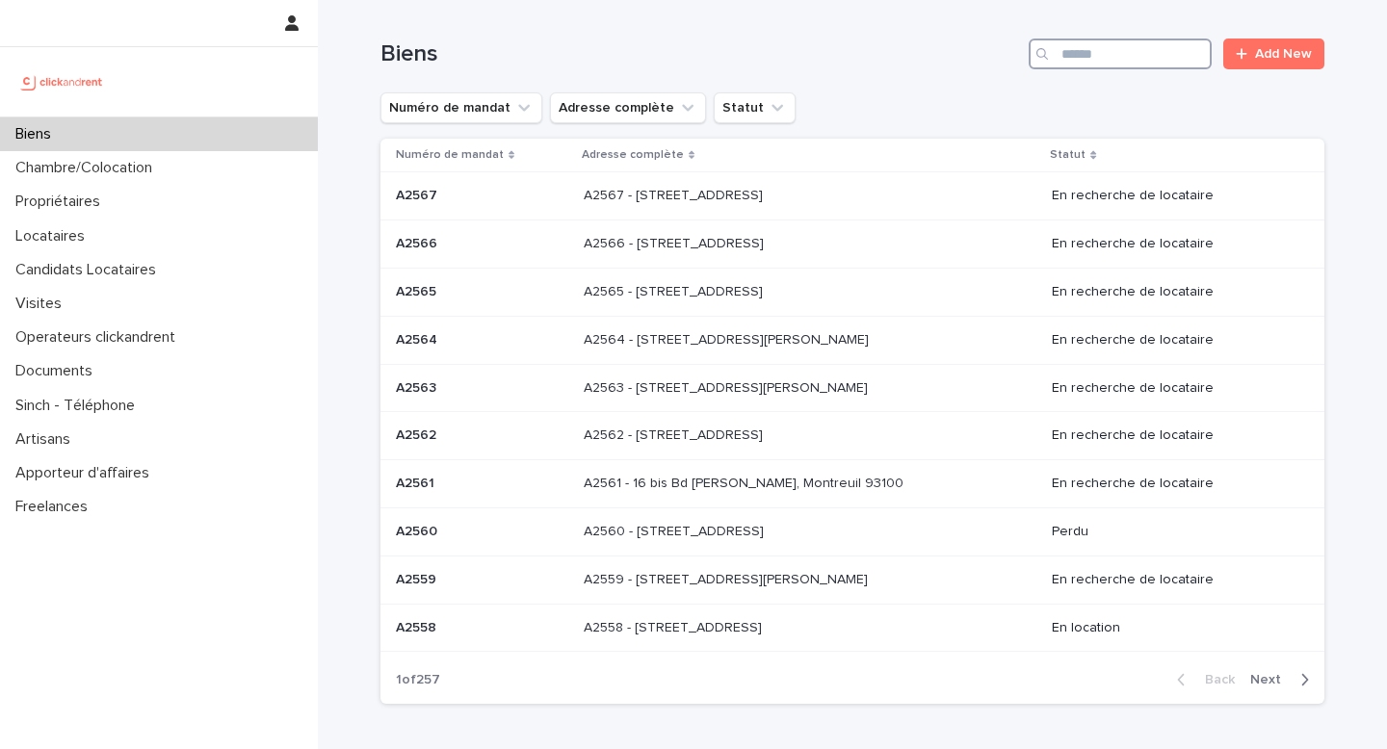
click at [1082, 63] on input "Search" at bounding box center [1120, 54] width 183 height 31
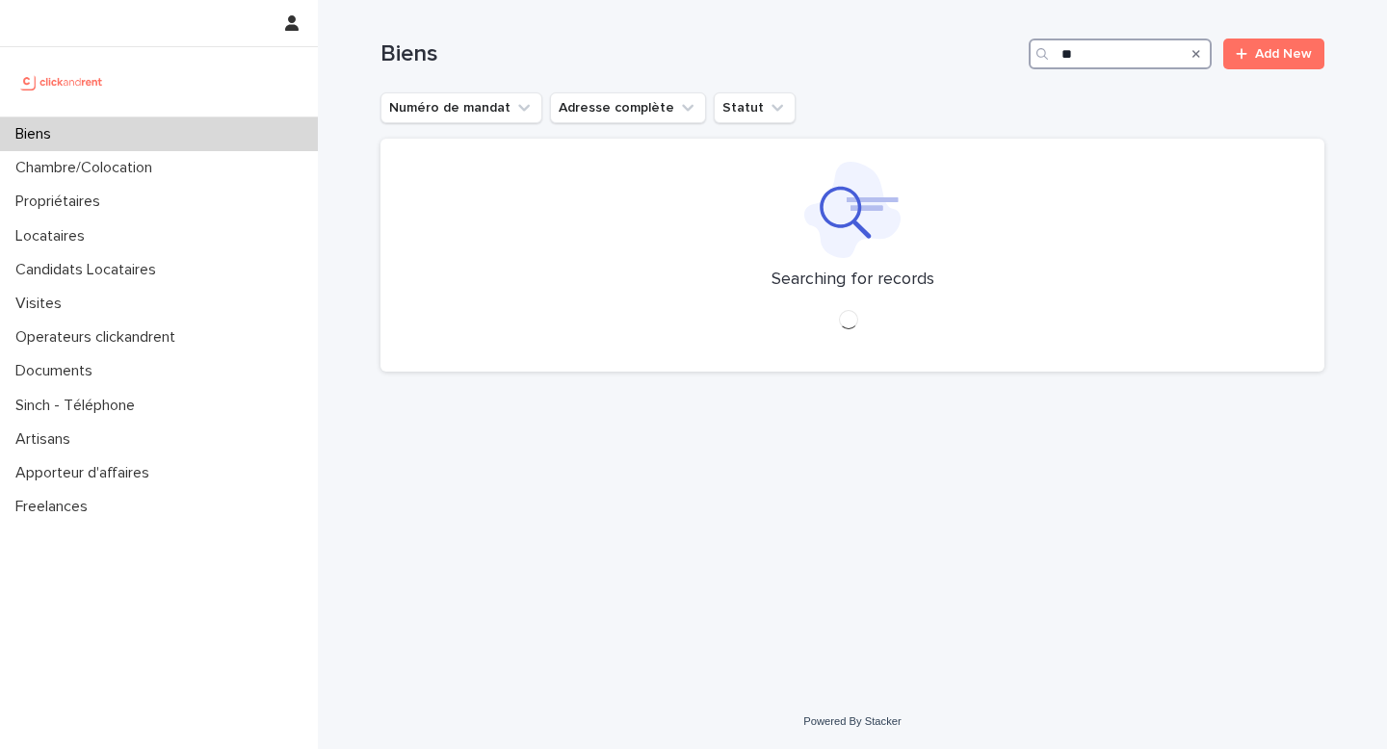
type input "*"
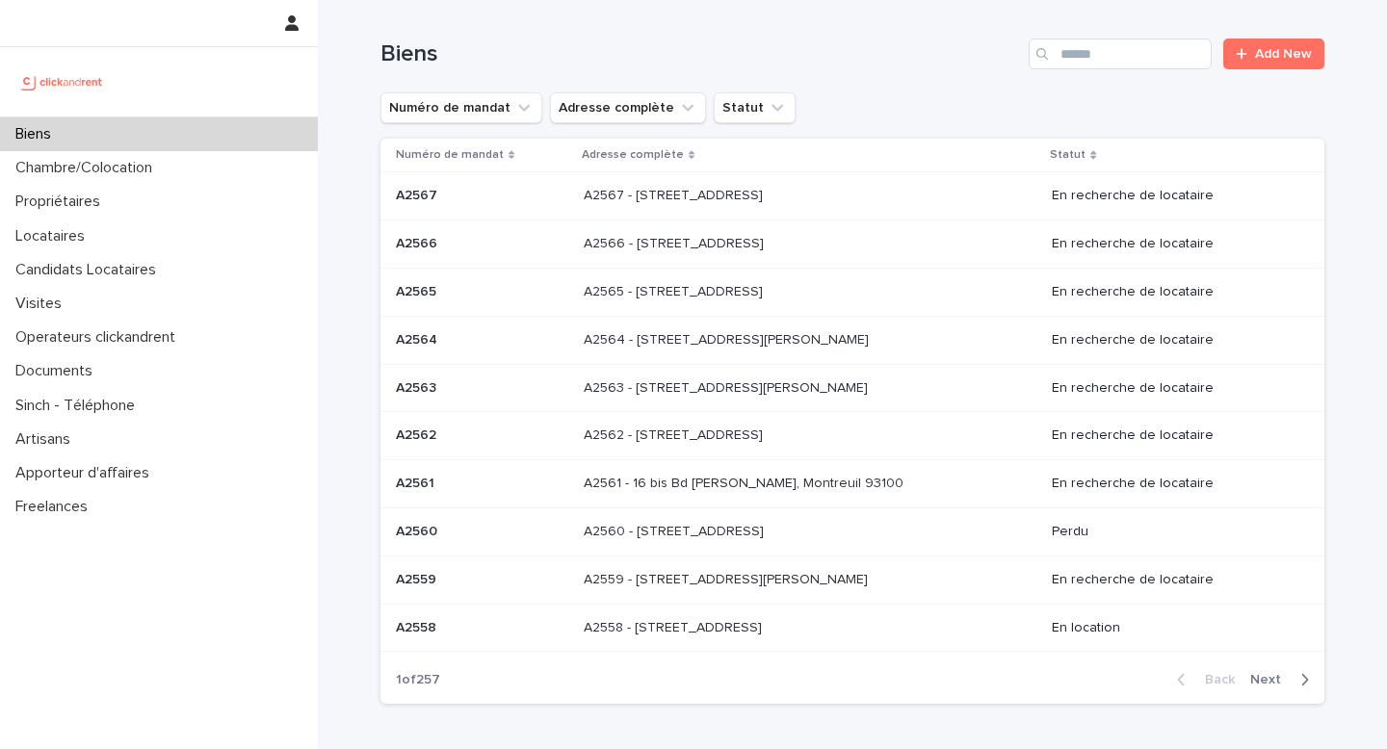
click at [953, 95] on div "Numéro de mandat Adresse complète Statut" at bounding box center [852, 107] width 944 height 31
click at [1066, 52] on input "Search" at bounding box center [1120, 54] width 183 height 31
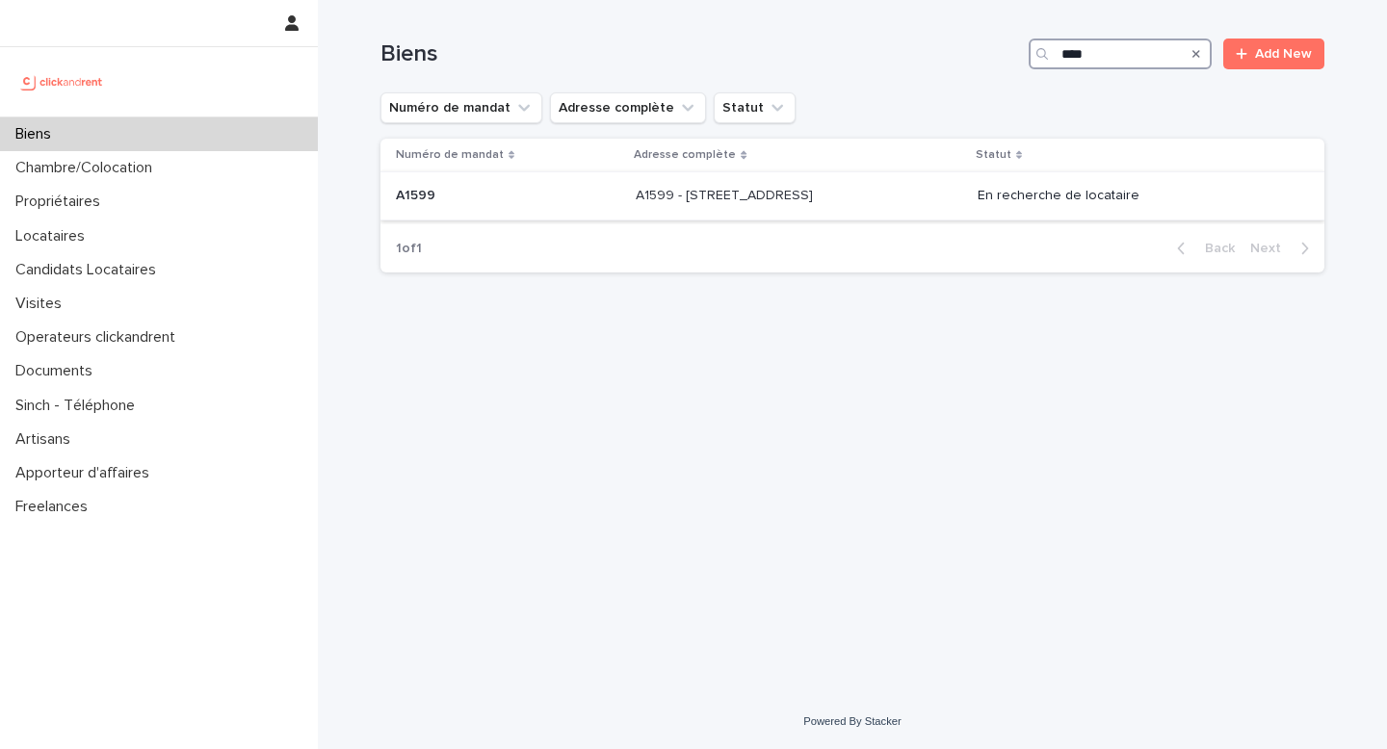
type input "****"
click at [796, 188] on p "A1599 - [STREET_ADDRESS]" at bounding box center [726, 194] width 181 height 20
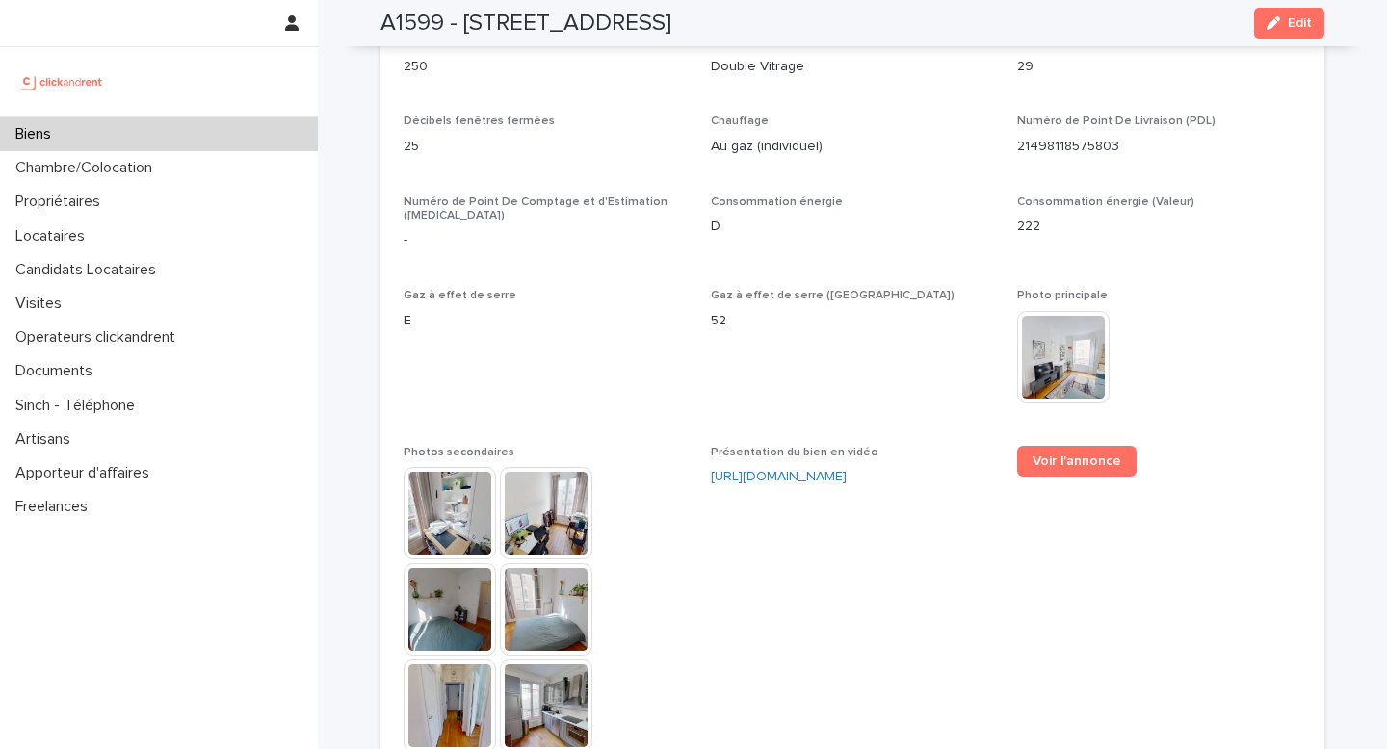
scroll to position [4643, 0]
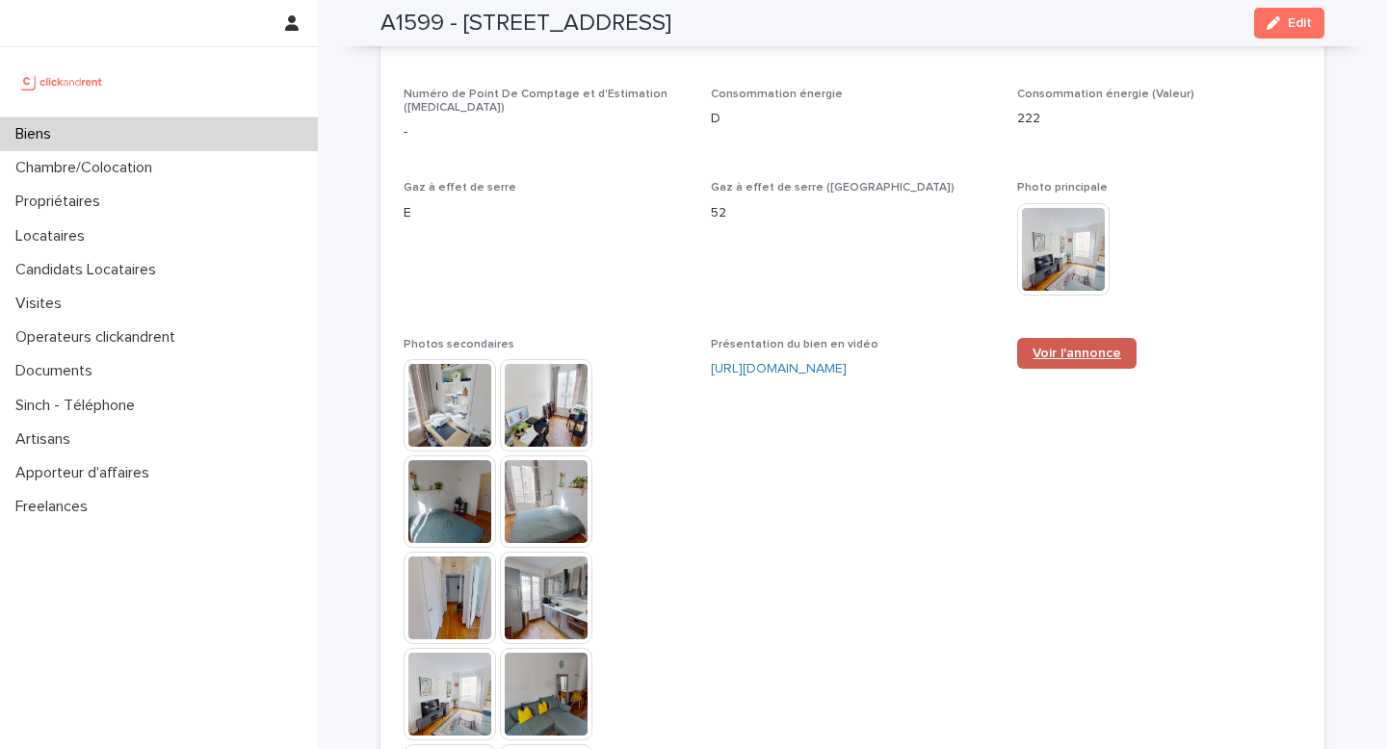
click at [1044, 347] on span "Voir l'annonce" at bounding box center [1076, 353] width 89 height 13
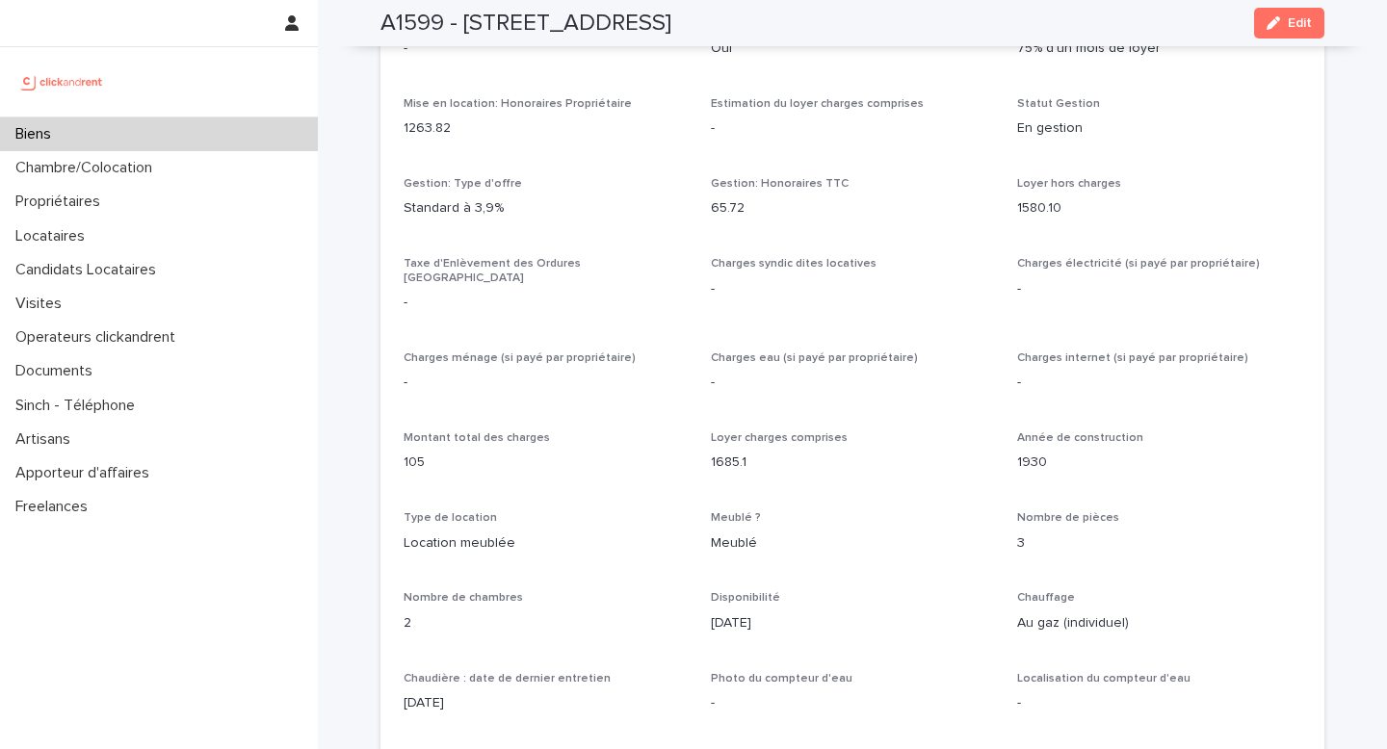
scroll to position [1025, 0]
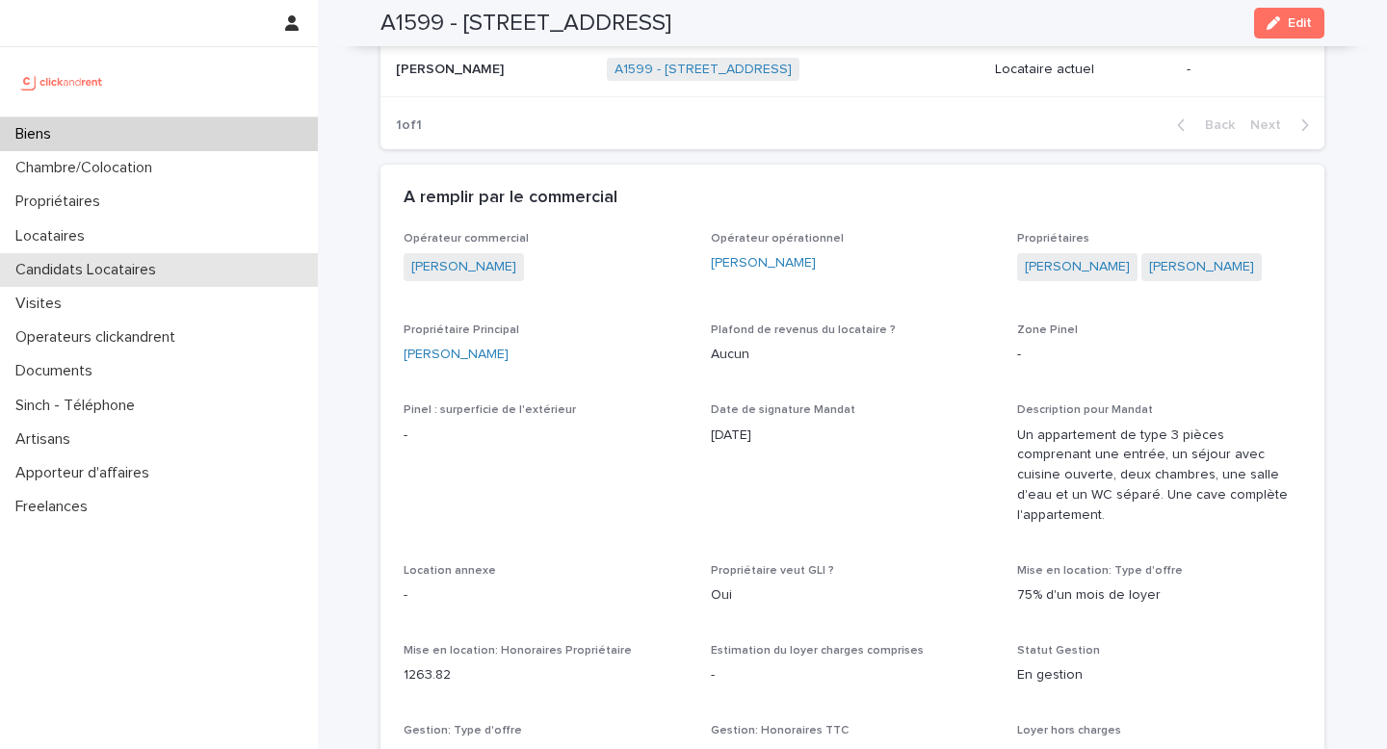
click at [149, 284] on div "Candidats Locataires" at bounding box center [159, 270] width 318 height 34
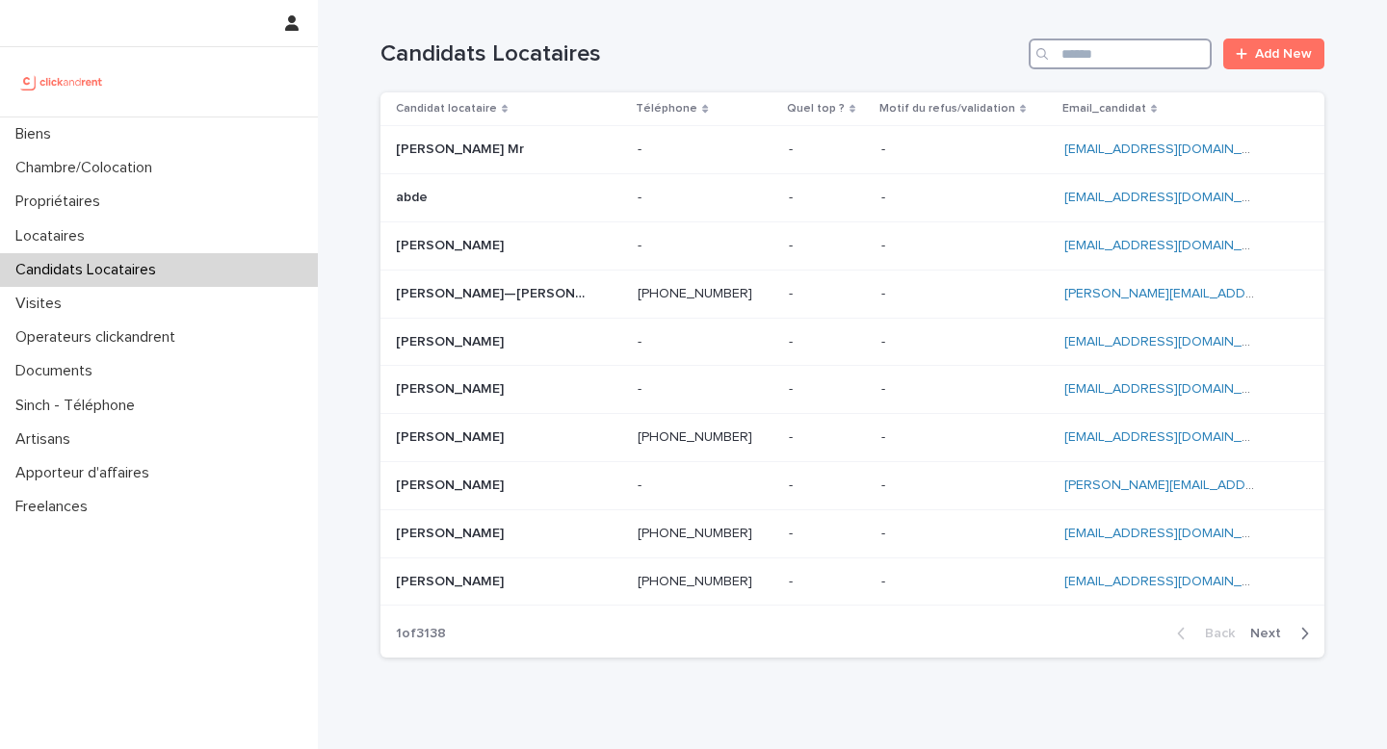
click at [1054, 42] on input "Search" at bounding box center [1120, 54] width 183 height 31
paste input "**********"
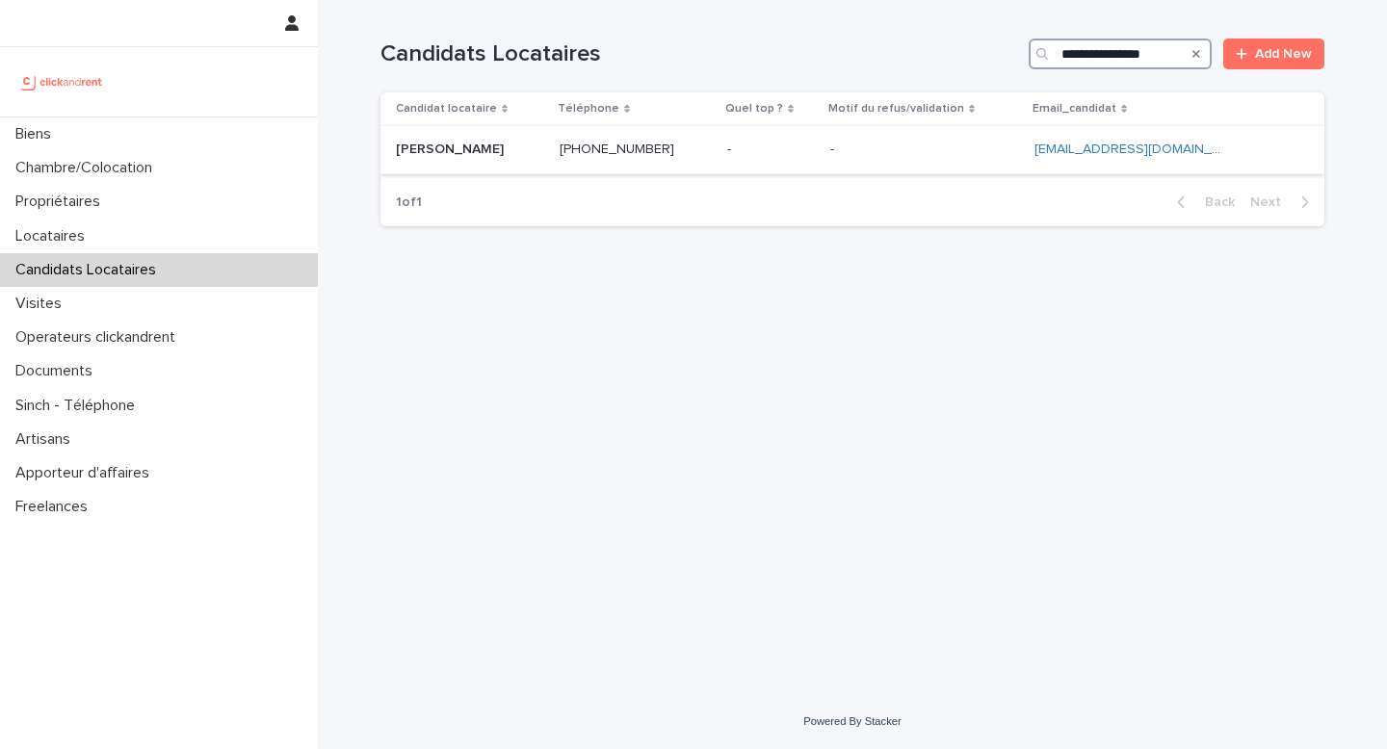
type input "**********"
click at [527, 151] on p at bounding box center [470, 150] width 148 height 16
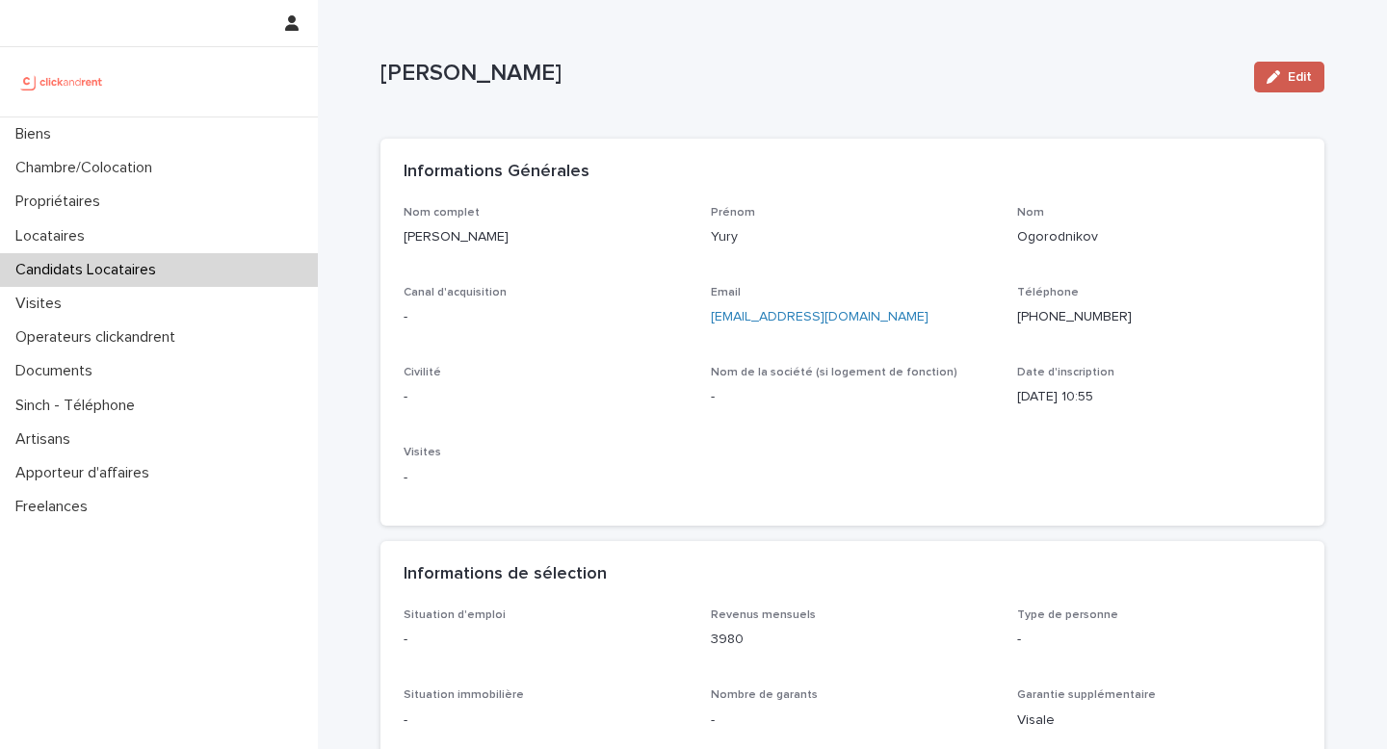
click at [1291, 73] on span "Edit" at bounding box center [1300, 76] width 24 height 13
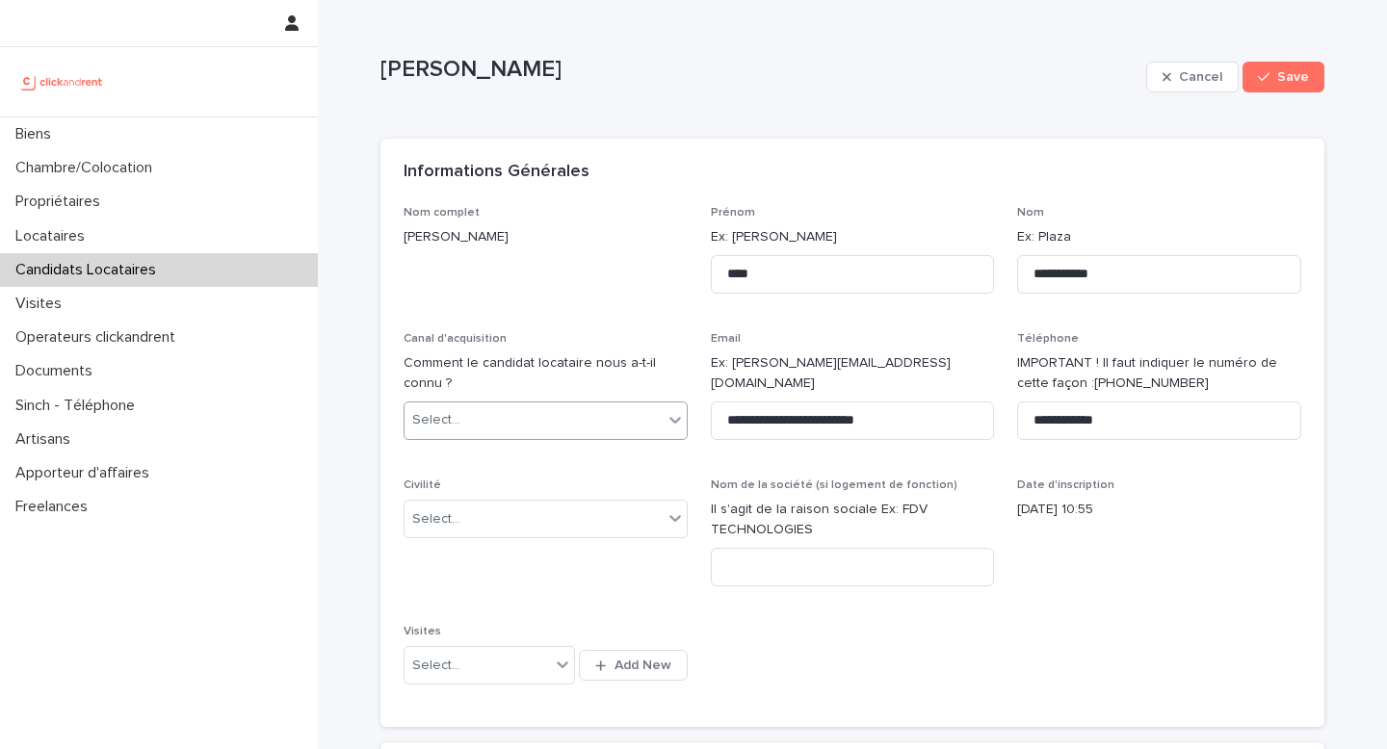
click at [485, 419] on div "Select..." at bounding box center [533, 420] width 258 height 32
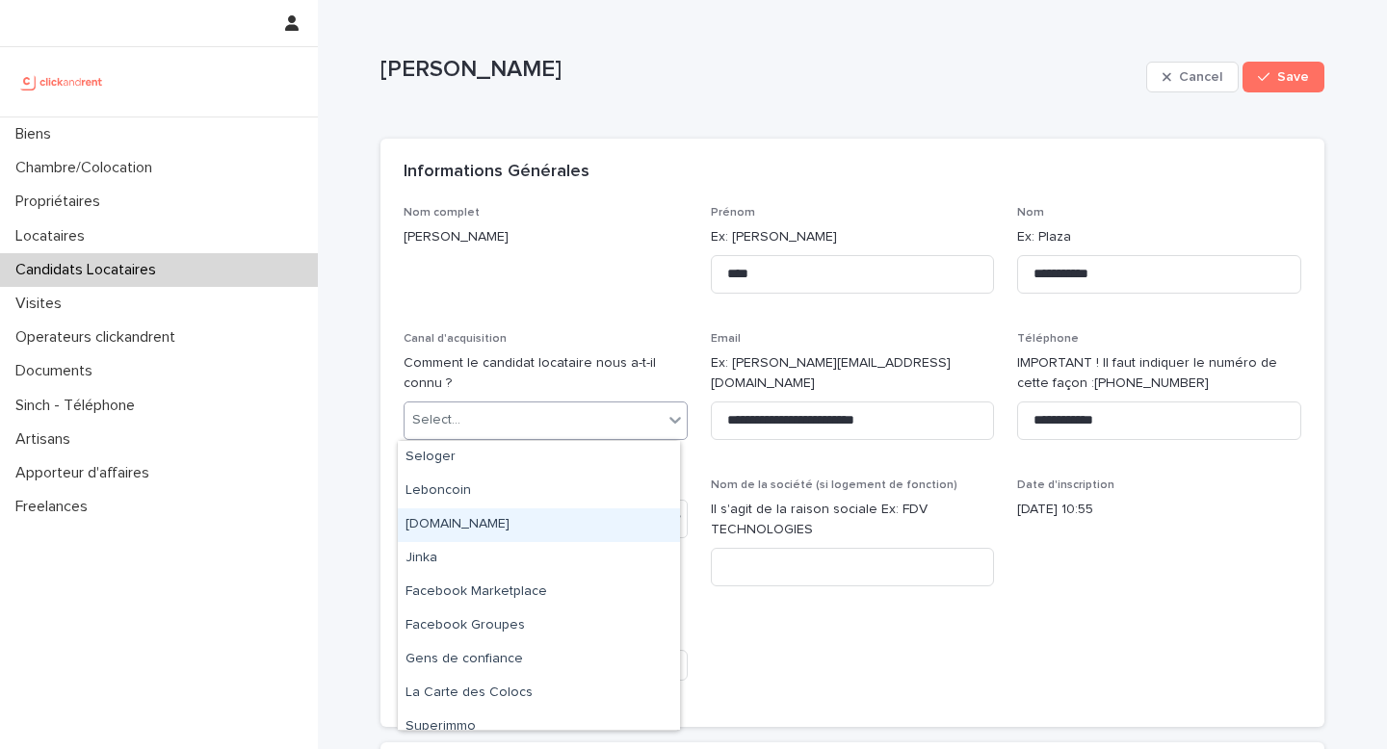
click at [489, 521] on div "clickandrent.fr" at bounding box center [539, 525] width 282 height 34
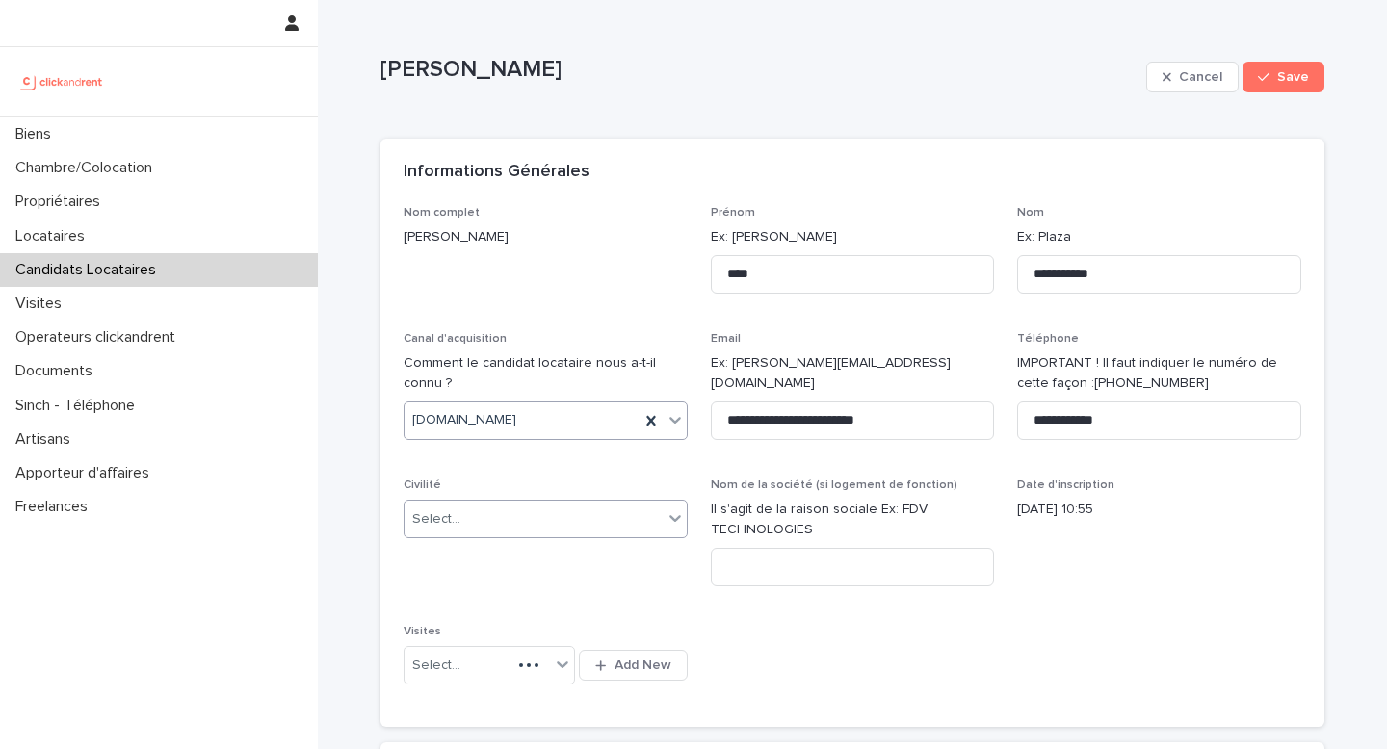
click at [469, 510] on div "Select..." at bounding box center [533, 520] width 258 height 32
click at [485, 587] on div "Monsieur" at bounding box center [539, 590] width 282 height 34
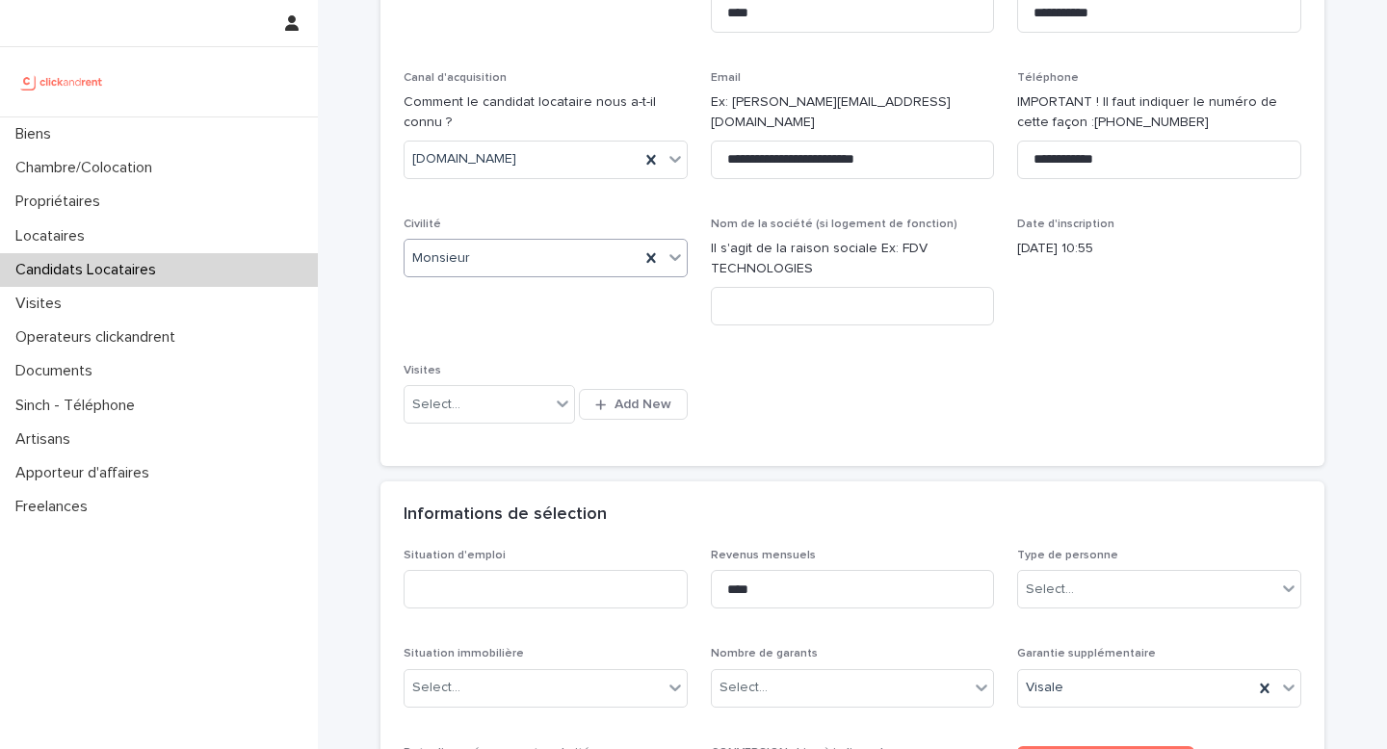
scroll to position [409, 0]
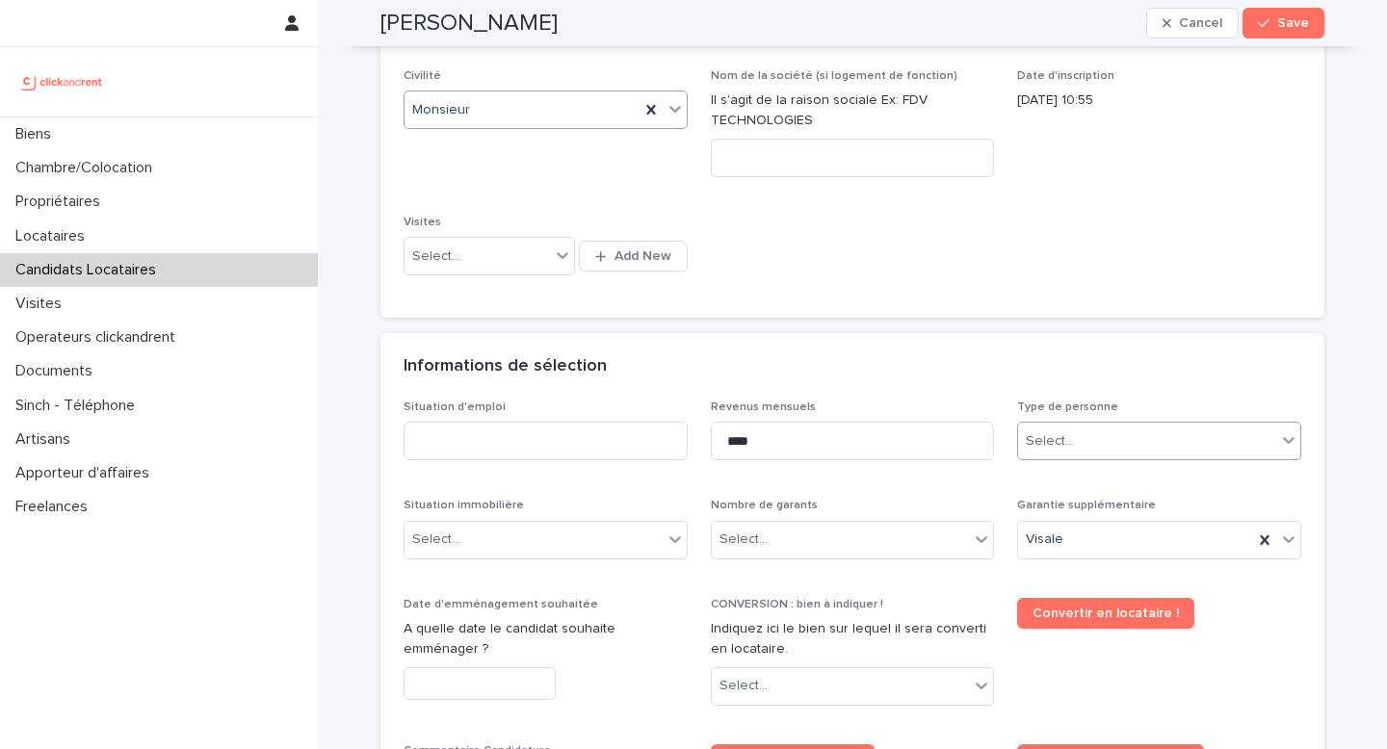
click at [1046, 440] on div "Select..." at bounding box center [1050, 441] width 48 height 20
click at [1063, 480] on div "Particulier" at bounding box center [1152, 478] width 282 height 34
drag, startPoint x: 539, startPoint y: 451, endPoint x: 538, endPoint y: 417, distance: 33.7
click at [539, 451] on input at bounding box center [546, 441] width 284 height 39
click at [506, 446] on input at bounding box center [546, 441] width 284 height 39
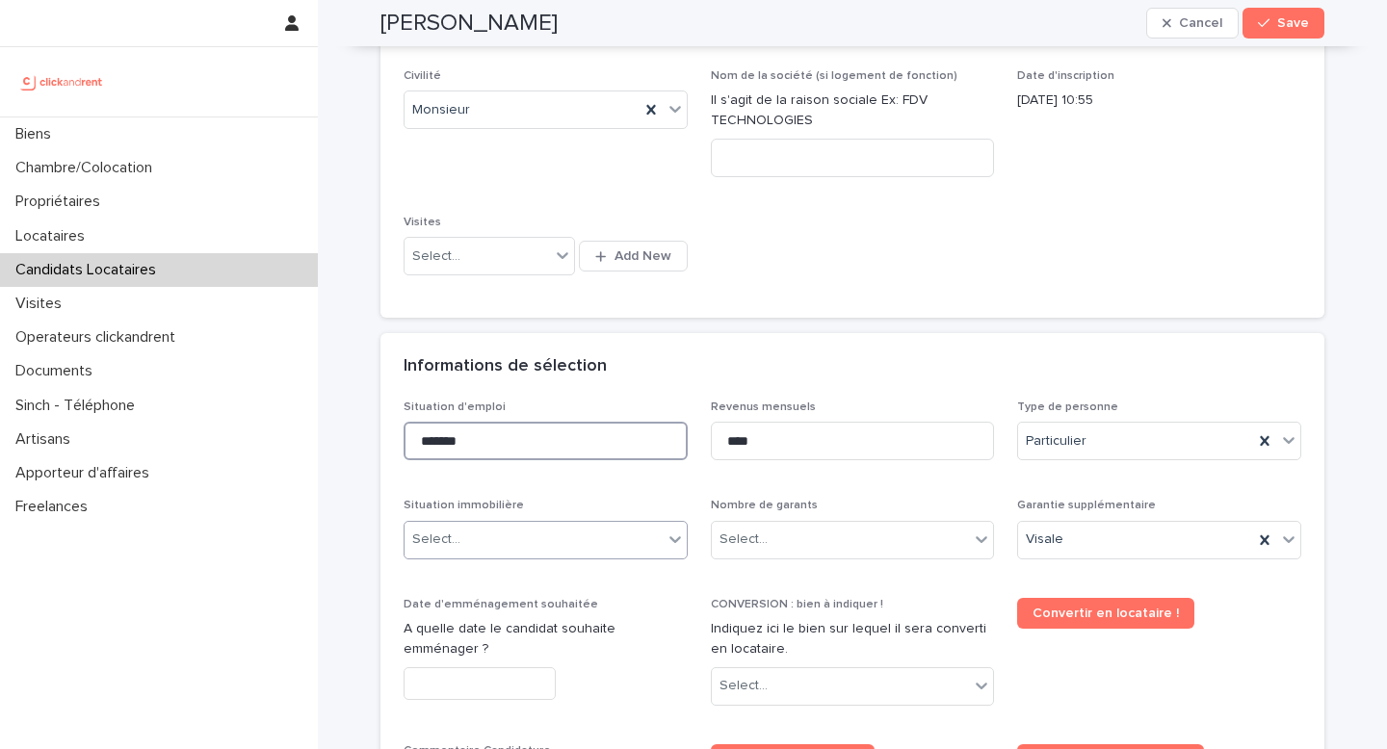
type input "*******"
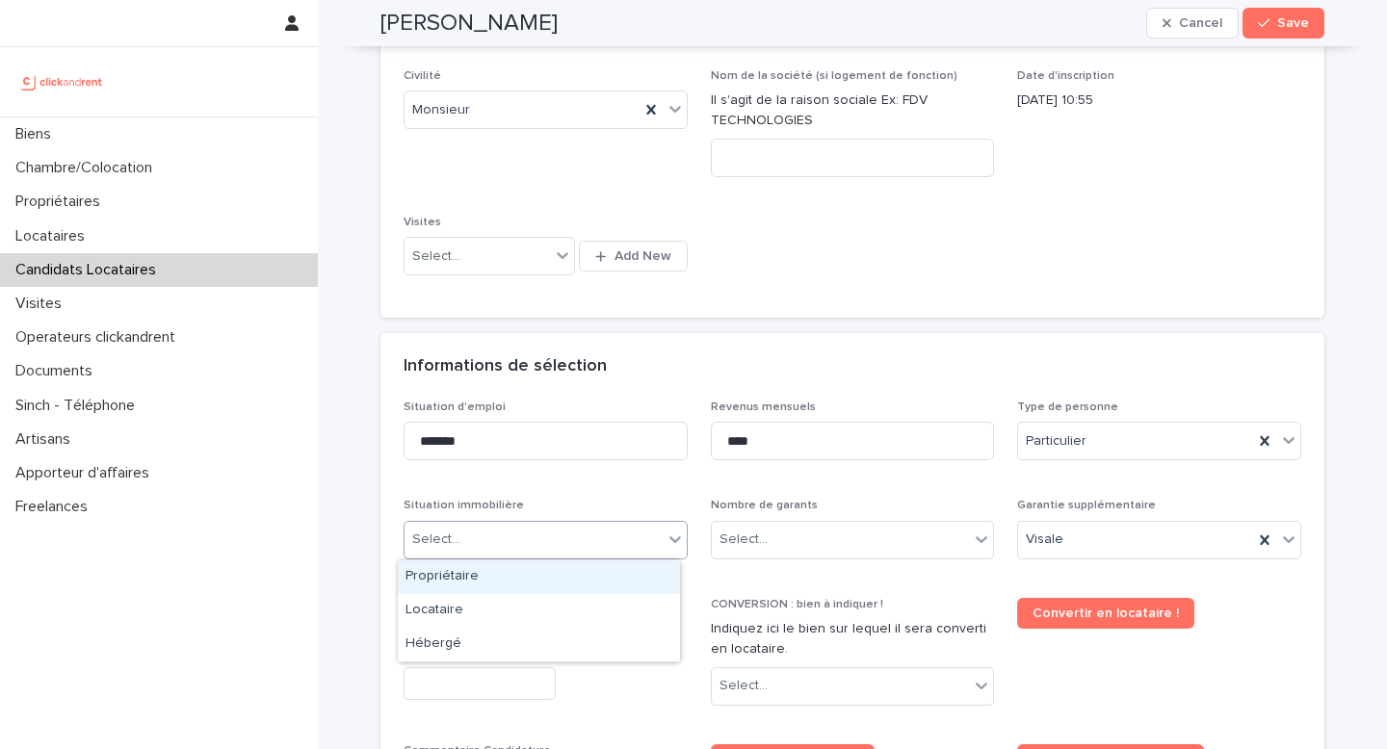
click at [473, 540] on div "Select..." at bounding box center [533, 540] width 258 height 32
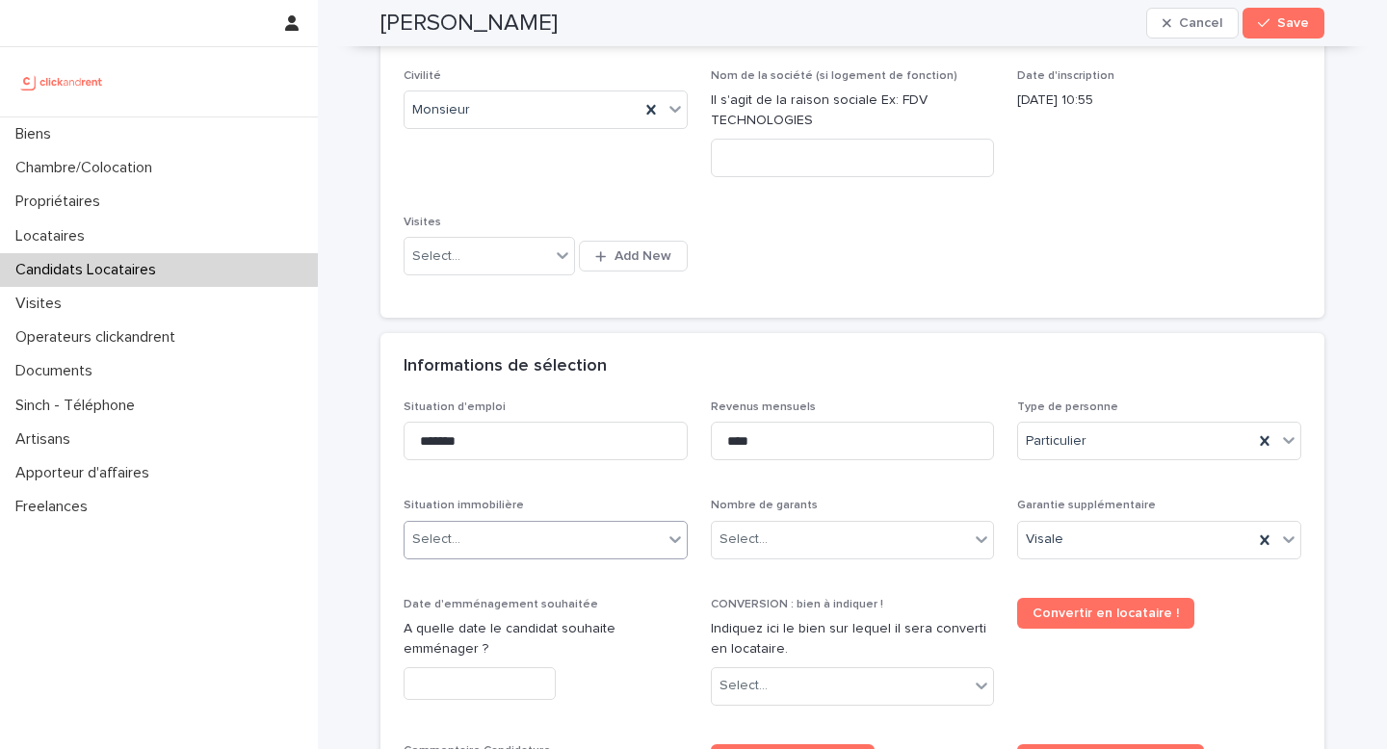
click at [481, 528] on div "Select..." at bounding box center [533, 540] width 258 height 32
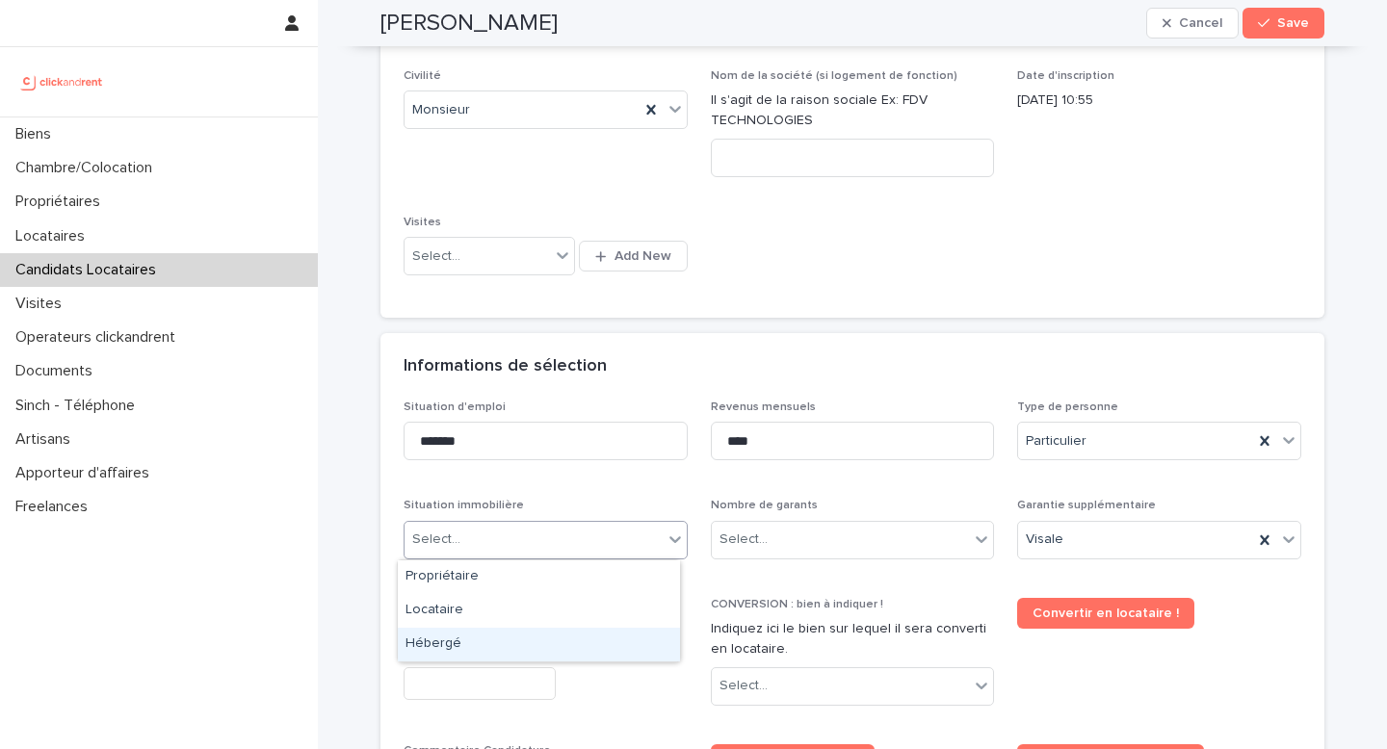
click at [496, 633] on div "Hébergé" at bounding box center [539, 645] width 282 height 34
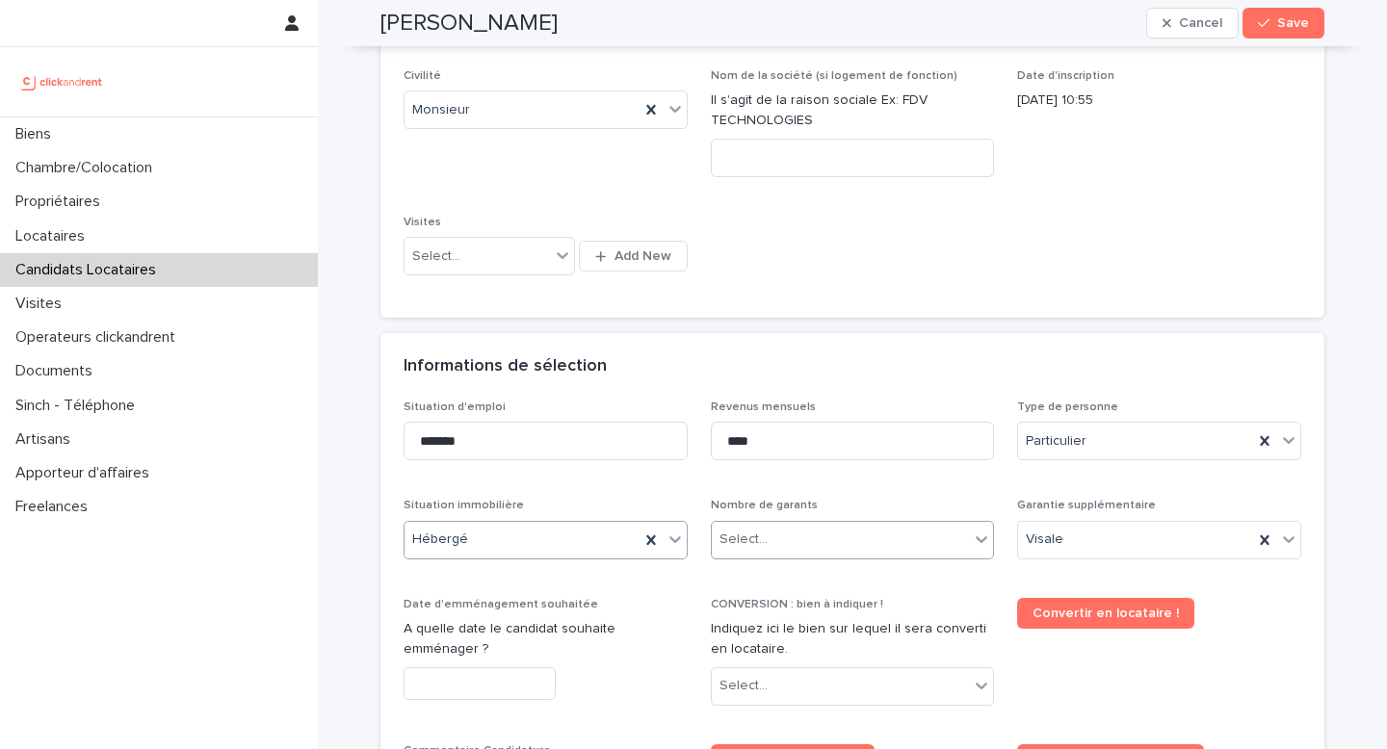
click at [782, 545] on div "Select..." at bounding box center [841, 540] width 258 height 32
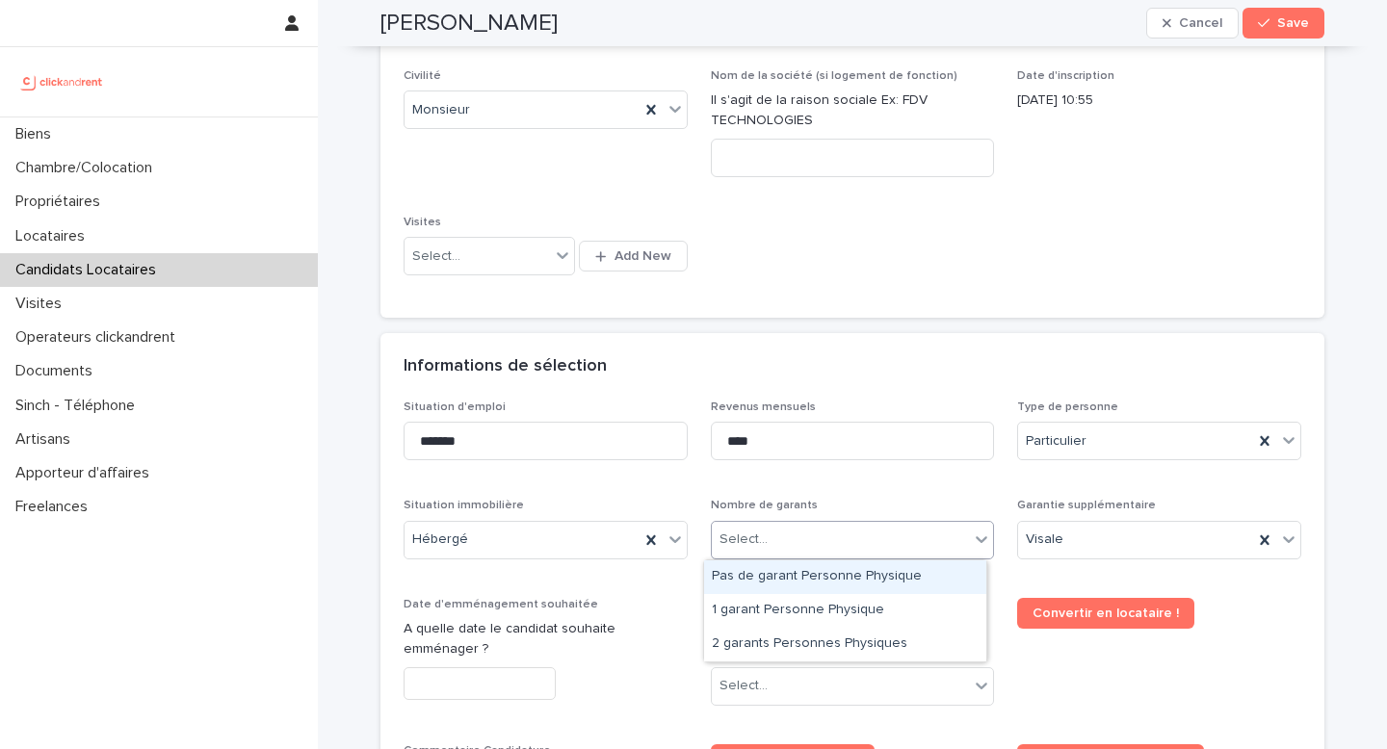
click at [809, 579] on div "Pas de garant Personne Physique" at bounding box center [845, 577] width 282 height 34
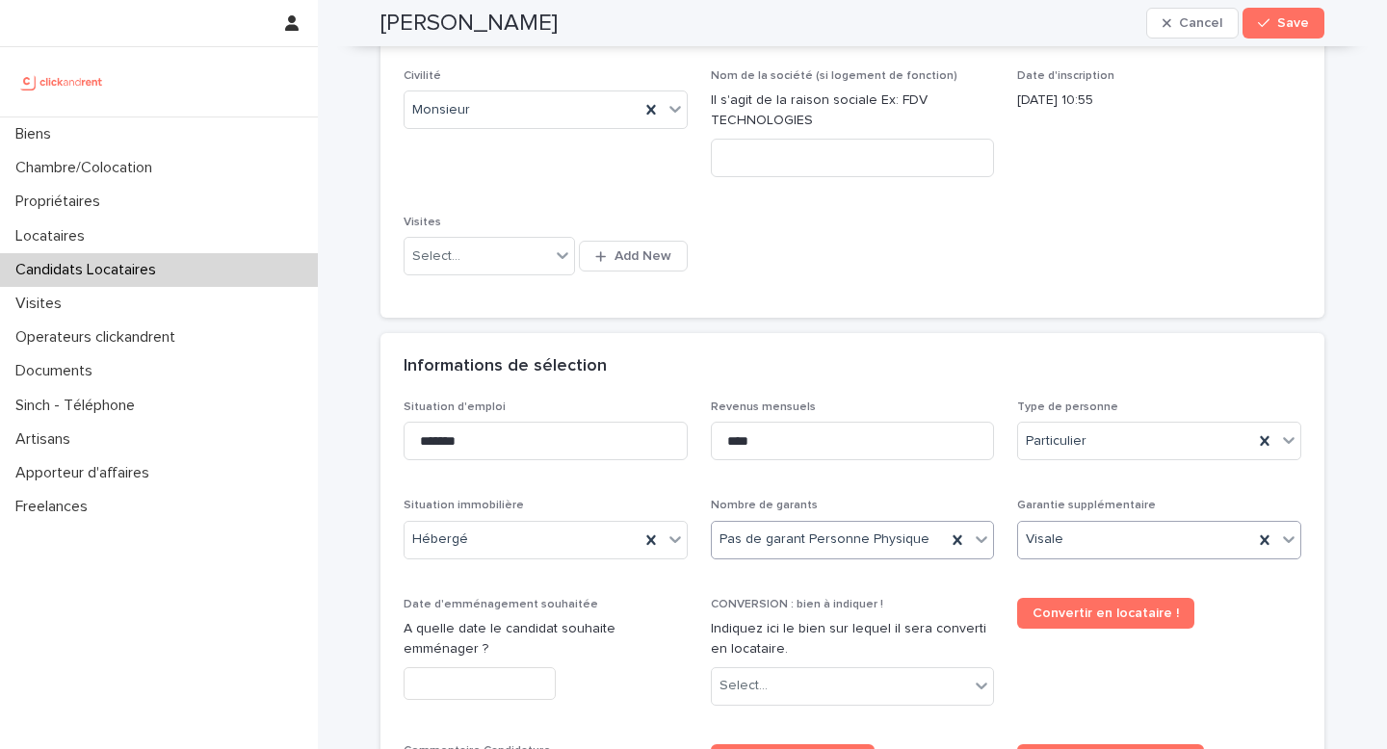
click at [1143, 551] on div "Visale" at bounding box center [1135, 540] width 235 height 32
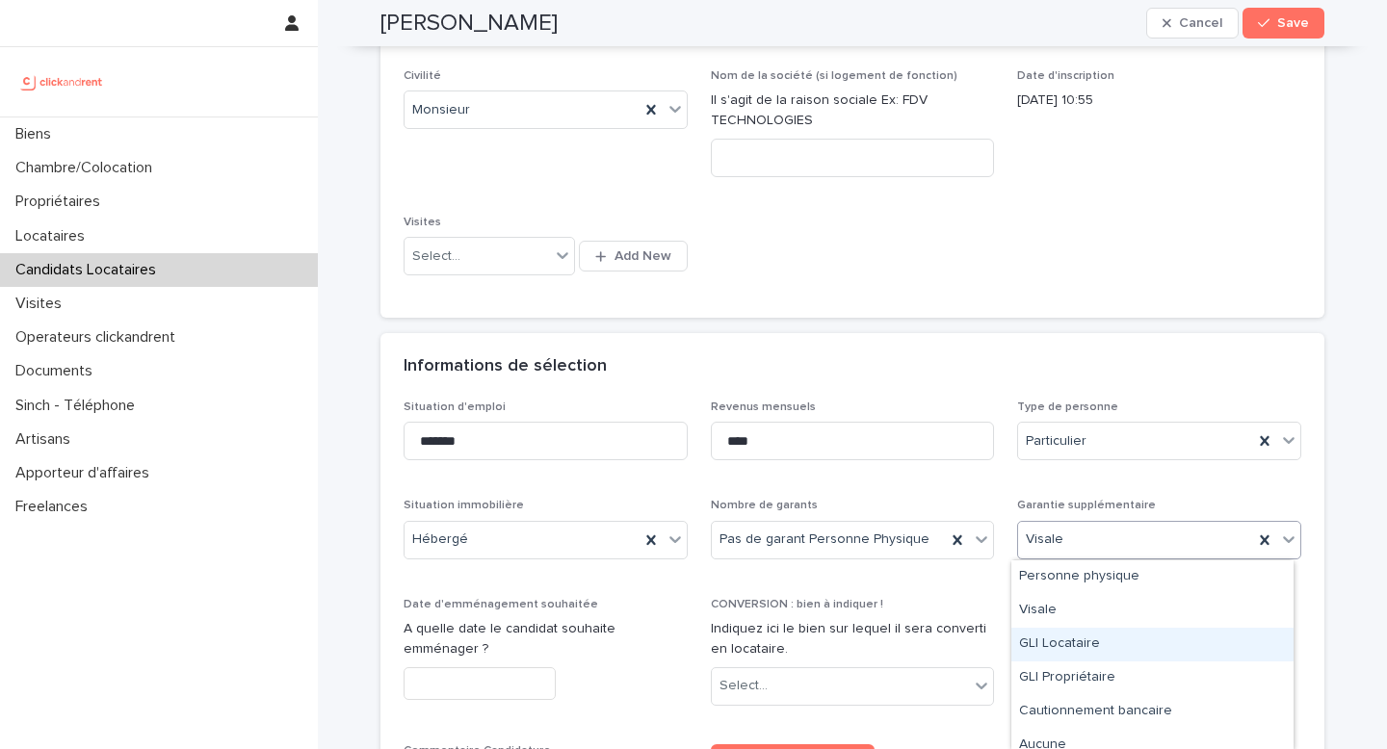
click at [1085, 648] on div "GLI Locataire" at bounding box center [1152, 645] width 282 height 34
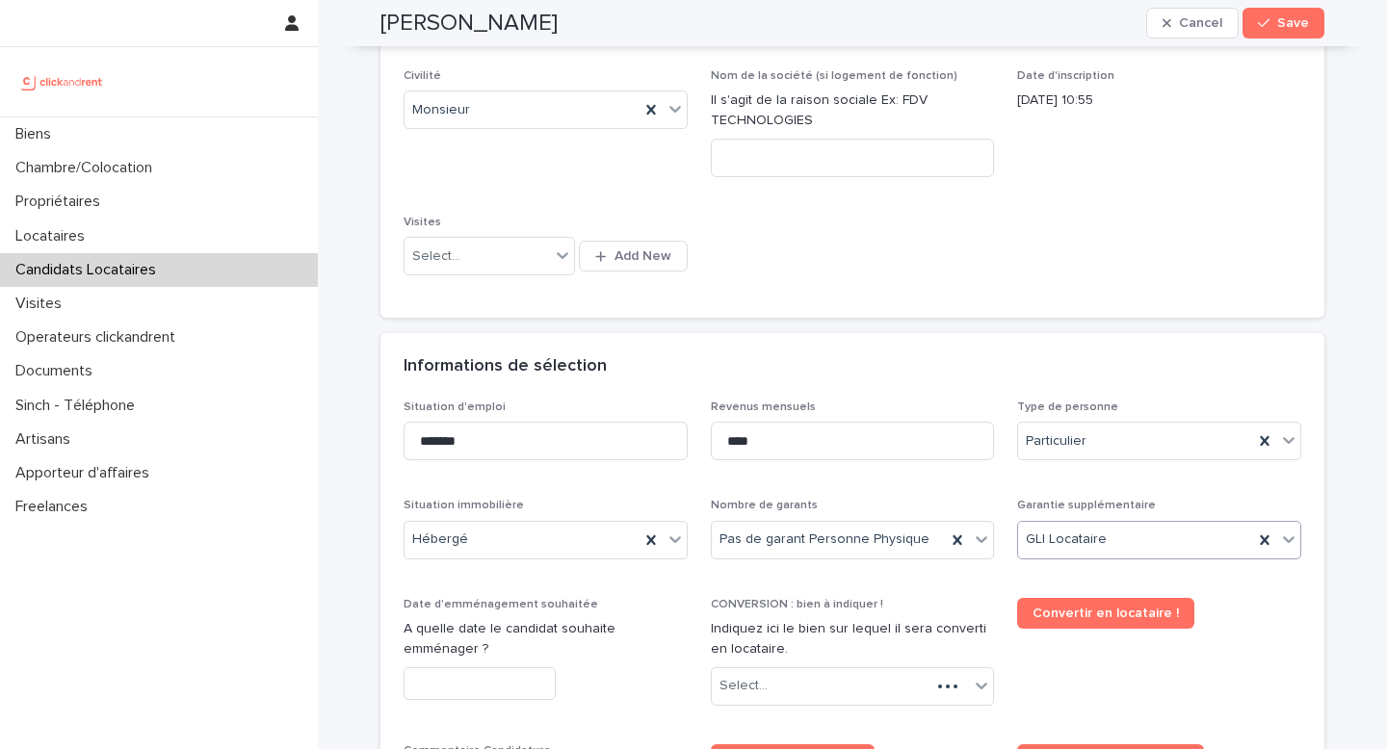
scroll to position [693, 0]
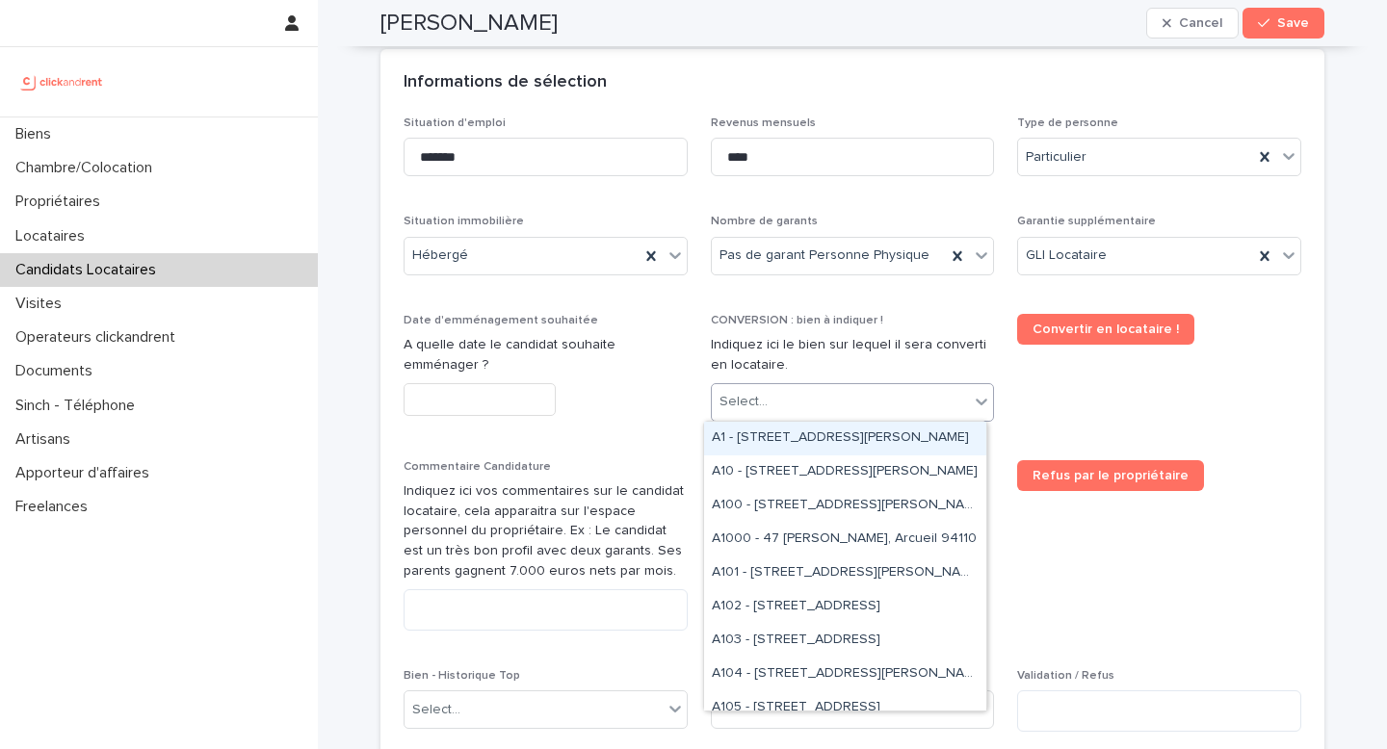
click at [764, 393] on div "Select..." at bounding box center [841, 402] width 258 height 32
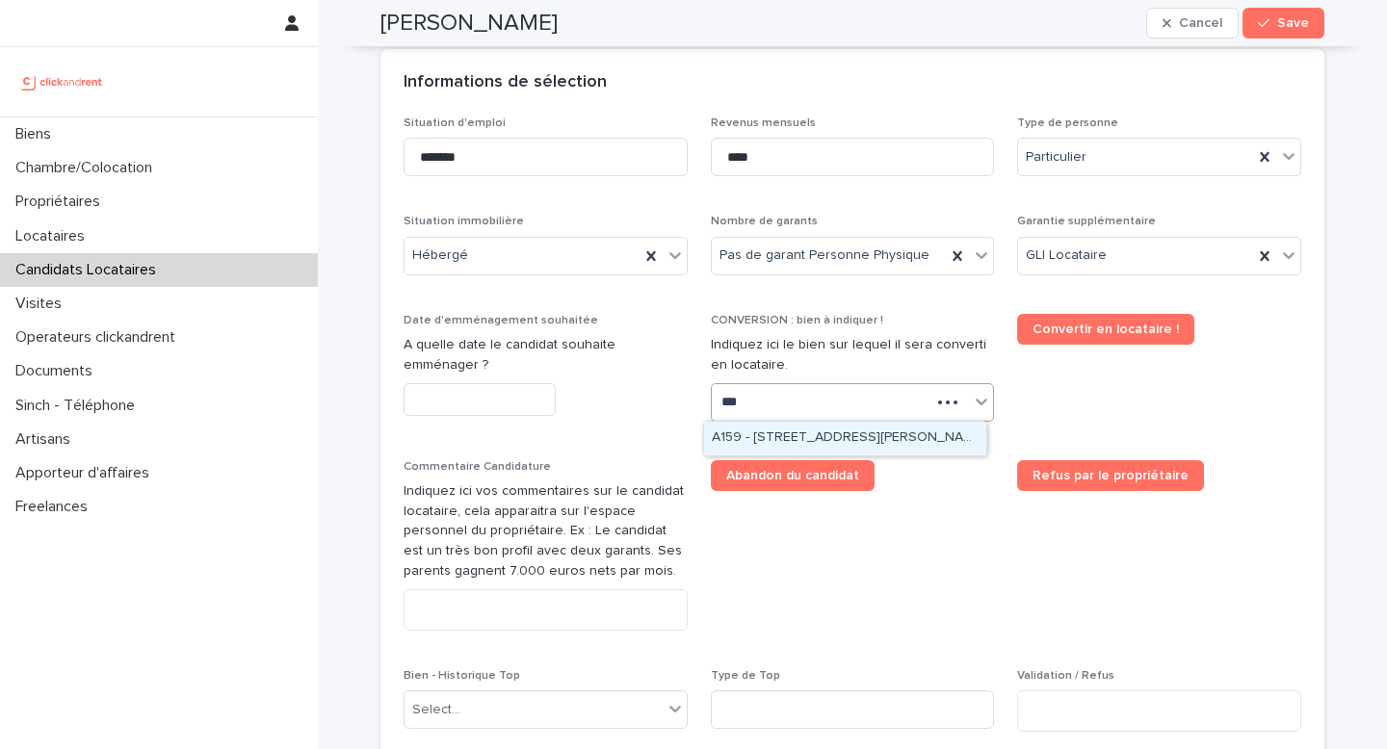
type input "****"
click at [783, 438] on div "A1599 - [STREET_ADDRESS]" at bounding box center [845, 439] width 282 height 34
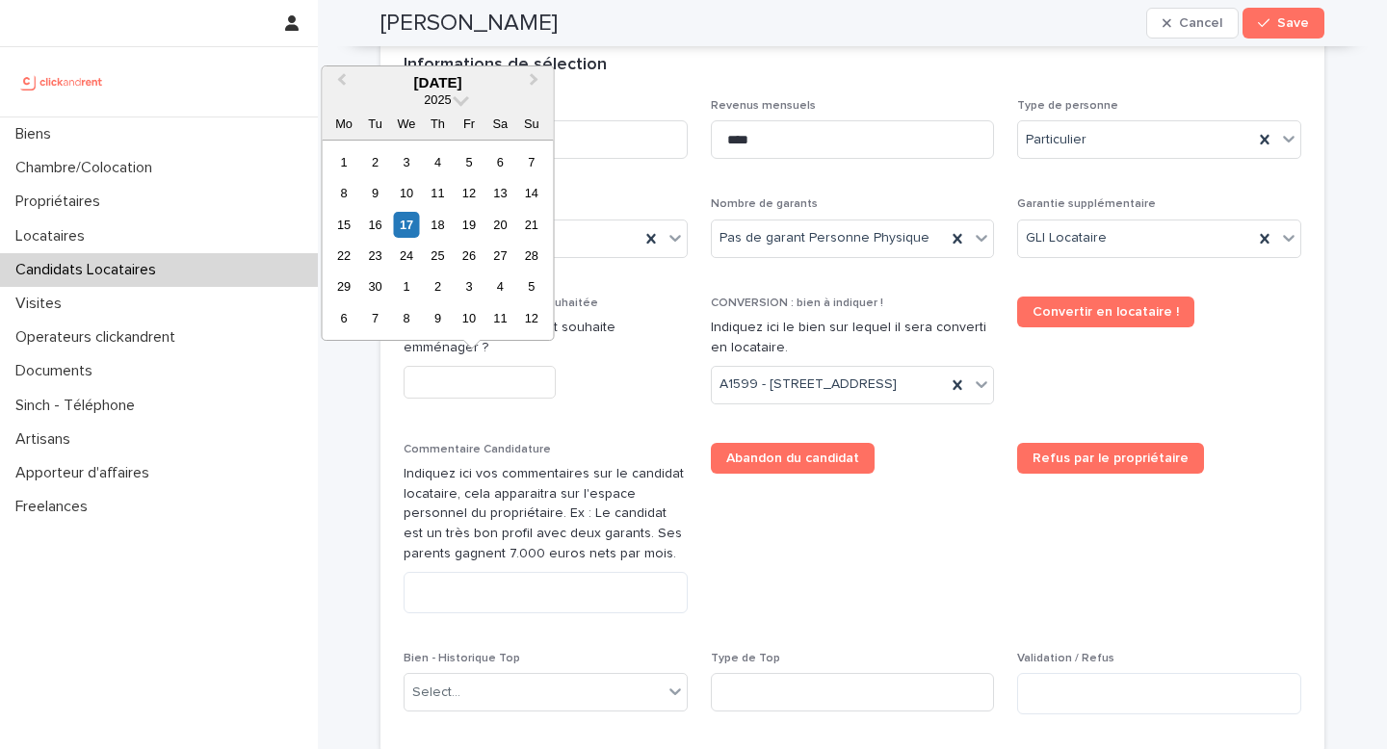
click at [480, 398] on input "text" at bounding box center [480, 383] width 152 height 34
click at [437, 227] on div "18" at bounding box center [438, 225] width 26 height 26
type input "*********"
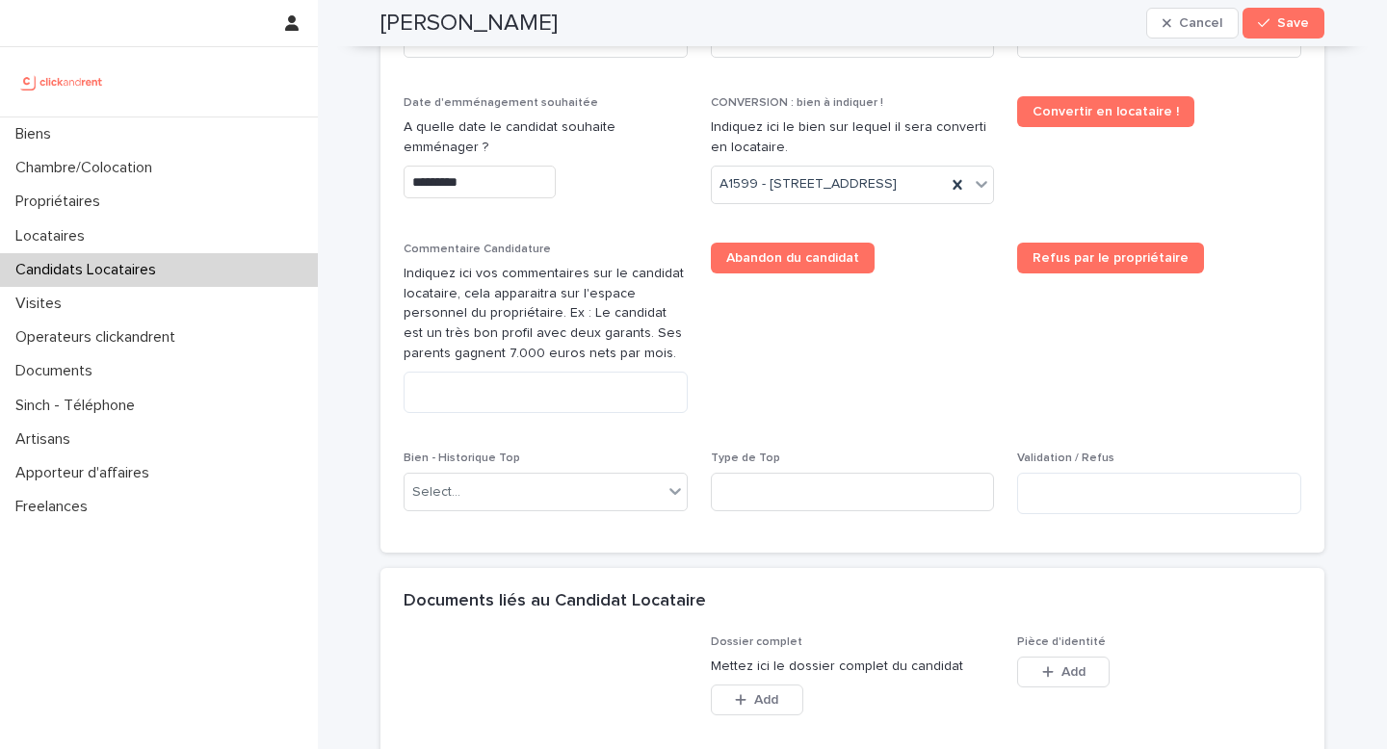
scroll to position [1004, 0]
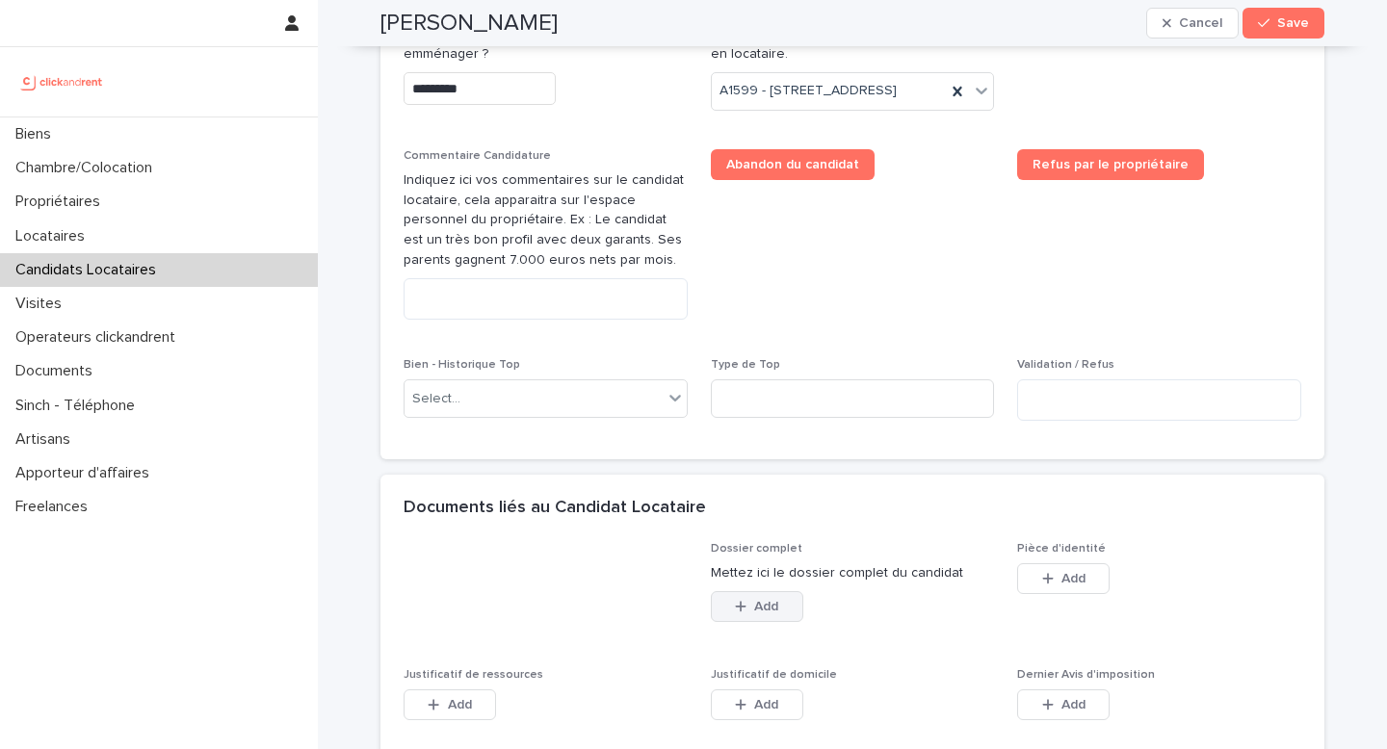
click at [775, 622] on button "Add" at bounding box center [757, 606] width 92 height 31
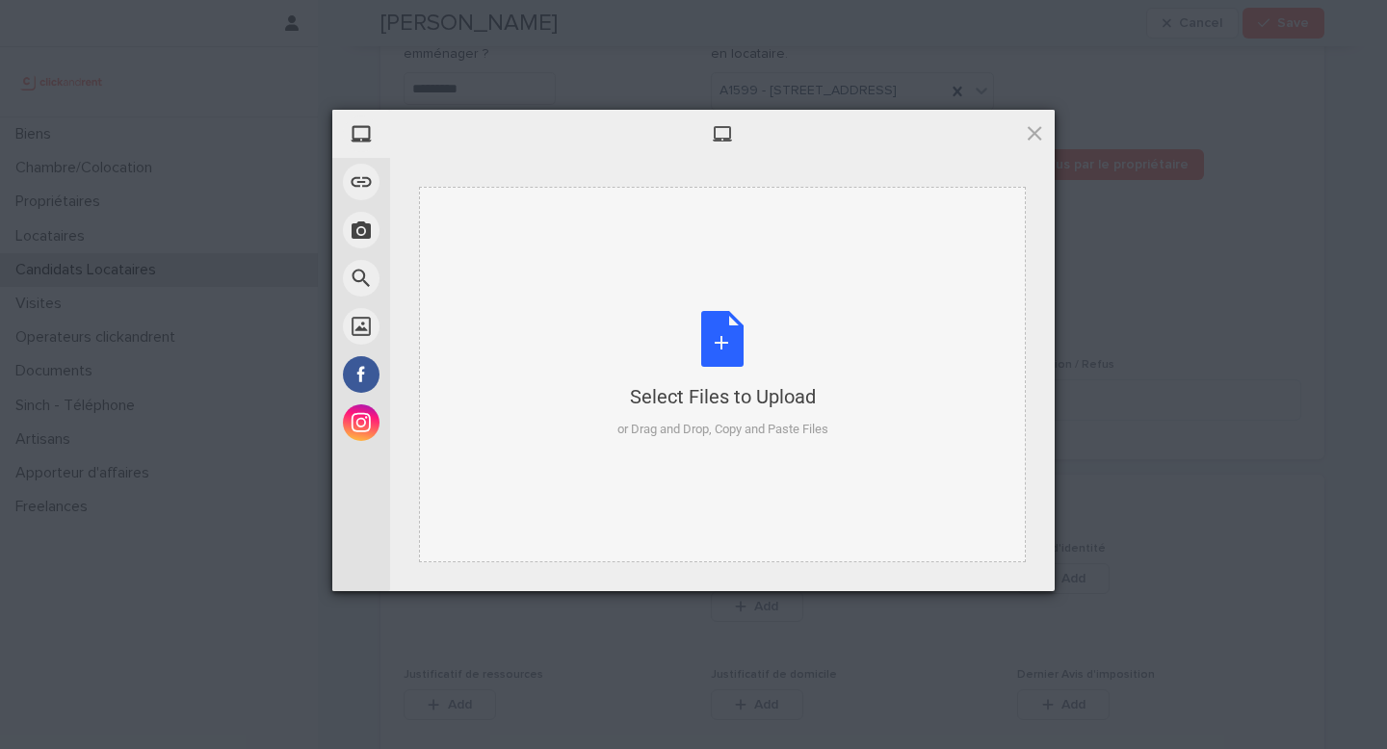
click at [685, 351] on div "Select Files to Upload or Drag and Drop, Copy and Paste Files" at bounding box center [722, 375] width 211 height 128
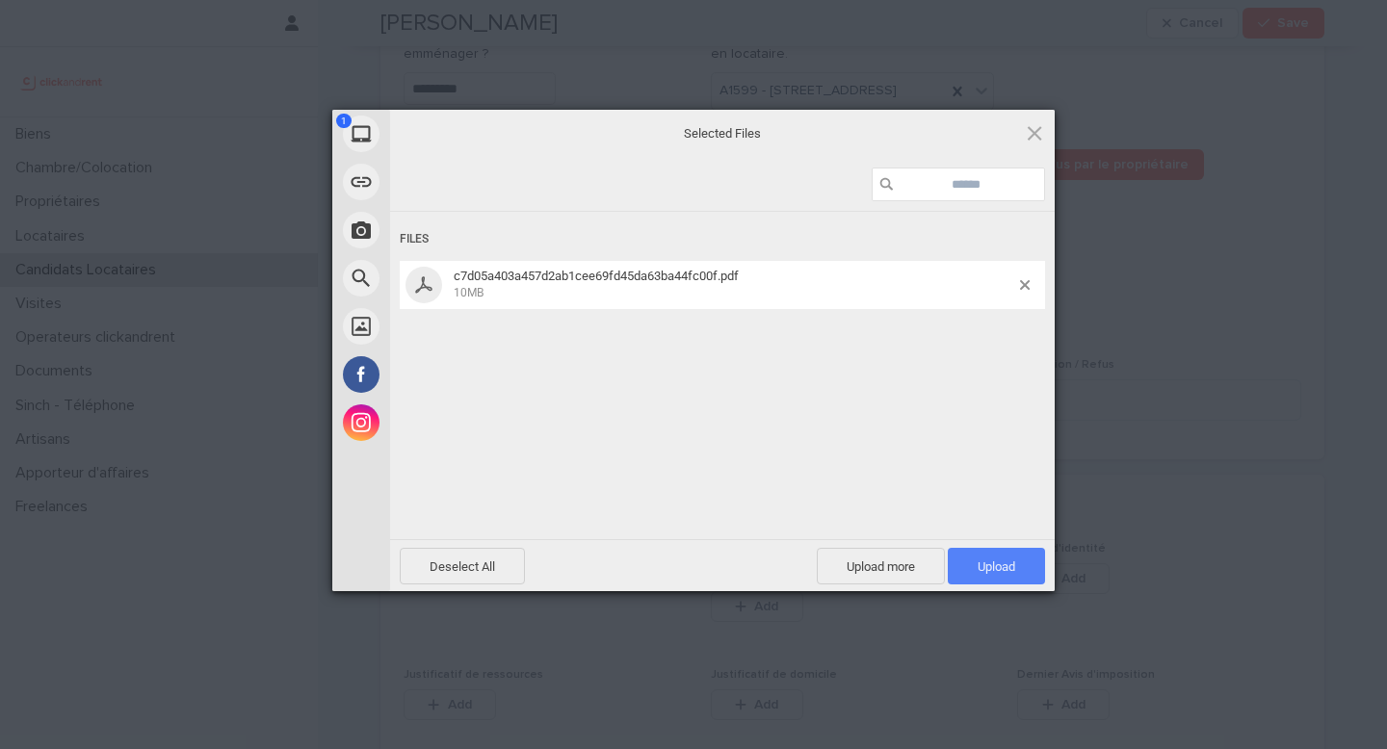
click at [1009, 567] on span "Upload 1" at bounding box center [997, 567] width 38 height 14
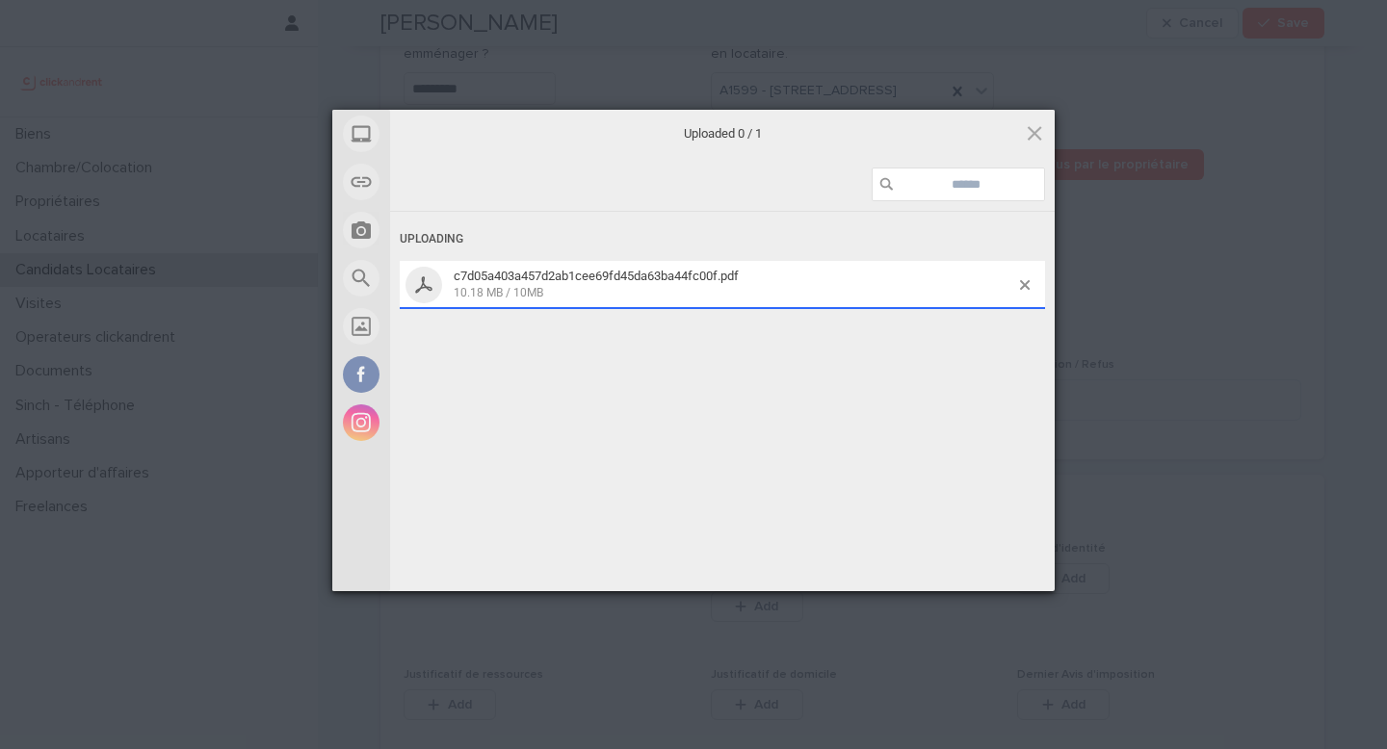
click at [1314, 372] on div "My Device Link (URL) Take Photo Web Search Unsplash Facebook Instagram Uploaded…" at bounding box center [693, 374] width 1387 height 749
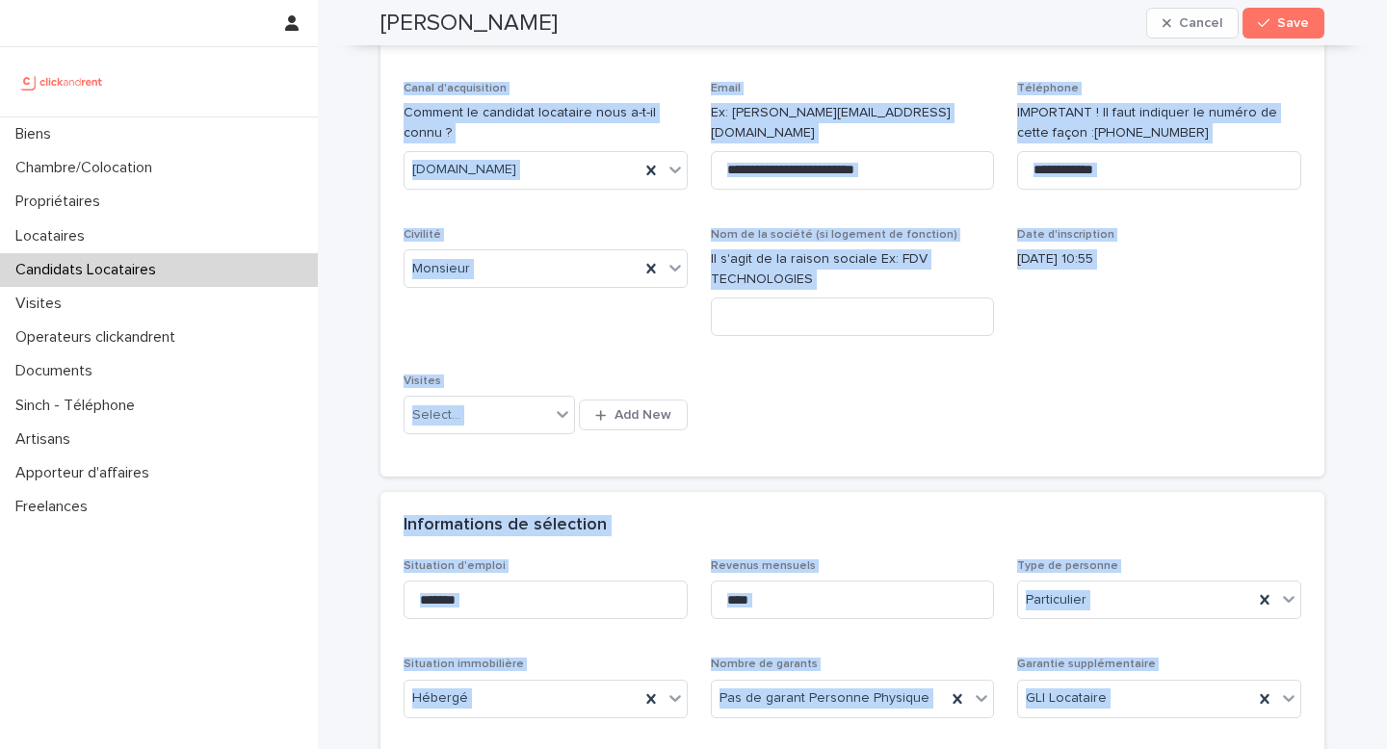
scroll to position [0, 0]
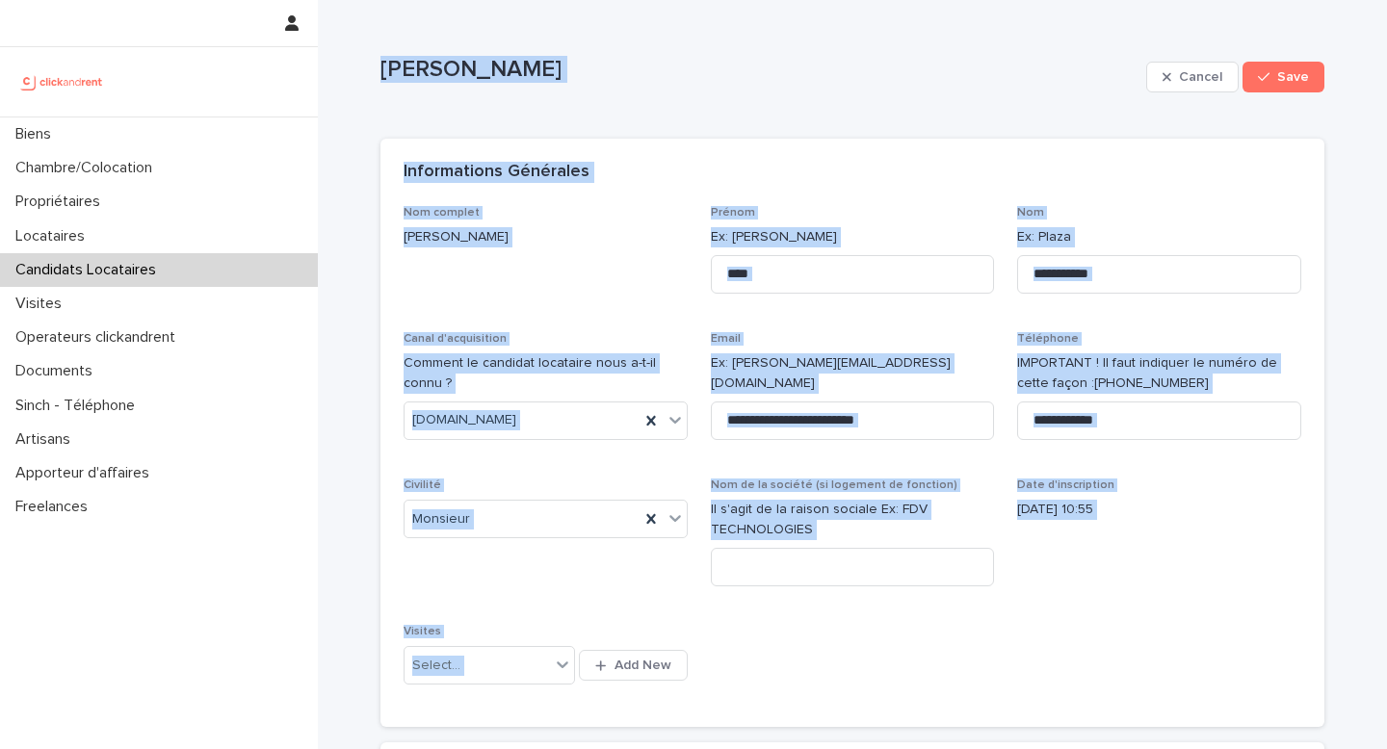
drag, startPoint x: 916, startPoint y: 469, endPoint x: 357, endPoint y: 1, distance: 728.7
copy div "Yury Ogorodnikov Cancel Save Sorry, there was an error saving your record. Plea…"
click at [520, 476] on div "**********" at bounding box center [853, 455] width 898 height 499
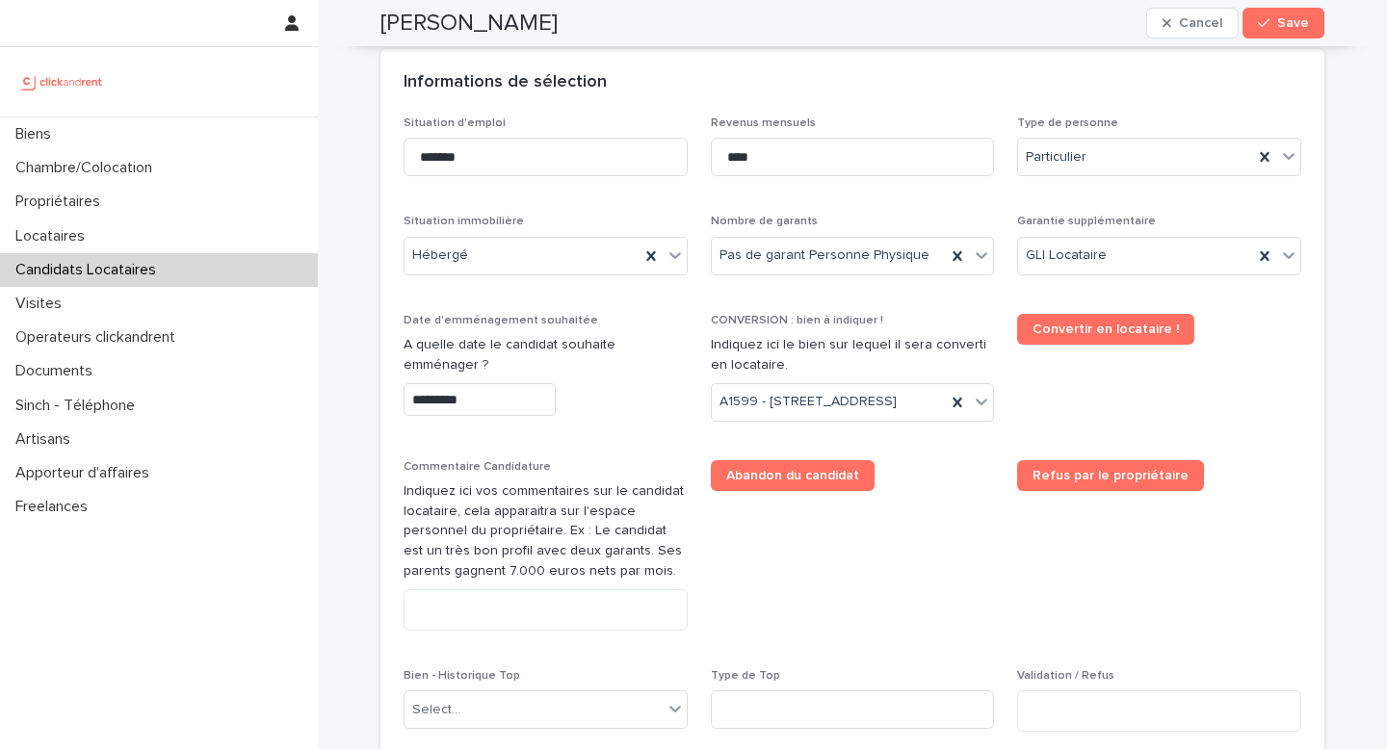
scroll to position [805, 0]
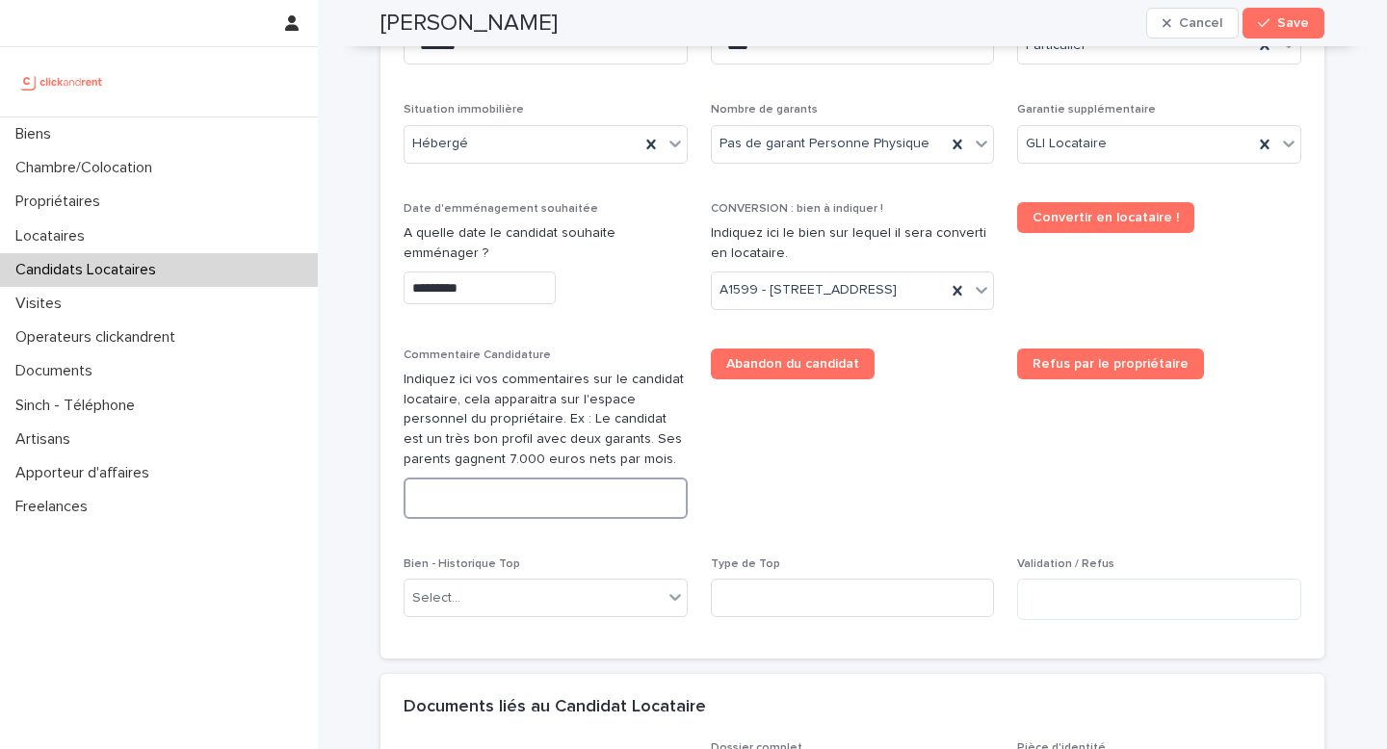
click at [481, 519] on textarea at bounding box center [546, 498] width 284 height 41
paste textarea "**********"
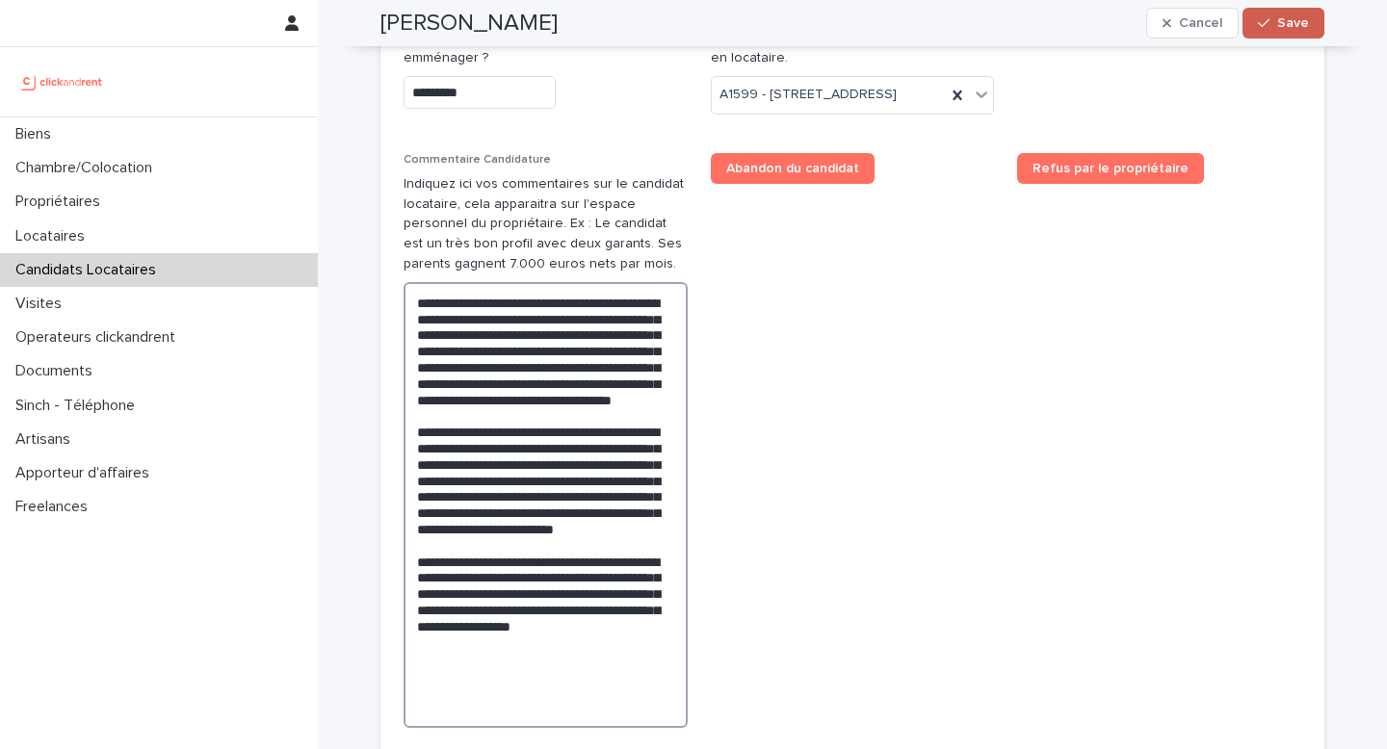
type textarea "**********"
click at [1281, 25] on span "Save" at bounding box center [1293, 22] width 32 height 13
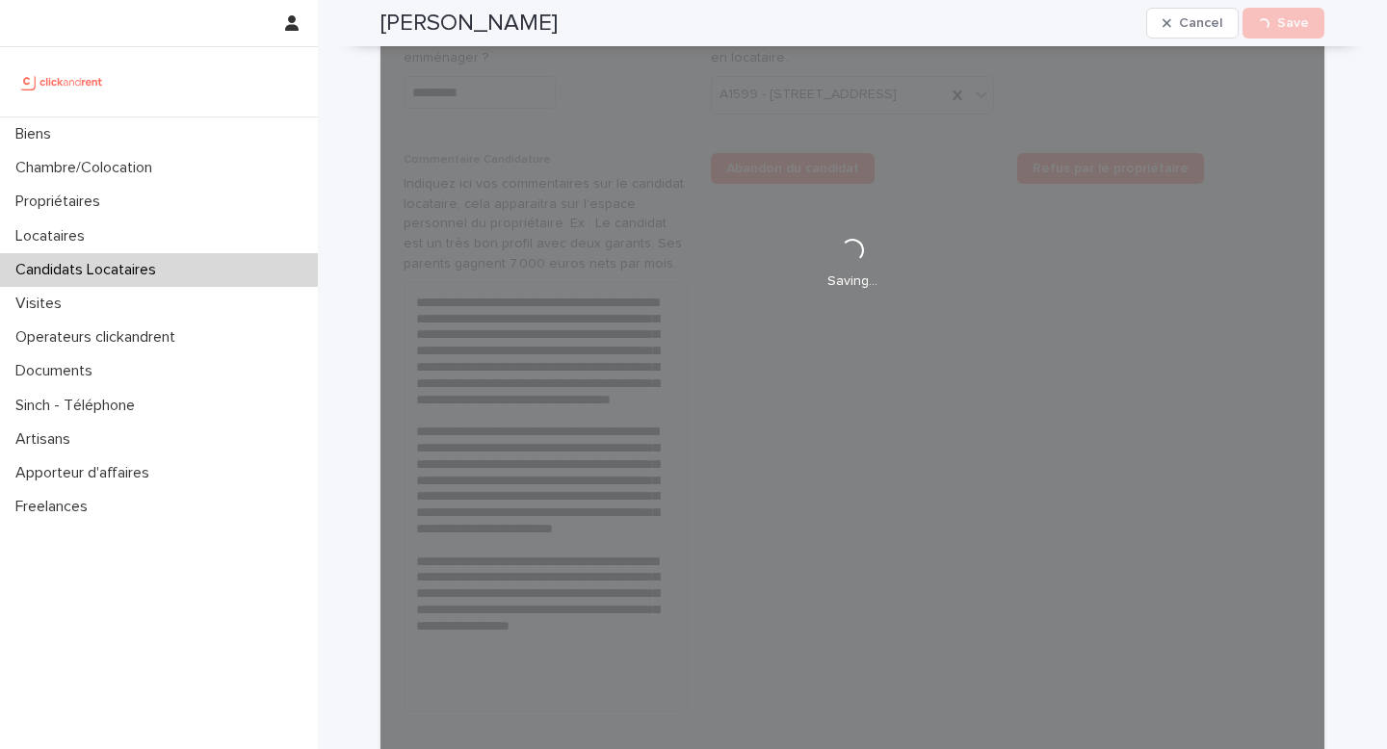
scroll to position [730, 0]
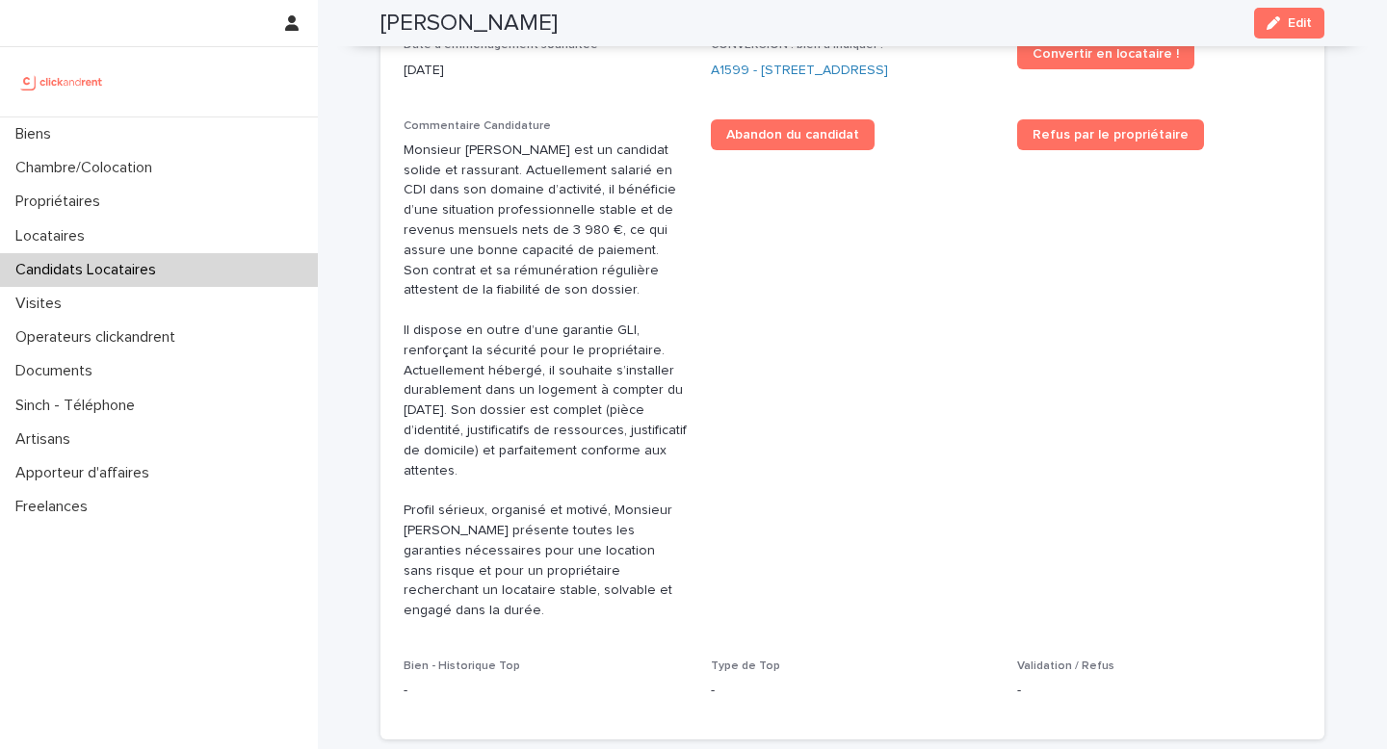
drag, startPoint x: 504, startPoint y: 26, endPoint x: 377, endPoint y: 26, distance: 127.1
click at [380, 26] on div "Yury Ogorodnikov Edit" at bounding box center [852, 23] width 944 height 46
copy h2 "Yury Ogorodnikov"
click at [771, 73] on link "A1599 - [STREET_ADDRESS]" at bounding box center [799, 71] width 177 height 20
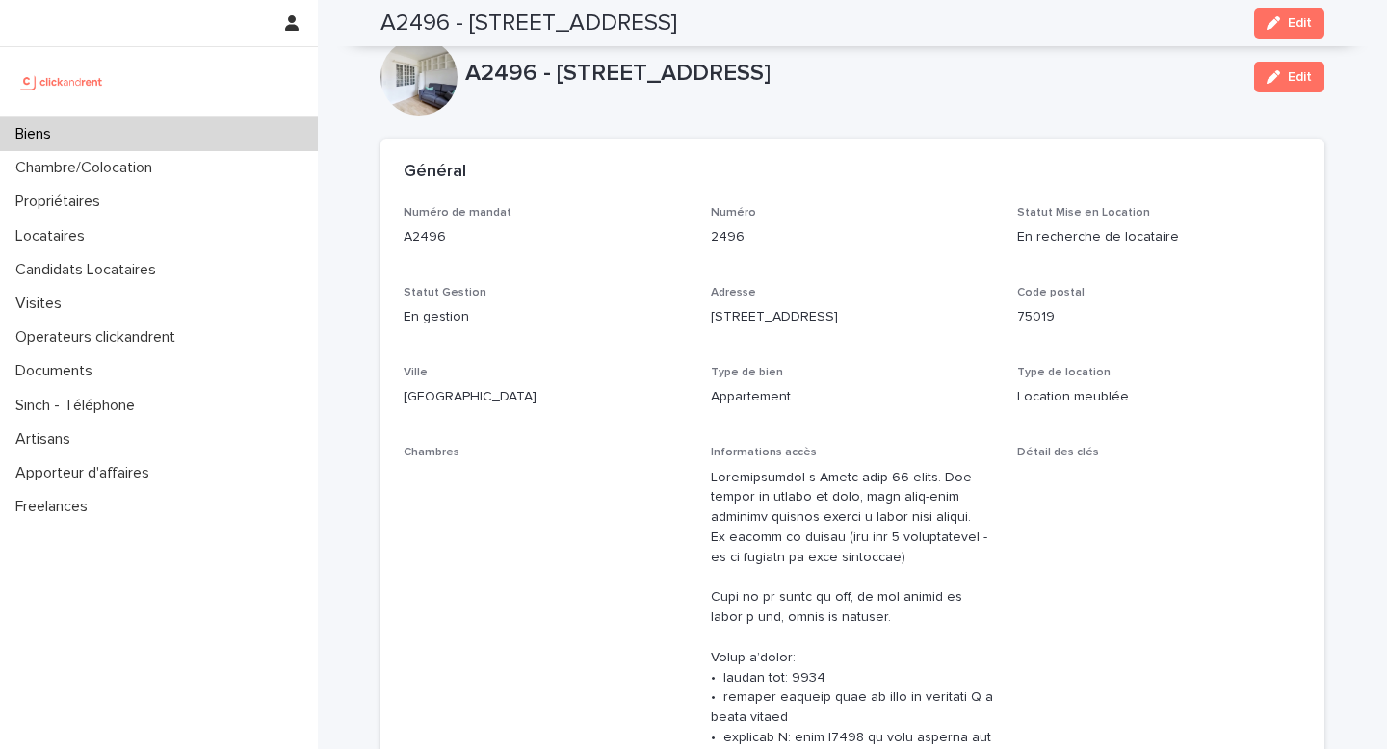
scroll to position [1811, 0]
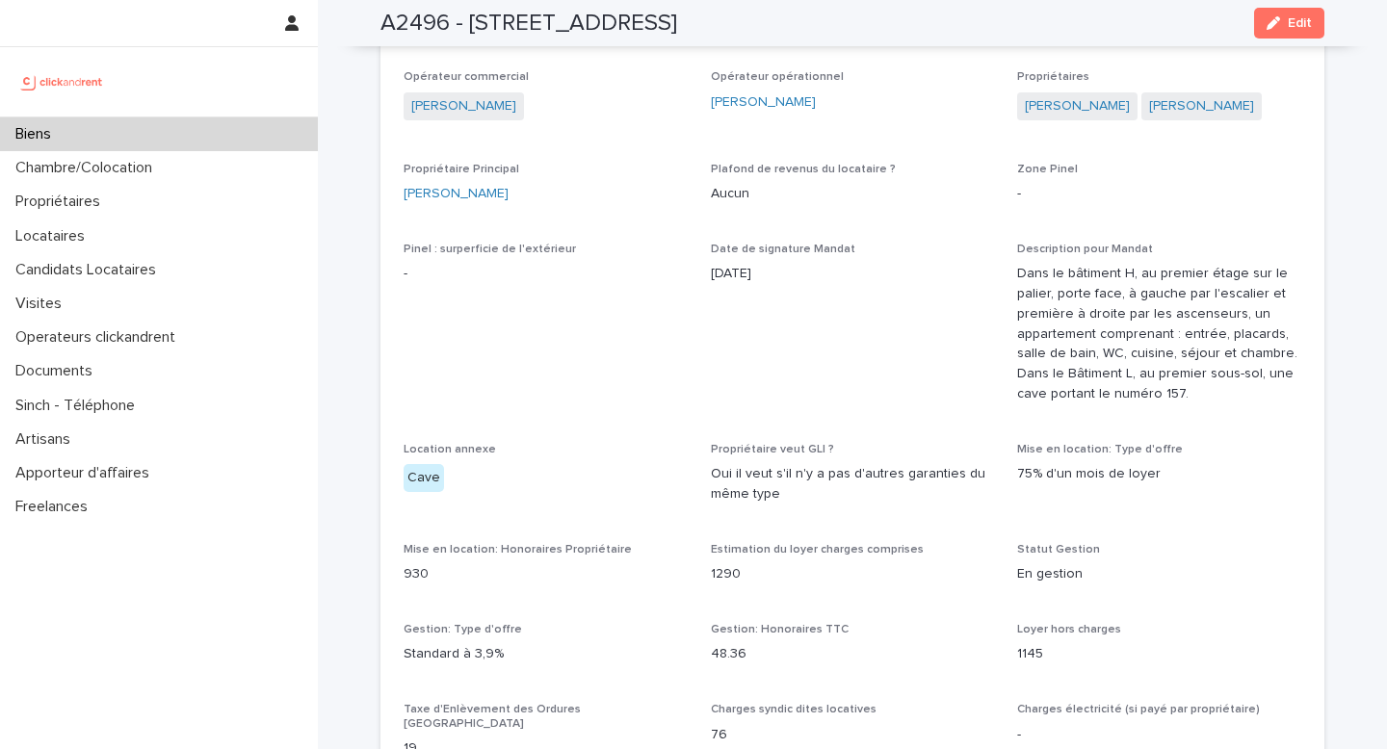
click at [129, 134] on div "Biens" at bounding box center [159, 134] width 318 height 34
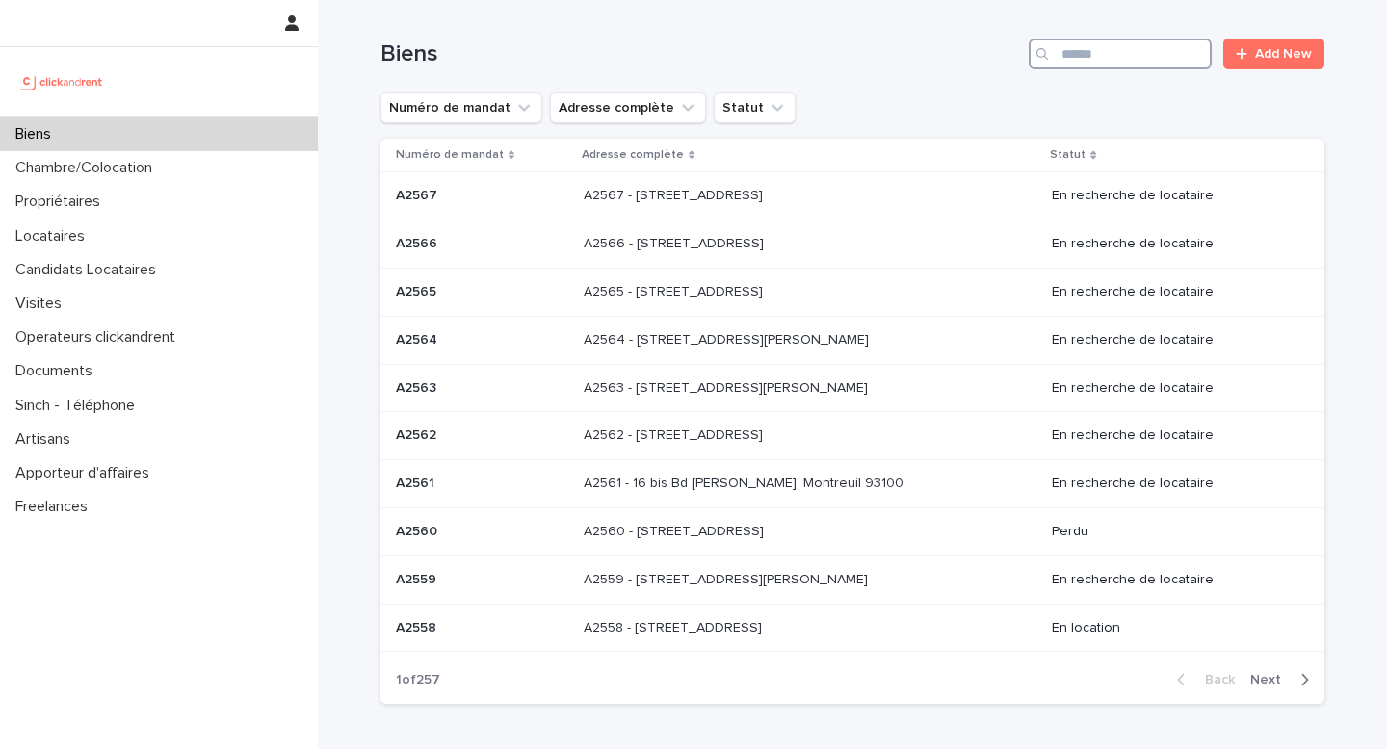
click at [1073, 58] on input "Search" at bounding box center [1120, 54] width 183 height 31
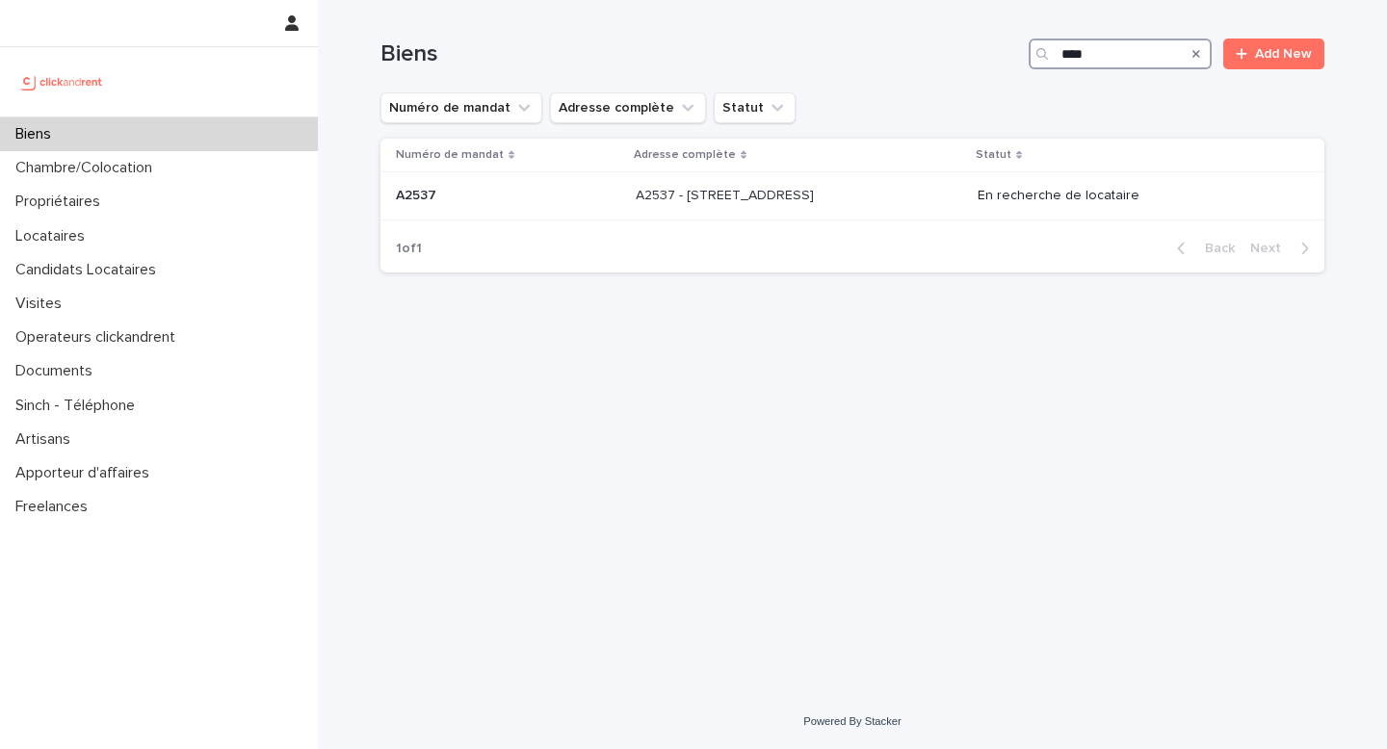
click at [1133, 57] on input "****" at bounding box center [1120, 54] width 183 height 31
type input "****"
click at [676, 197] on p "A1599 - [STREET_ADDRESS]" at bounding box center [726, 194] width 181 height 20
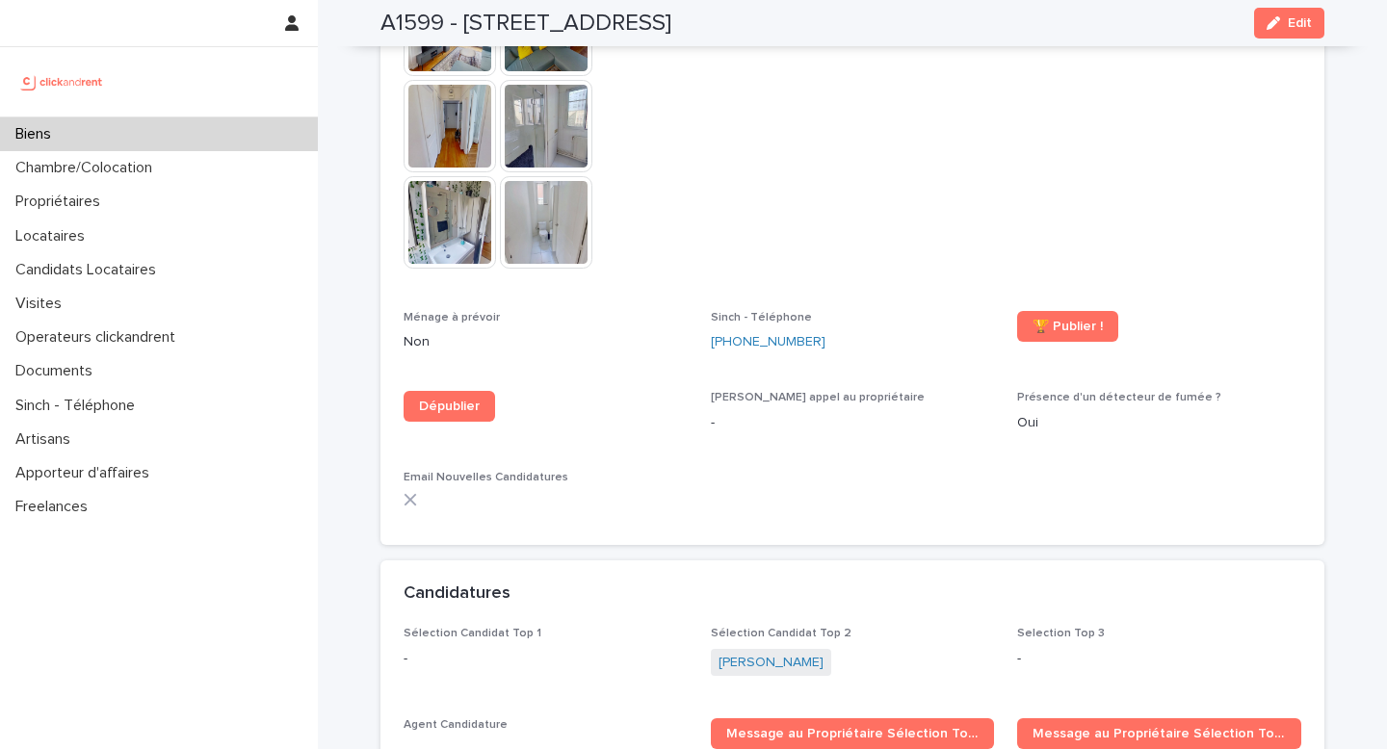
scroll to position [918, 0]
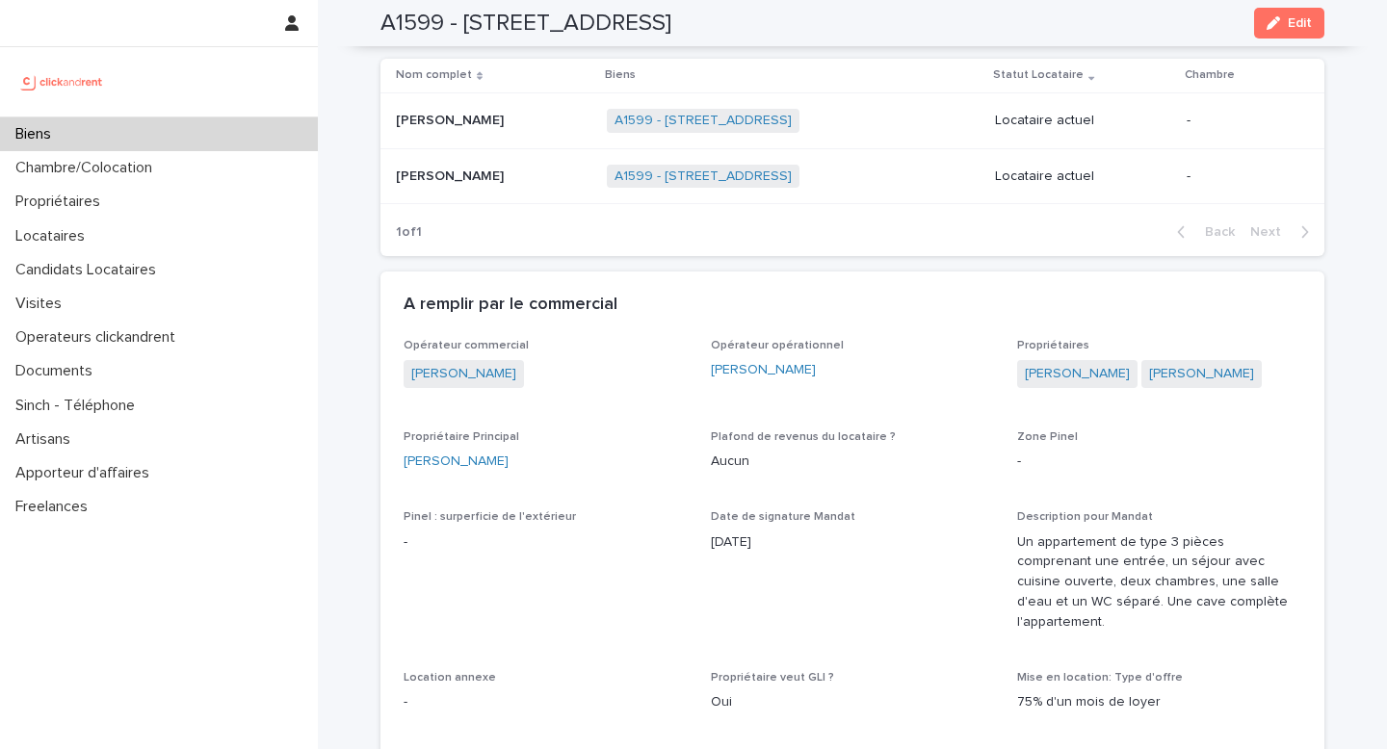
click at [148, 129] on div "Biens" at bounding box center [159, 134] width 318 height 34
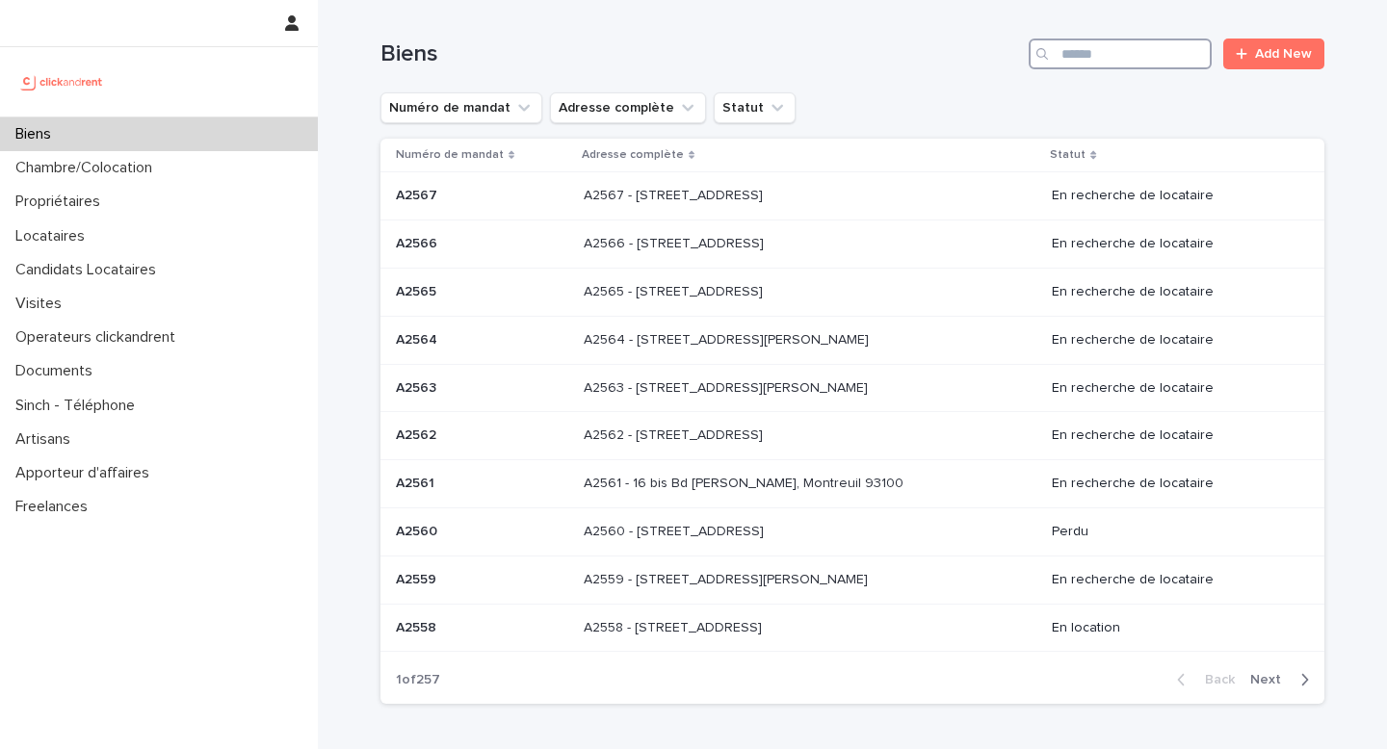
click at [1143, 61] on input "Search" at bounding box center [1120, 54] width 183 height 31
paste input "****"
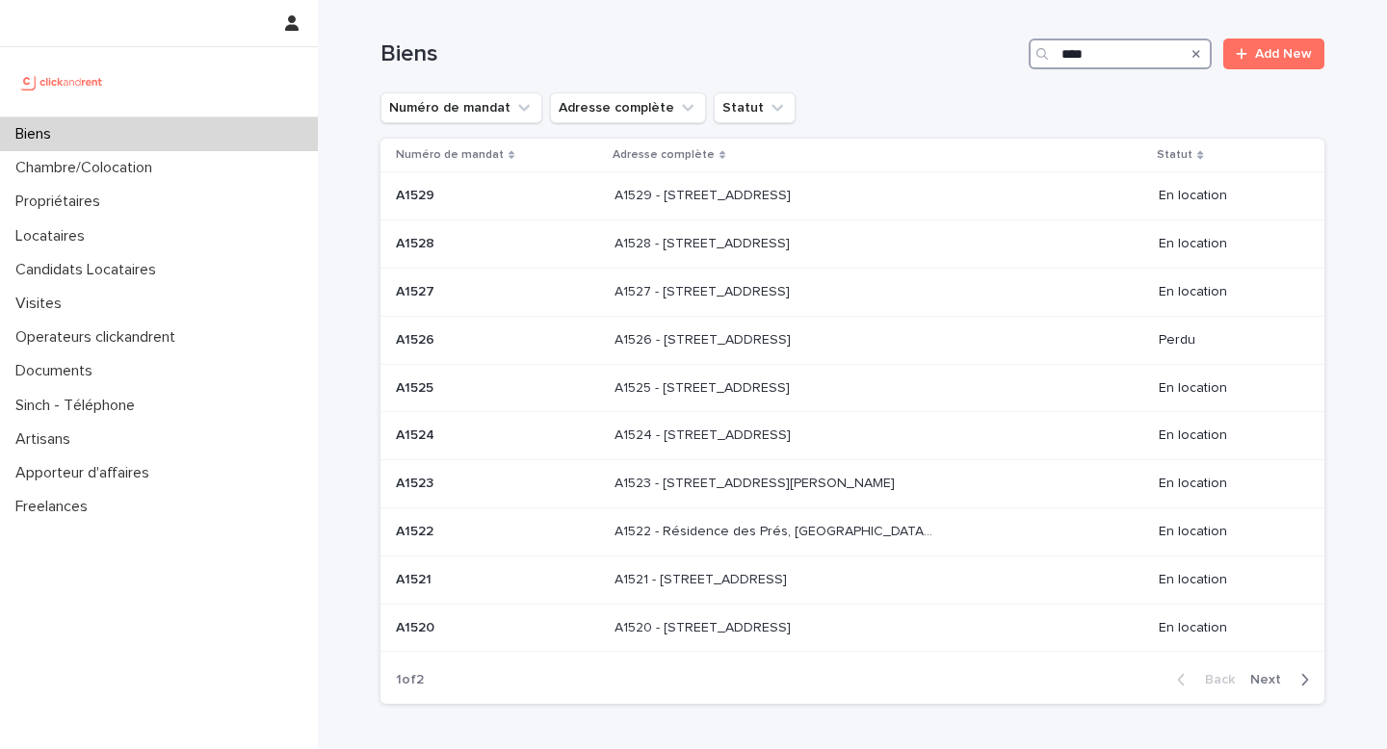
type input "****"
click at [1292, 684] on div "button" at bounding box center [1300, 679] width 16 height 17
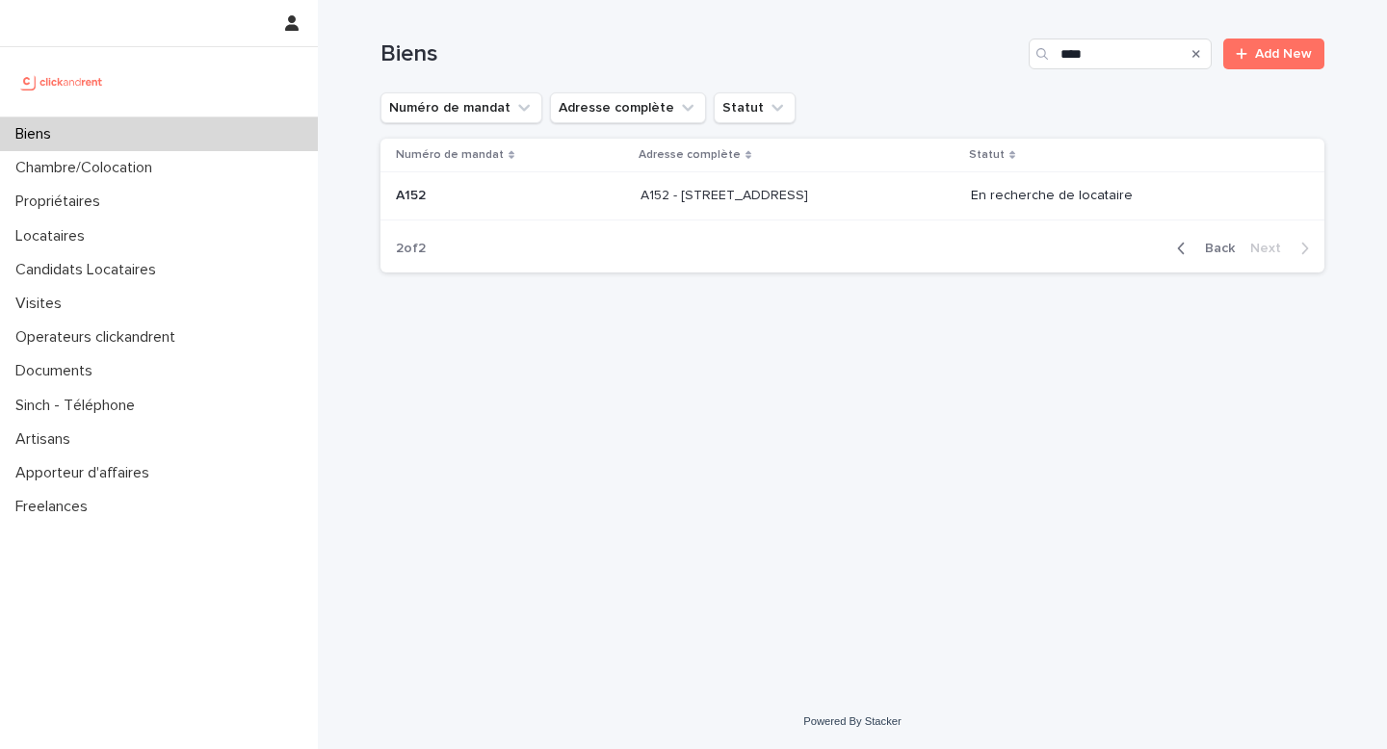
click at [477, 201] on p at bounding box center [510, 196] width 229 height 16
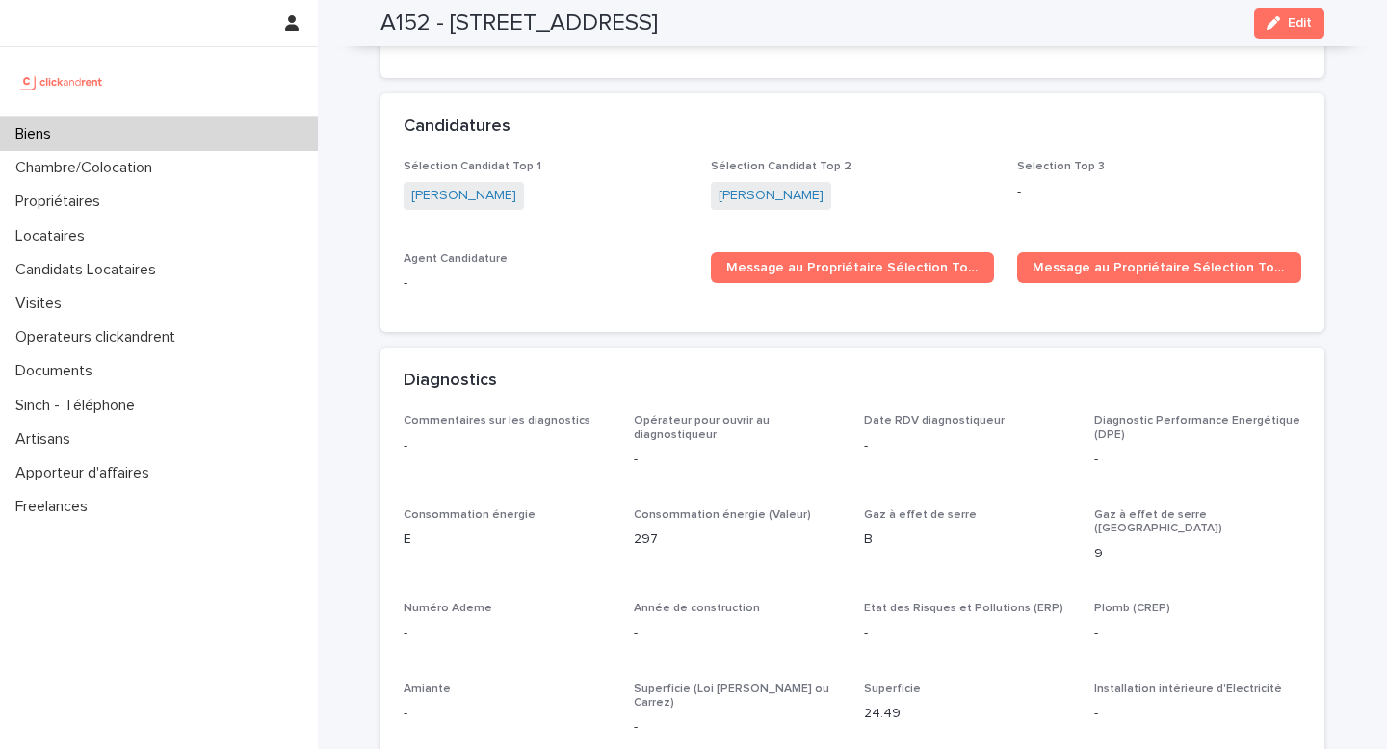
scroll to position [5538, 0]
